Goal: Transaction & Acquisition: Book appointment/travel/reservation

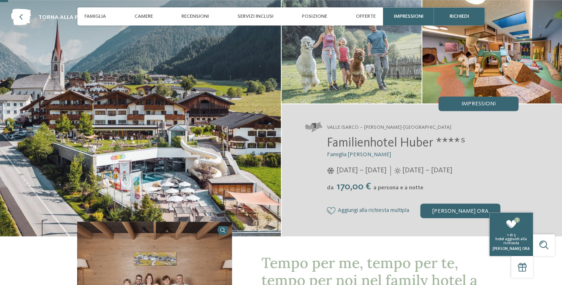
scroll to position [39, 0]
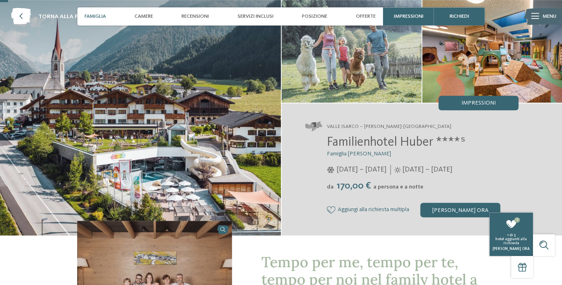
click at [100, 17] on span "Famiglia" at bounding box center [94, 16] width 21 height 6
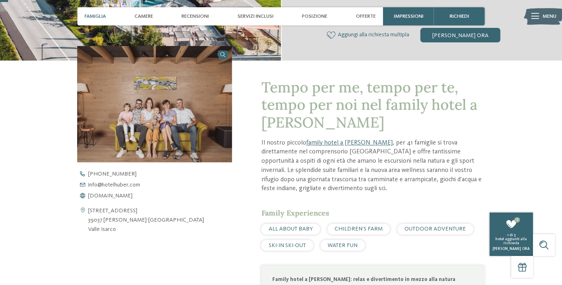
scroll to position [230, 0]
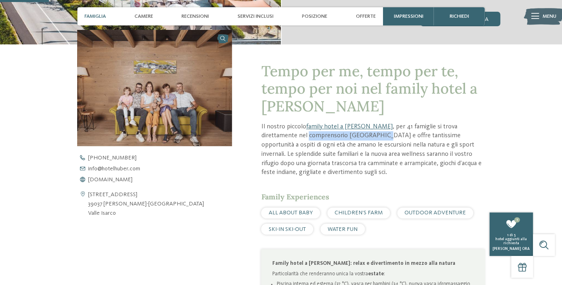
drag, startPoint x: 262, startPoint y: 138, endPoint x: 330, endPoint y: 139, distance: 67.9
click at [330, 139] on p "Il nostro piccolo family hotel a Valles , per 41 famiglie si trova direttamente…" at bounding box center [373, 150] width 224 height 55
copy p "comprensorio Rio Pusteri"
click at [224, 190] on div "Via della Chiesa 4 39037 Valles-Rio Pusteria Valle Isarco +39 0472 547 186 info…" at bounding box center [154, 186] width 155 height 63
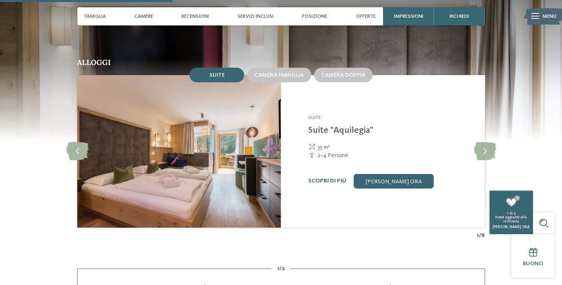
scroll to position [810, 0]
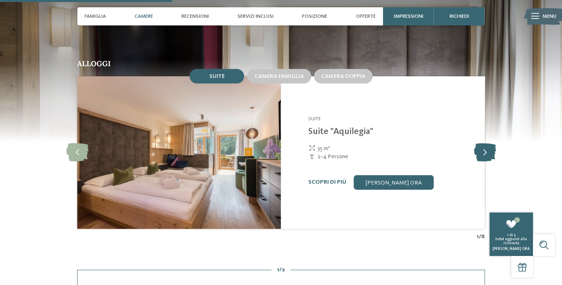
click at [489, 162] on icon at bounding box center [485, 153] width 22 height 18
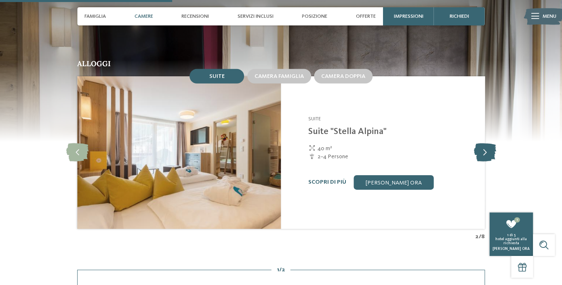
click at [489, 162] on icon at bounding box center [485, 153] width 22 height 18
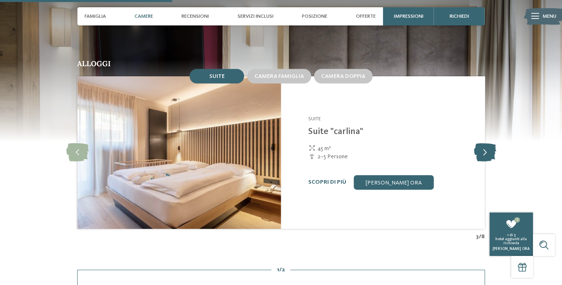
click at [489, 162] on icon at bounding box center [485, 153] width 22 height 18
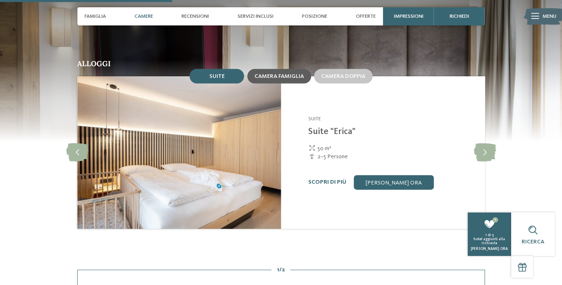
click at [269, 79] on span "Camera famiglia" at bounding box center [279, 77] width 49 height 6
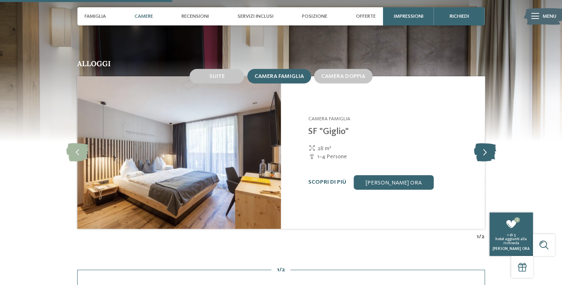
click at [485, 160] on icon at bounding box center [485, 153] width 22 height 18
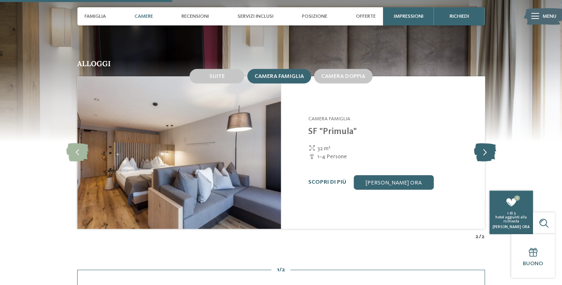
click at [485, 160] on icon at bounding box center [485, 153] width 22 height 18
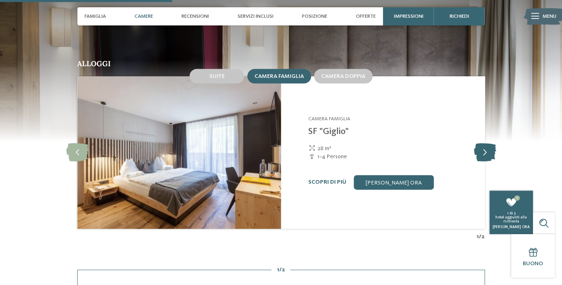
click at [485, 160] on icon at bounding box center [485, 153] width 22 height 18
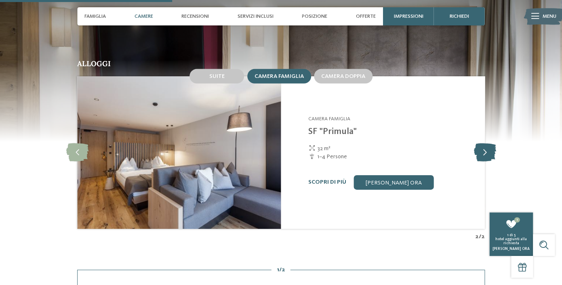
click at [485, 160] on icon at bounding box center [485, 153] width 22 height 18
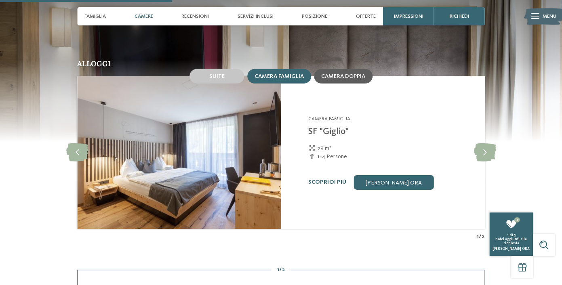
click at [330, 79] on span "Camera doppia" at bounding box center [343, 77] width 44 height 6
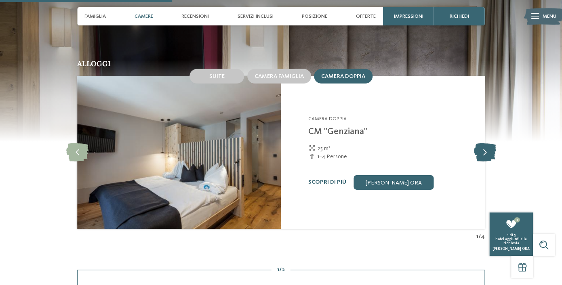
click at [492, 154] on div at bounding box center [485, 153] width 20 height 20
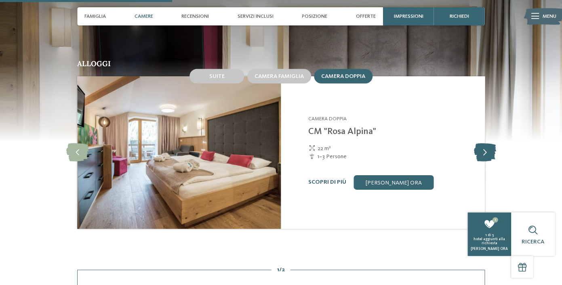
click at [491, 156] on icon at bounding box center [485, 153] width 22 height 18
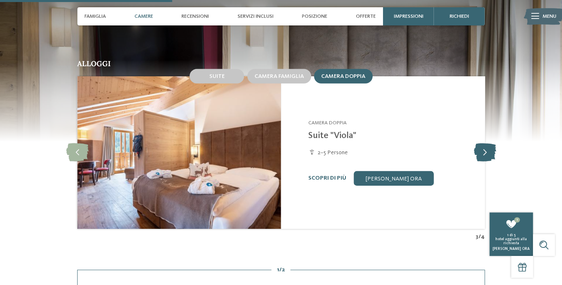
click at [491, 156] on icon at bounding box center [485, 153] width 22 height 18
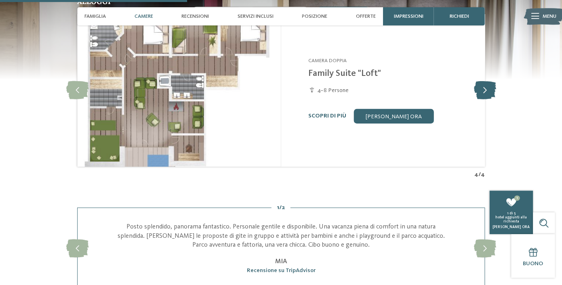
scroll to position [868, 0]
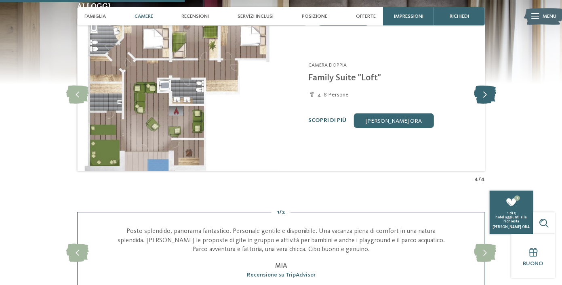
click at [482, 101] on icon at bounding box center [485, 95] width 22 height 18
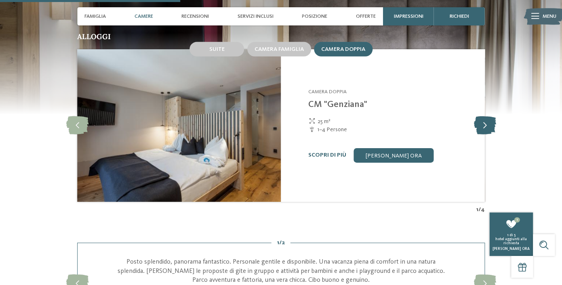
scroll to position [835, 0]
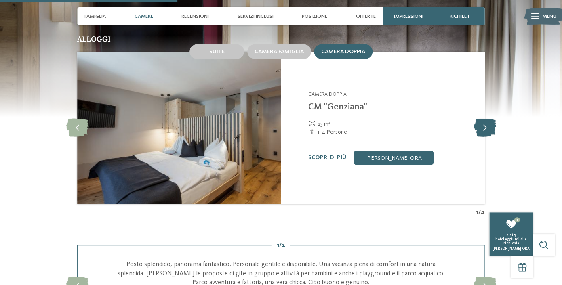
click at [484, 137] on icon at bounding box center [485, 128] width 22 height 18
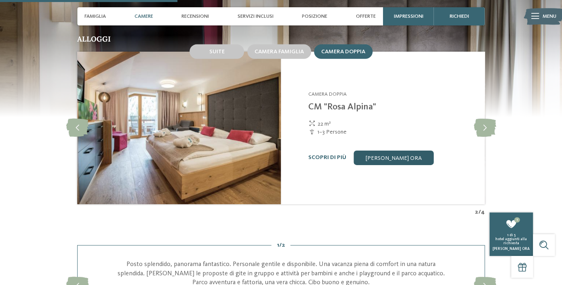
click at [382, 165] on link "[PERSON_NAME] ora" at bounding box center [394, 158] width 80 height 15
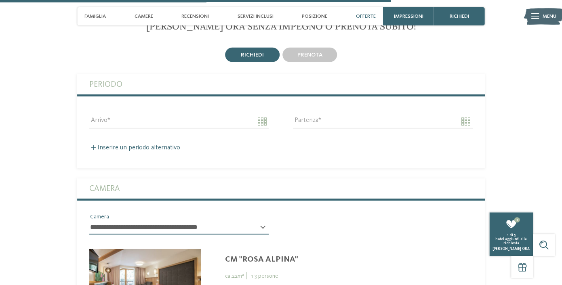
scroll to position [1901, 0]
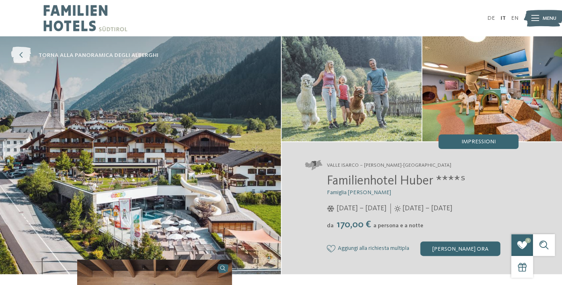
click at [25, 56] on icon at bounding box center [21, 55] width 20 height 17
click at [111, 57] on span "torna alla panoramica degli alberghi" at bounding box center [98, 55] width 120 height 8
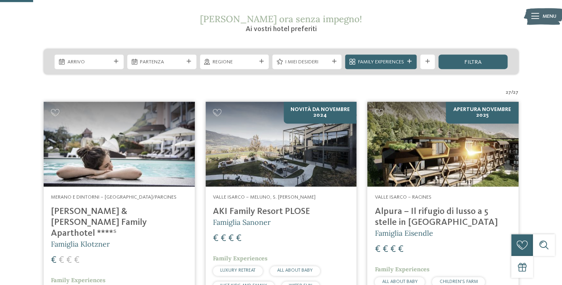
scroll to position [129, 0]
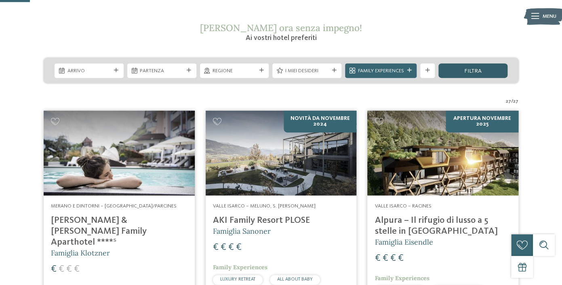
click at [479, 69] on span "filtra" at bounding box center [473, 71] width 17 height 6
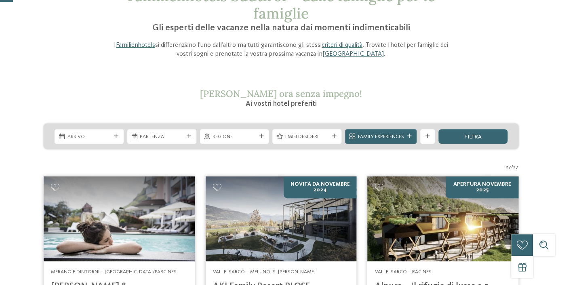
scroll to position [0, 0]
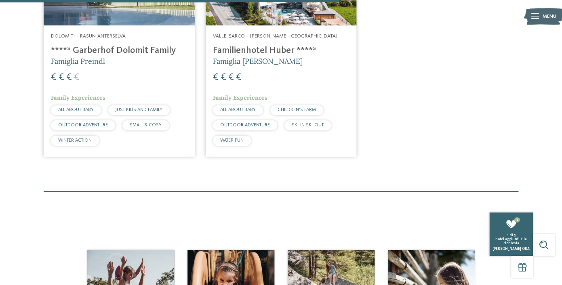
scroll to position [308, 0]
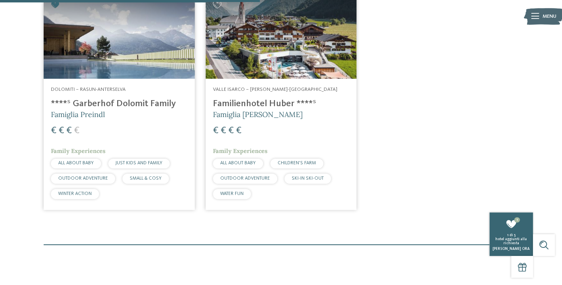
click at [91, 59] on img at bounding box center [119, 36] width 151 height 85
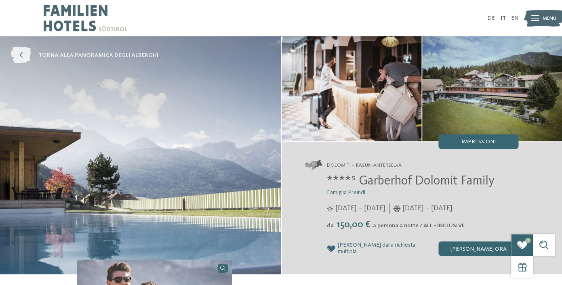
click at [18, 58] on icon at bounding box center [21, 55] width 20 height 17
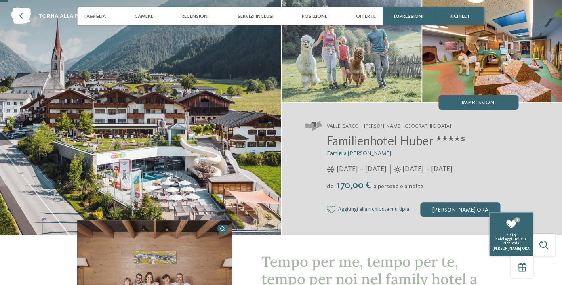
scroll to position [41, 0]
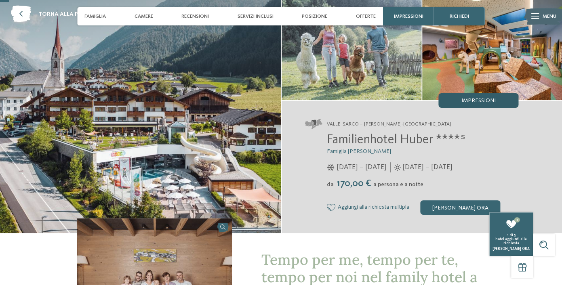
click at [463, 103] on span "Impressioni" at bounding box center [478, 101] width 34 height 6
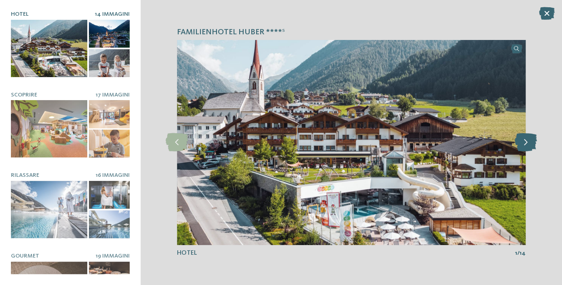
click at [525, 150] on icon at bounding box center [526, 142] width 22 height 18
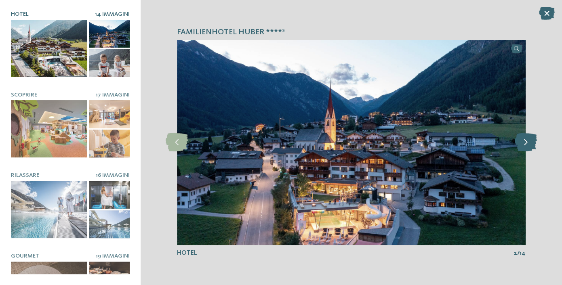
click at [525, 150] on icon at bounding box center [526, 142] width 22 height 18
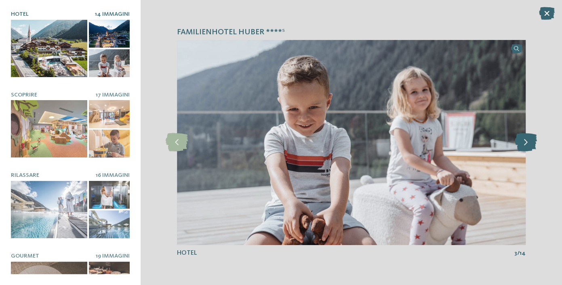
click at [525, 150] on icon at bounding box center [526, 142] width 22 height 18
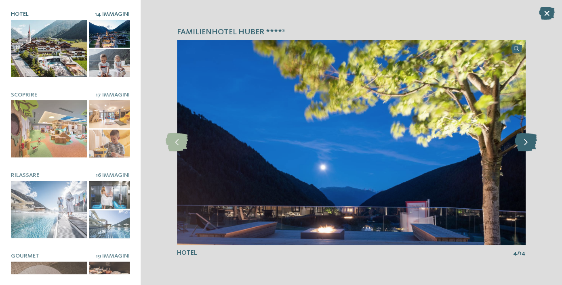
click at [525, 150] on icon at bounding box center [526, 142] width 22 height 18
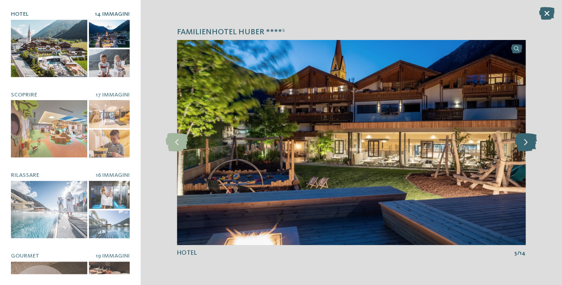
click at [525, 150] on icon at bounding box center [526, 142] width 22 height 18
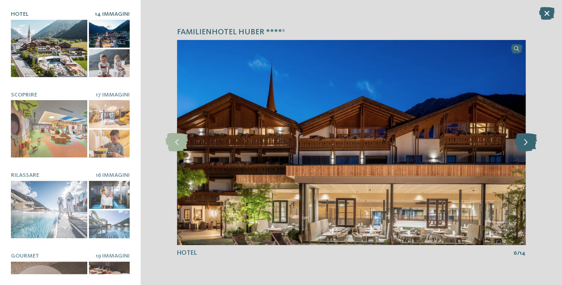
click at [525, 150] on icon at bounding box center [526, 142] width 22 height 18
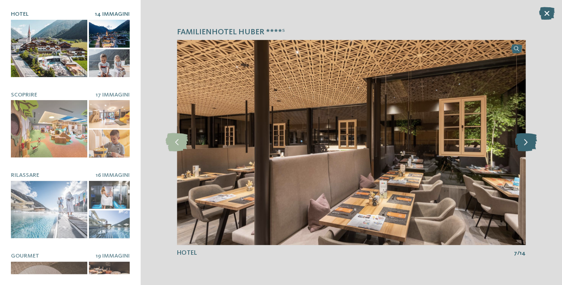
click at [525, 150] on icon at bounding box center [526, 142] width 22 height 18
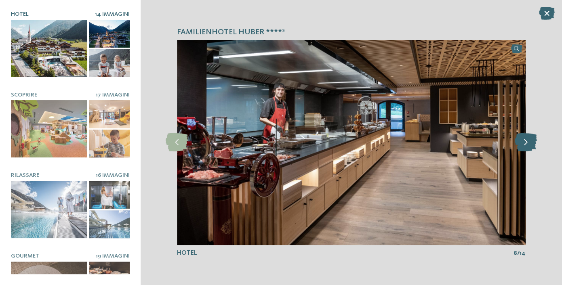
click at [525, 150] on icon at bounding box center [526, 142] width 22 height 18
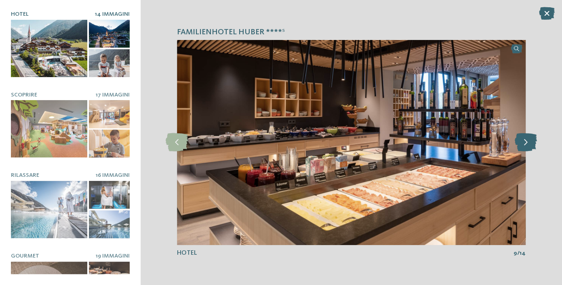
click at [525, 150] on icon at bounding box center [526, 142] width 22 height 18
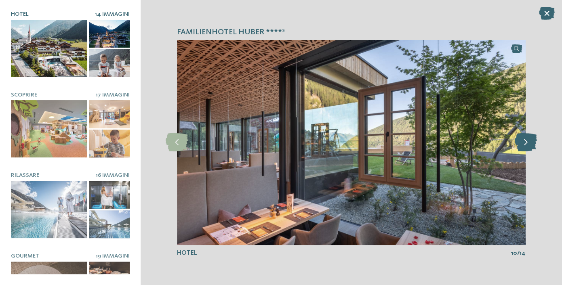
click at [525, 150] on icon at bounding box center [526, 142] width 22 height 18
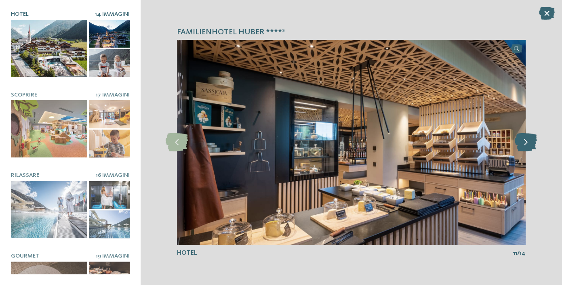
click at [525, 150] on icon at bounding box center [526, 142] width 22 height 18
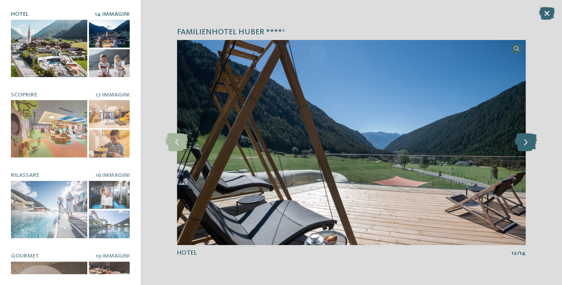
click at [525, 150] on icon at bounding box center [526, 142] width 22 height 18
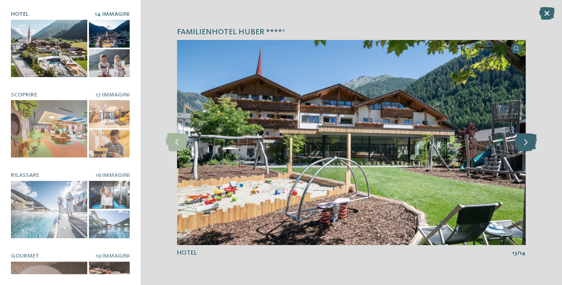
click at [525, 150] on icon at bounding box center [526, 142] width 22 height 18
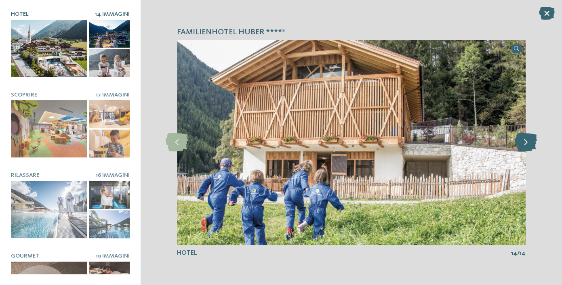
click at [525, 150] on icon at bounding box center [526, 142] width 22 height 18
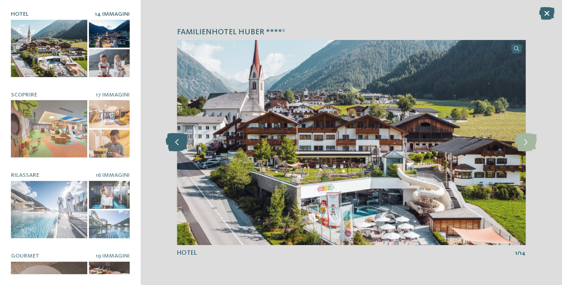
click at [173, 147] on icon at bounding box center [177, 142] width 22 height 18
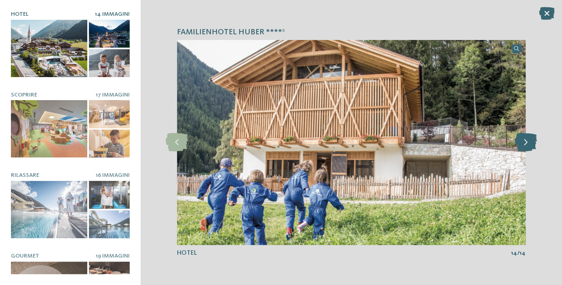
click at [527, 139] on icon at bounding box center [526, 142] width 22 height 18
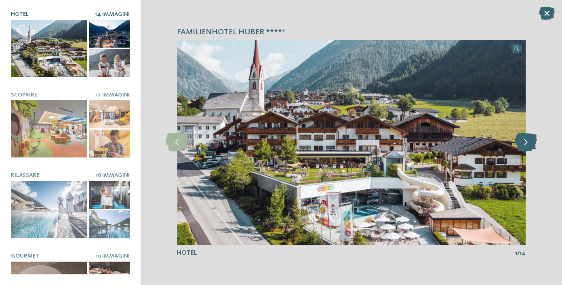
click at [527, 139] on icon at bounding box center [526, 142] width 22 height 18
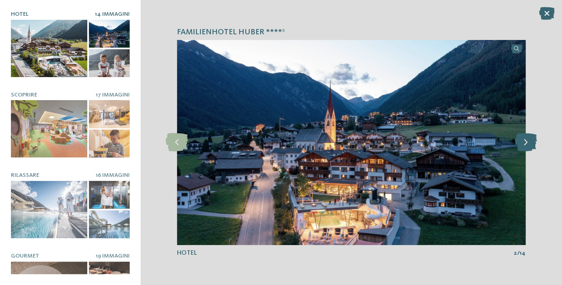
click at [527, 139] on icon at bounding box center [526, 142] width 22 height 18
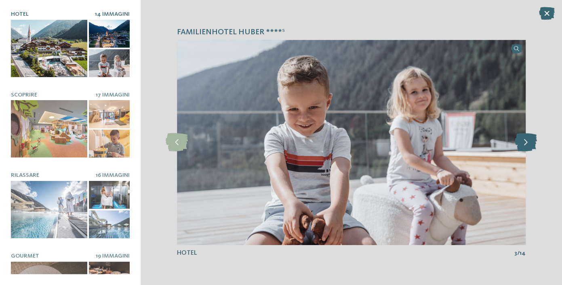
click at [527, 139] on icon at bounding box center [526, 142] width 22 height 18
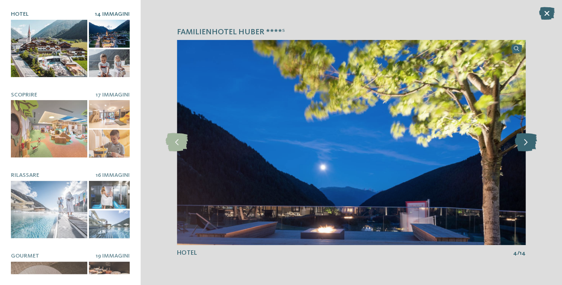
click at [527, 139] on icon at bounding box center [526, 142] width 22 height 18
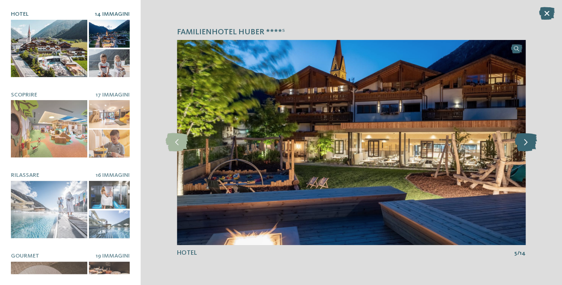
click at [527, 139] on icon at bounding box center [526, 142] width 22 height 18
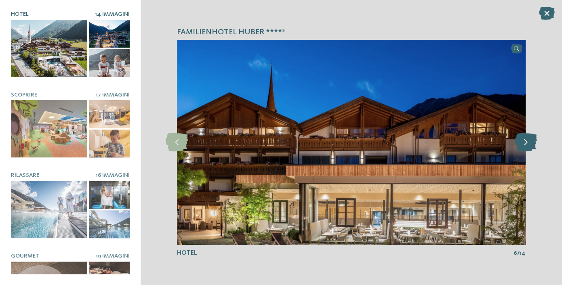
click at [527, 139] on icon at bounding box center [526, 142] width 22 height 18
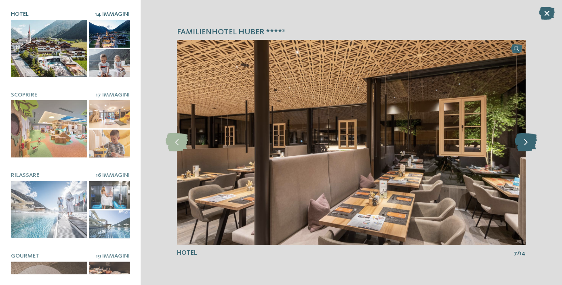
click at [527, 139] on icon at bounding box center [526, 142] width 22 height 18
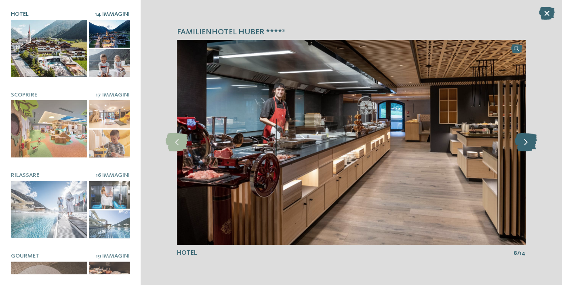
click at [527, 139] on icon at bounding box center [526, 142] width 22 height 18
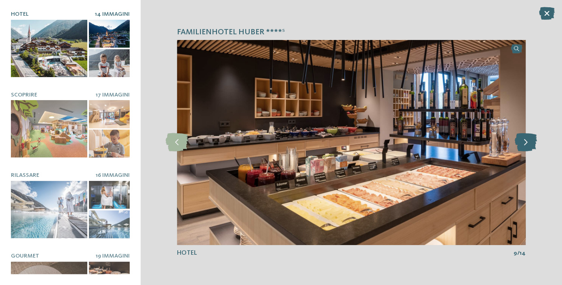
click at [527, 139] on icon at bounding box center [526, 142] width 22 height 18
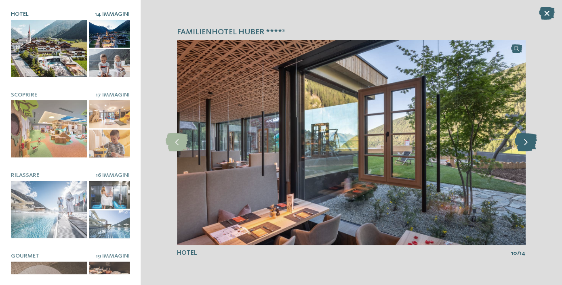
click at [527, 140] on icon at bounding box center [526, 142] width 22 height 18
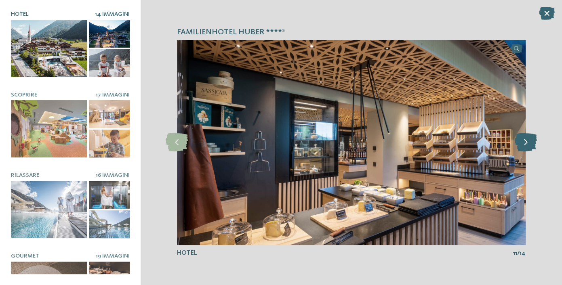
click at [527, 140] on icon at bounding box center [526, 142] width 22 height 18
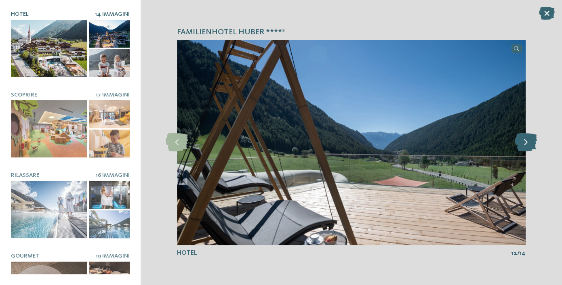
click at [527, 140] on icon at bounding box center [526, 142] width 22 height 18
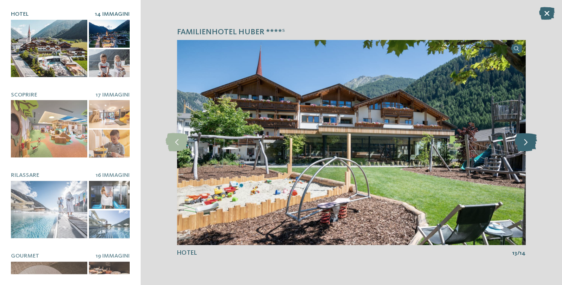
click at [527, 140] on icon at bounding box center [526, 142] width 22 height 18
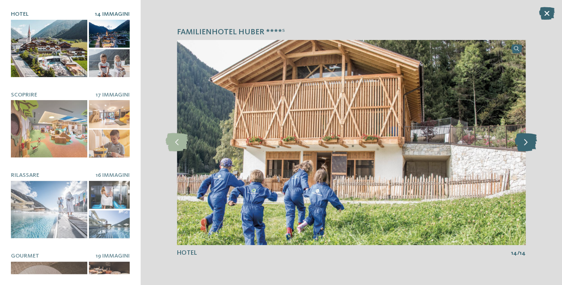
click at [527, 140] on icon at bounding box center [526, 142] width 22 height 18
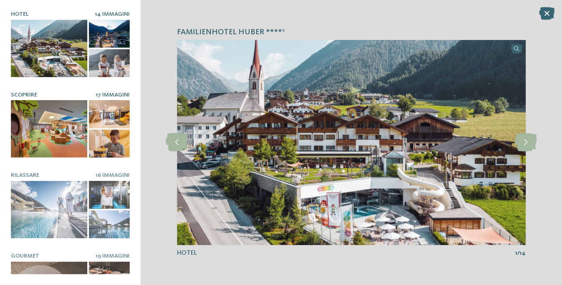
click at [67, 118] on div at bounding box center [49, 128] width 76 height 57
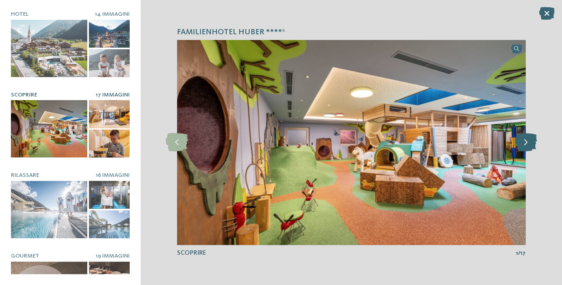
click at [524, 141] on icon at bounding box center [526, 142] width 22 height 18
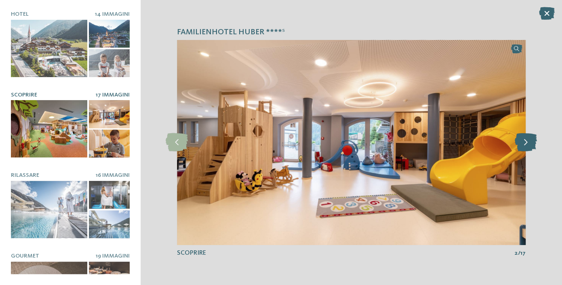
click at [524, 141] on icon at bounding box center [526, 142] width 22 height 18
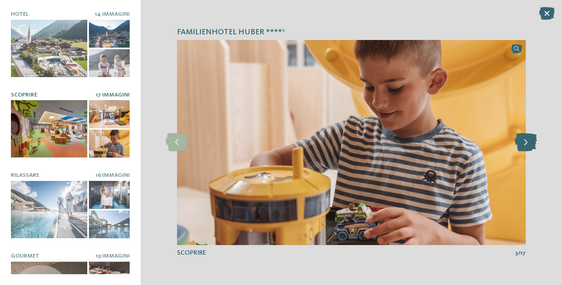
click at [524, 141] on icon at bounding box center [526, 142] width 22 height 18
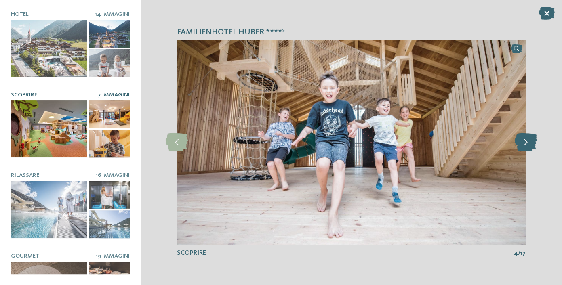
click at [524, 142] on icon at bounding box center [526, 142] width 22 height 18
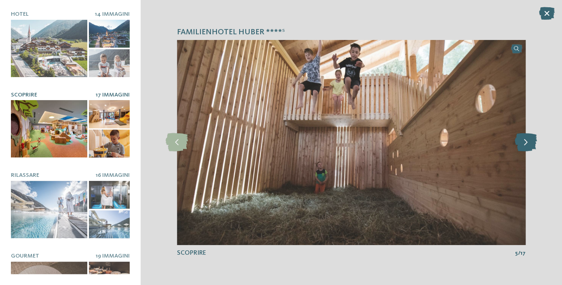
click at [524, 142] on icon at bounding box center [526, 142] width 22 height 18
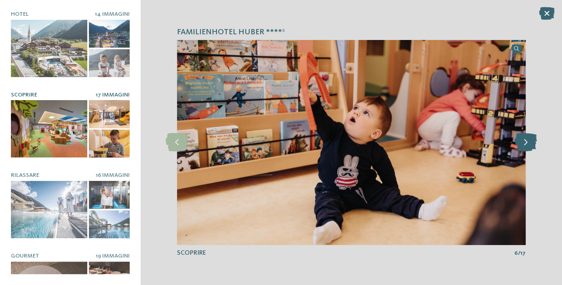
click at [524, 142] on icon at bounding box center [526, 142] width 22 height 18
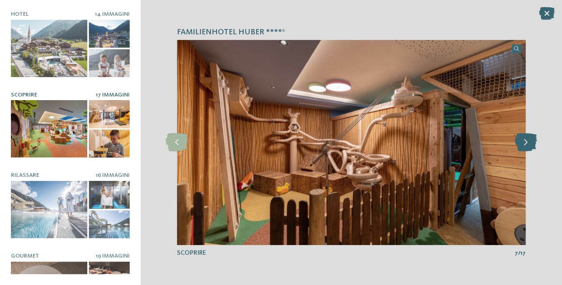
click at [523, 142] on icon at bounding box center [526, 142] width 22 height 18
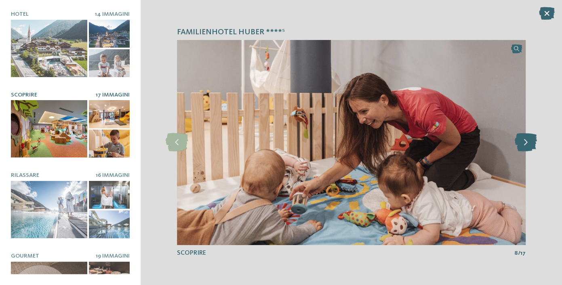
click at [523, 142] on icon at bounding box center [526, 142] width 22 height 18
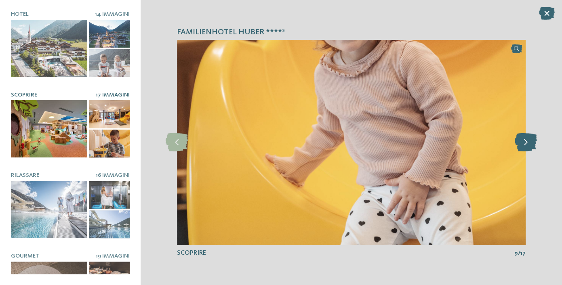
click at [523, 142] on icon at bounding box center [526, 142] width 22 height 18
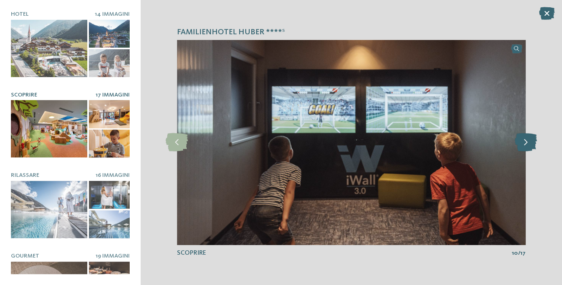
click at [523, 142] on icon at bounding box center [526, 142] width 22 height 18
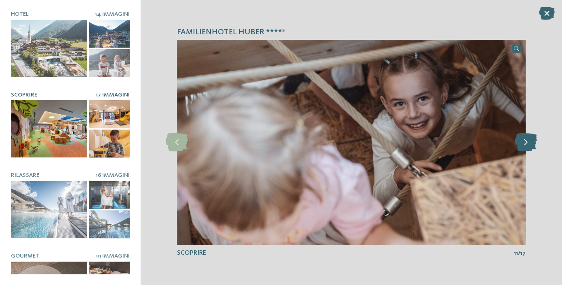
click at [523, 142] on icon at bounding box center [526, 142] width 22 height 18
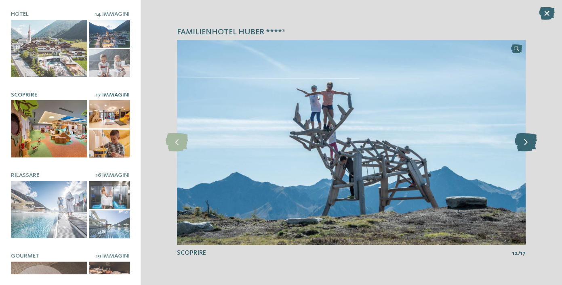
click at [523, 142] on icon at bounding box center [526, 142] width 22 height 18
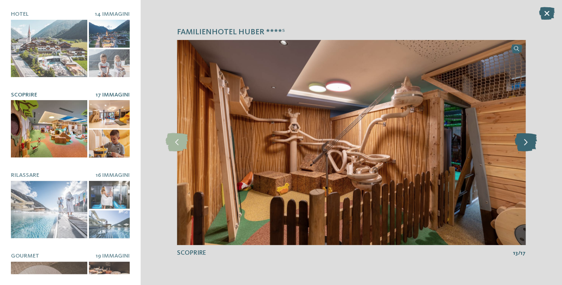
click at [523, 142] on icon at bounding box center [526, 142] width 22 height 18
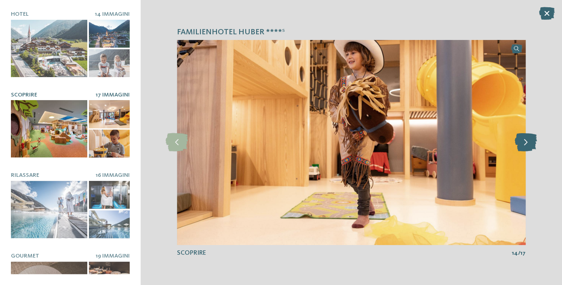
click at [530, 144] on icon at bounding box center [526, 142] width 22 height 18
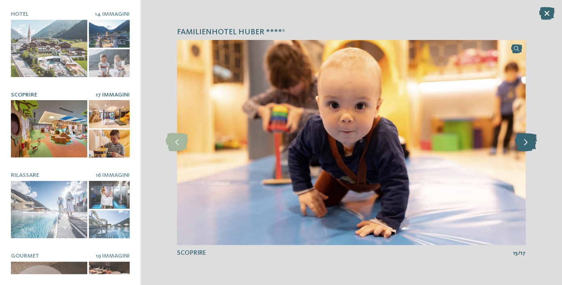
click at [530, 144] on icon at bounding box center [526, 142] width 22 height 18
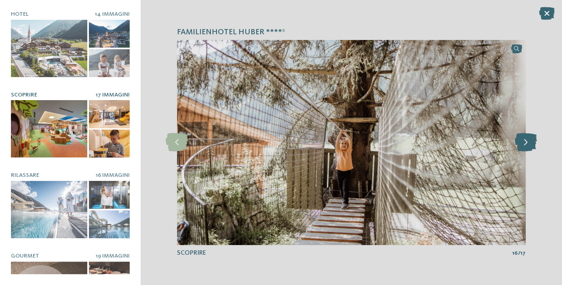
click at [530, 144] on icon at bounding box center [526, 142] width 22 height 18
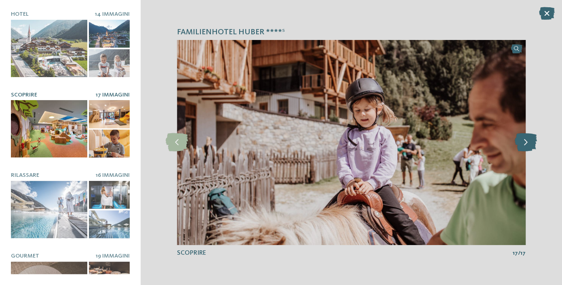
click at [530, 144] on icon at bounding box center [526, 142] width 22 height 18
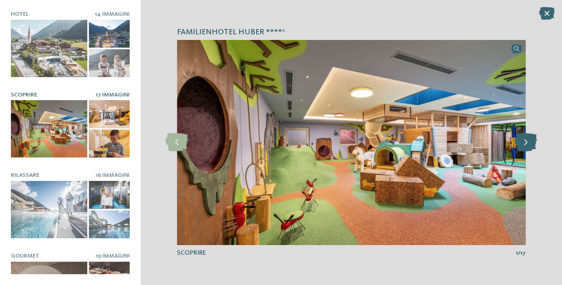
click at [530, 144] on icon at bounding box center [526, 142] width 22 height 18
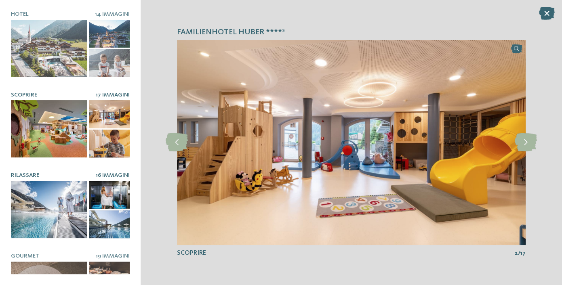
click at [47, 202] on div at bounding box center [49, 209] width 76 height 57
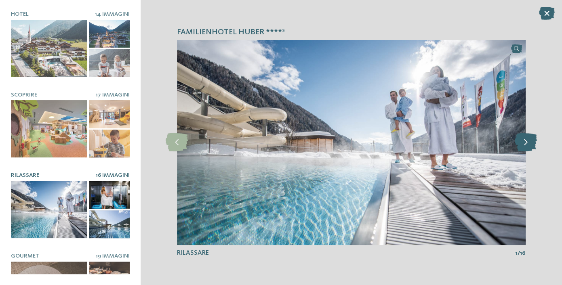
click at [522, 143] on icon at bounding box center [526, 142] width 22 height 18
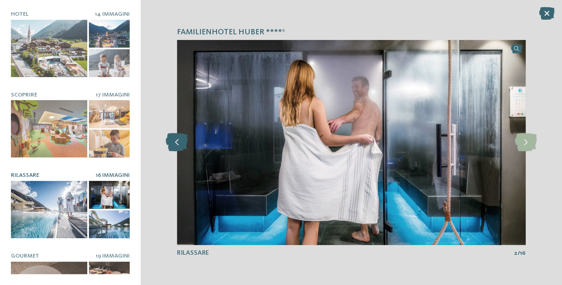
click at [170, 151] on icon at bounding box center [177, 142] width 22 height 18
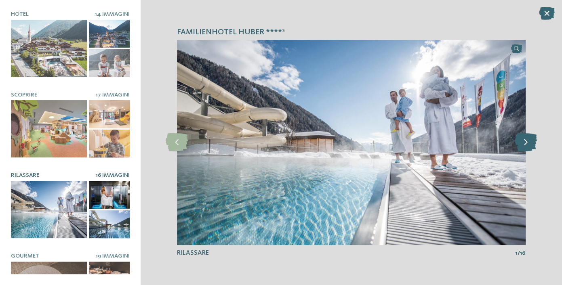
click at [527, 144] on icon at bounding box center [526, 142] width 22 height 18
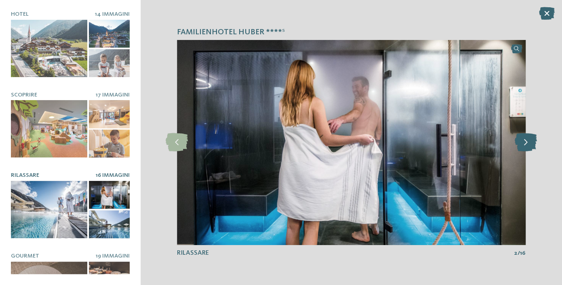
click at [527, 144] on icon at bounding box center [526, 142] width 22 height 18
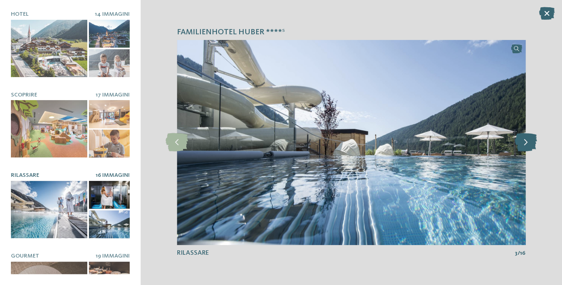
click at [527, 144] on icon at bounding box center [526, 142] width 22 height 18
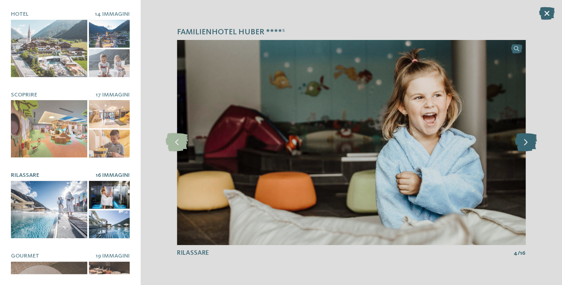
click at [527, 144] on icon at bounding box center [526, 142] width 22 height 18
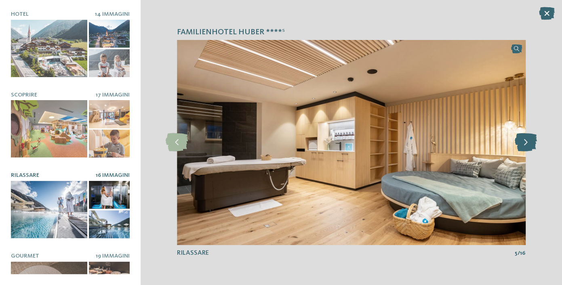
click at [527, 144] on icon at bounding box center [526, 142] width 22 height 18
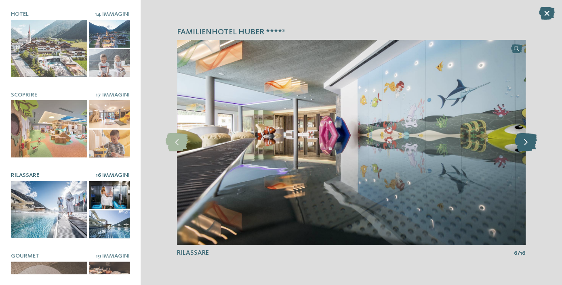
click at [527, 144] on icon at bounding box center [526, 142] width 22 height 18
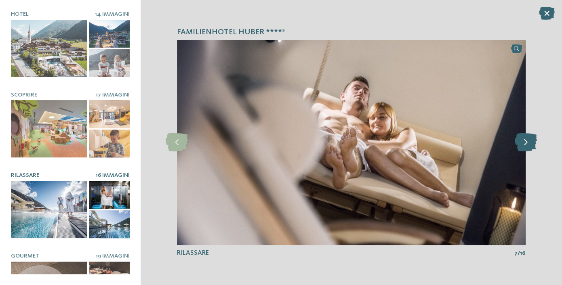
click at [527, 144] on icon at bounding box center [526, 142] width 22 height 18
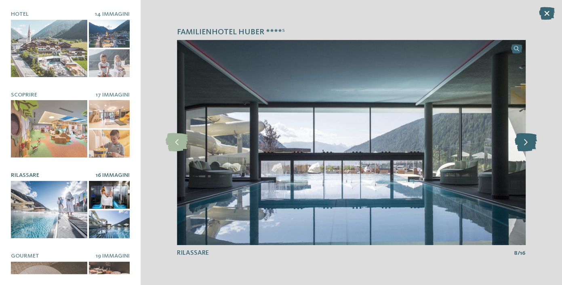
click at [526, 145] on icon at bounding box center [526, 142] width 22 height 18
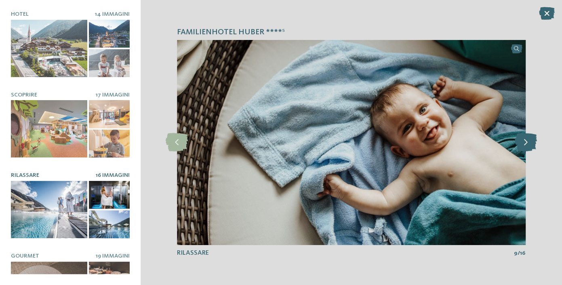
click at [526, 145] on icon at bounding box center [526, 142] width 22 height 18
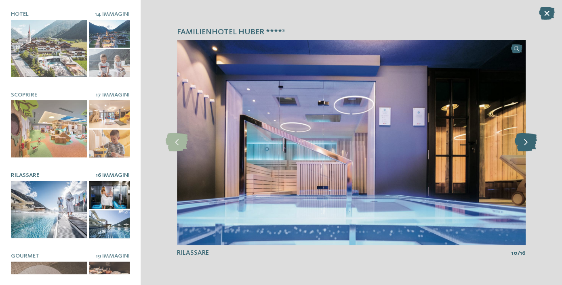
click at [526, 145] on icon at bounding box center [526, 142] width 22 height 18
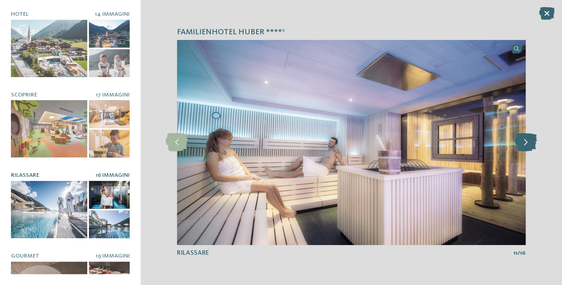
click at [526, 145] on icon at bounding box center [526, 142] width 22 height 18
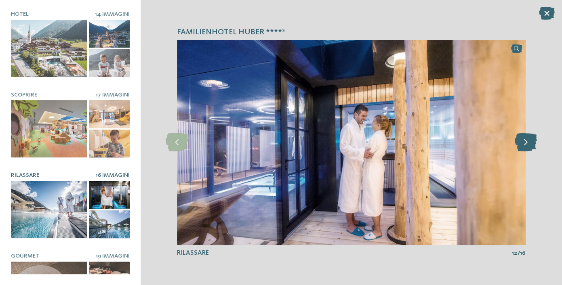
click at [526, 145] on icon at bounding box center [526, 142] width 22 height 18
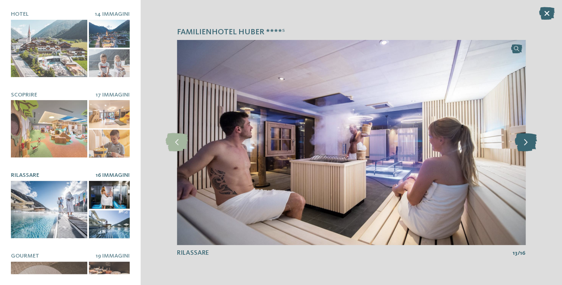
click at [526, 145] on icon at bounding box center [526, 142] width 22 height 18
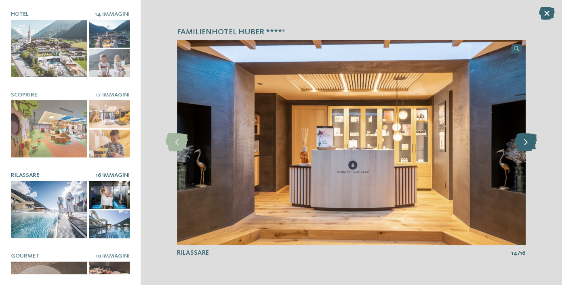
click at [526, 145] on icon at bounding box center [526, 142] width 22 height 18
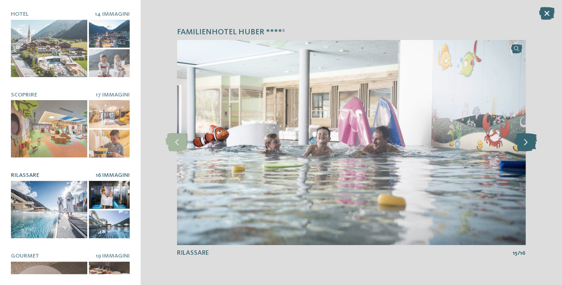
click at [526, 145] on icon at bounding box center [526, 142] width 22 height 18
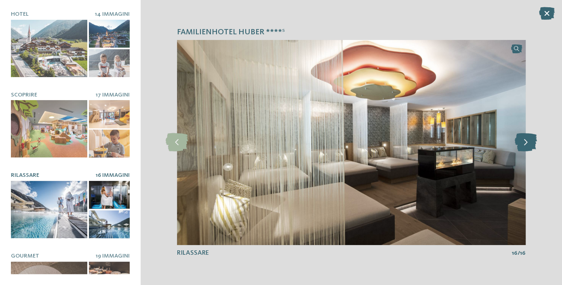
click at [527, 145] on icon at bounding box center [526, 142] width 22 height 18
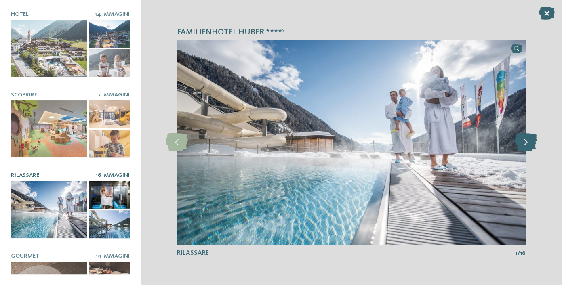
click at [527, 145] on icon at bounding box center [526, 142] width 22 height 18
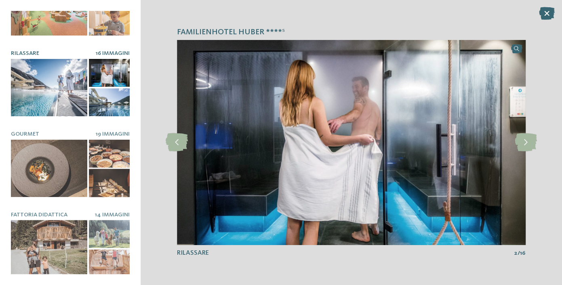
scroll to position [142, 0]
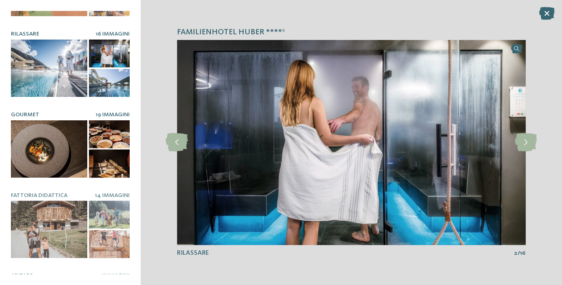
click at [51, 140] on div at bounding box center [49, 148] width 76 height 57
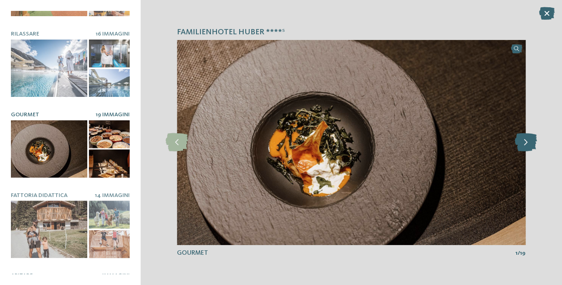
click at [520, 144] on icon at bounding box center [526, 142] width 22 height 18
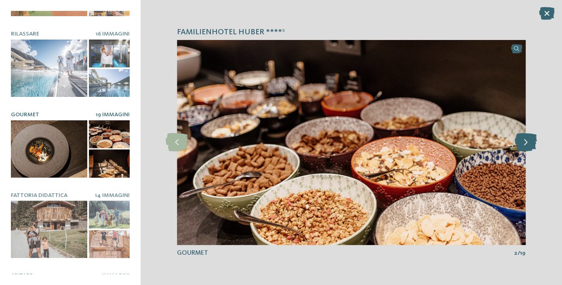
click at [520, 144] on icon at bounding box center [526, 142] width 22 height 18
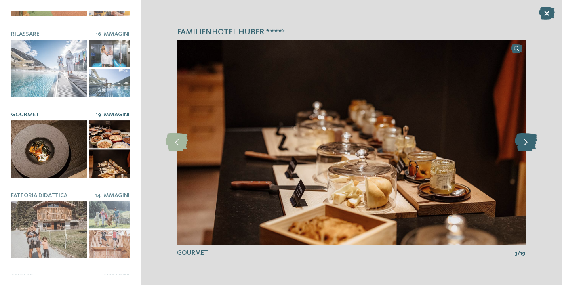
click at [520, 144] on icon at bounding box center [526, 142] width 22 height 18
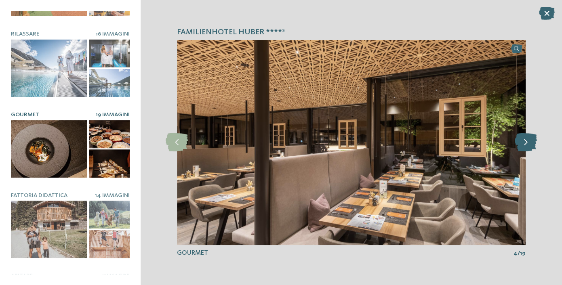
click at [520, 144] on icon at bounding box center [526, 142] width 22 height 18
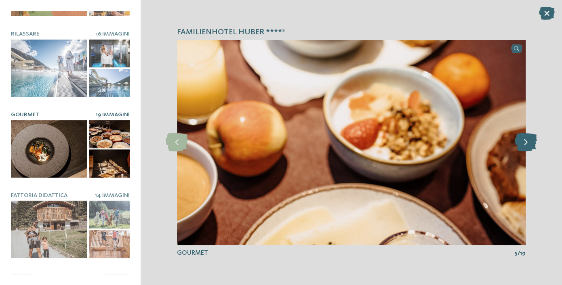
click at [520, 144] on icon at bounding box center [526, 142] width 22 height 18
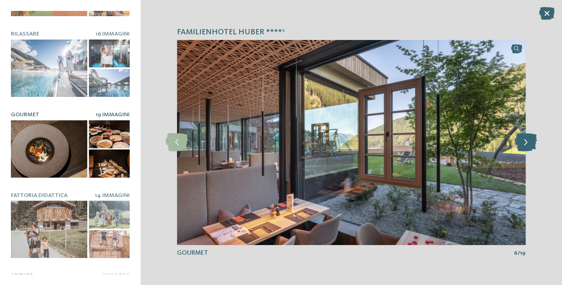
click at [520, 145] on icon at bounding box center [526, 142] width 22 height 18
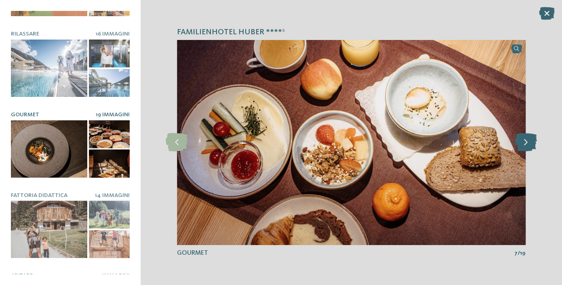
click at [520, 145] on icon at bounding box center [526, 142] width 22 height 18
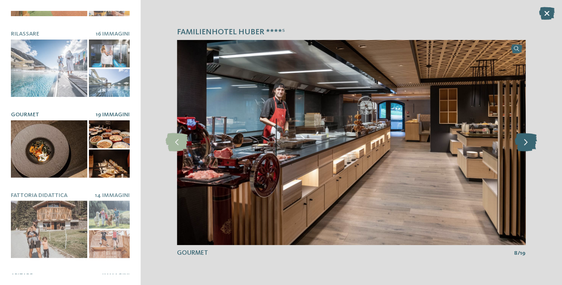
click at [519, 146] on icon at bounding box center [526, 142] width 22 height 18
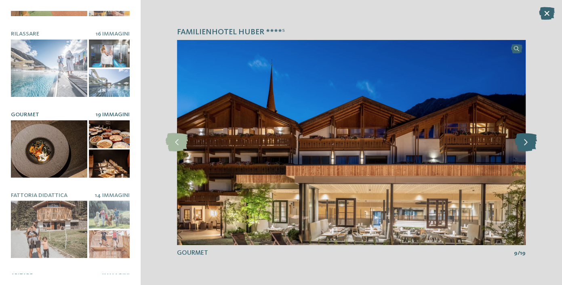
click at [529, 141] on icon at bounding box center [526, 142] width 22 height 18
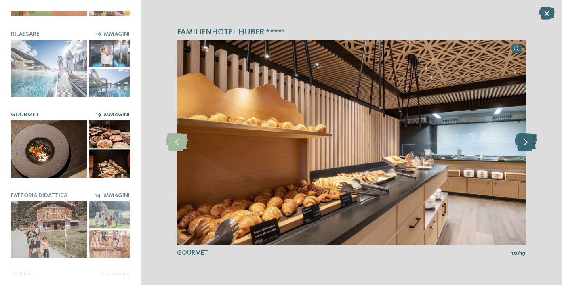
click at [529, 142] on icon at bounding box center [526, 142] width 22 height 18
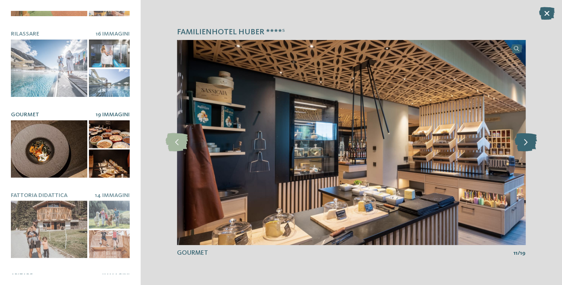
click at [529, 143] on icon at bounding box center [526, 142] width 22 height 18
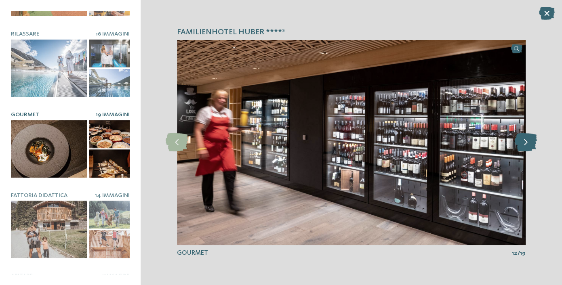
click at [529, 143] on icon at bounding box center [526, 142] width 22 height 18
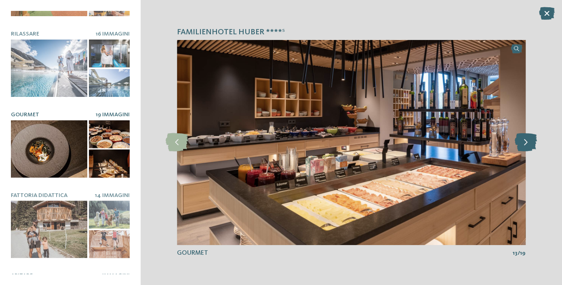
click at [518, 147] on icon at bounding box center [526, 142] width 22 height 18
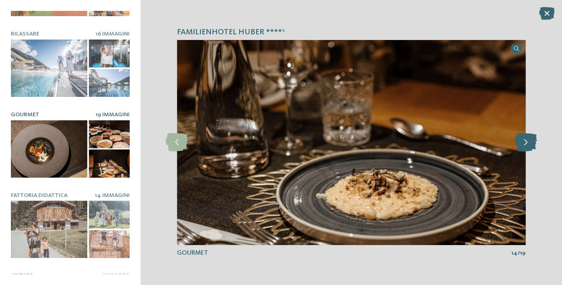
click at [518, 147] on icon at bounding box center [526, 142] width 22 height 18
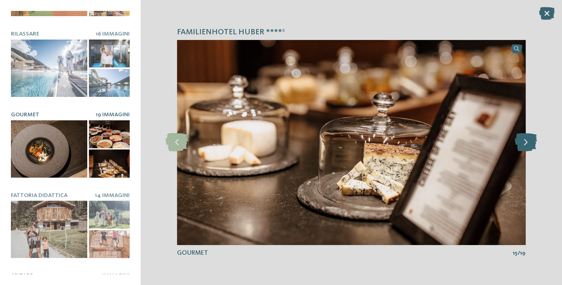
click at [531, 139] on icon at bounding box center [526, 142] width 22 height 18
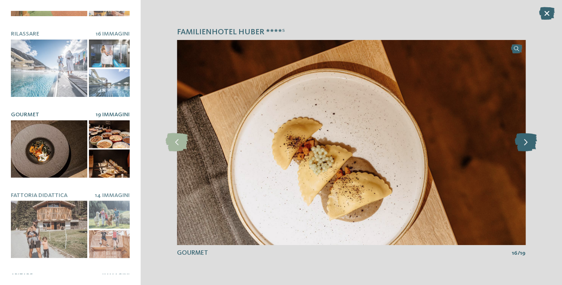
click at [531, 139] on icon at bounding box center [526, 142] width 22 height 18
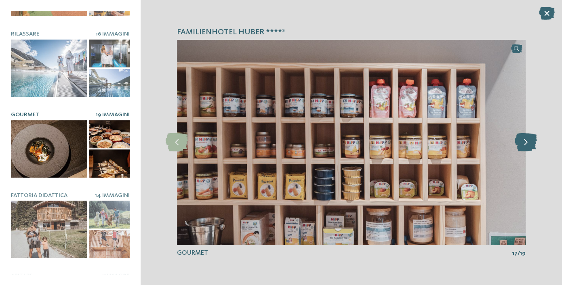
click at [528, 142] on icon at bounding box center [526, 142] width 22 height 18
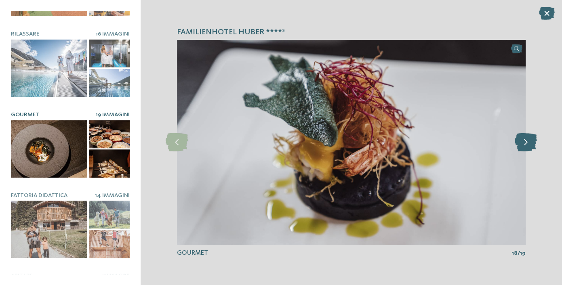
click at [528, 142] on icon at bounding box center [526, 142] width 22 height 18
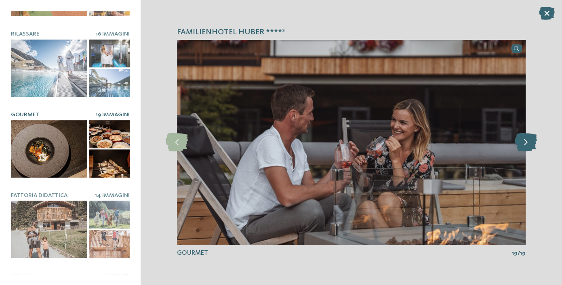
click at [528, 141] on icon at bounding box center [526, 142] width 22 height 18
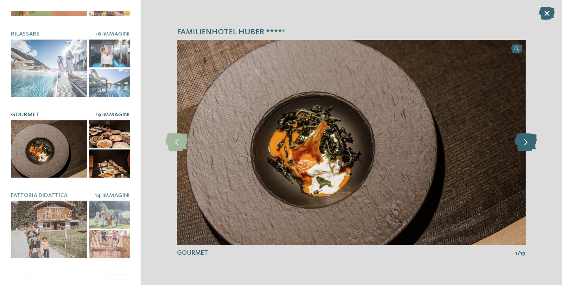
click at [528, 141] on icon at bounding box center [526, 142] width 22 height 18
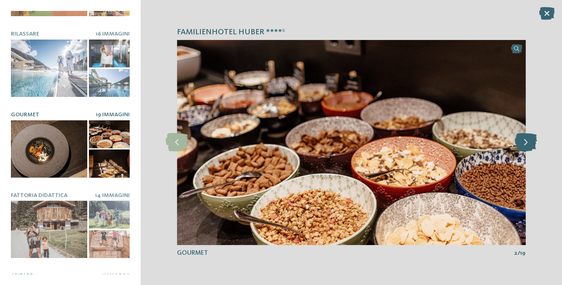
click at [528, 141] on icon at bounding box center [526, 142] width 22 height 18
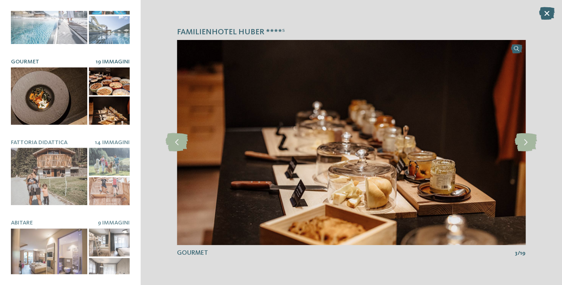
scroll to position [195, 0]
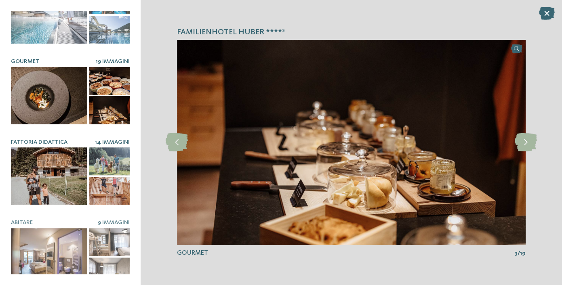
click at [50, 176] on div at bounding box center [49, 176] width 76 height 57
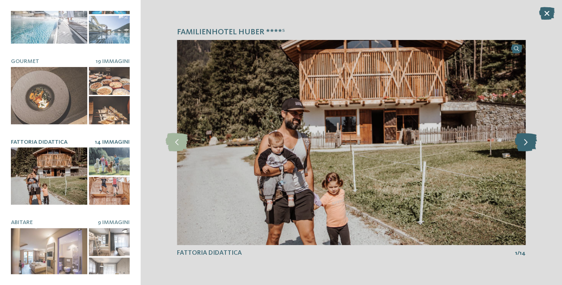
click at [522, 142] on icon at bounding box center [526, 142] width 22 height 18
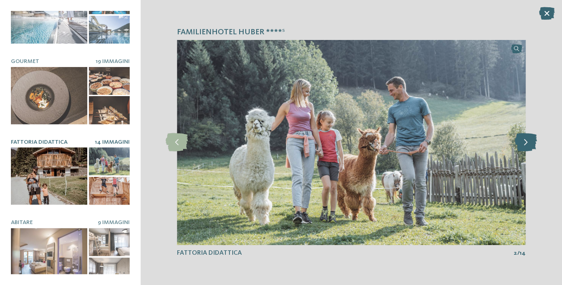
click at [522, 142] on icon at bounding box center [526, 142] width 22 height 18
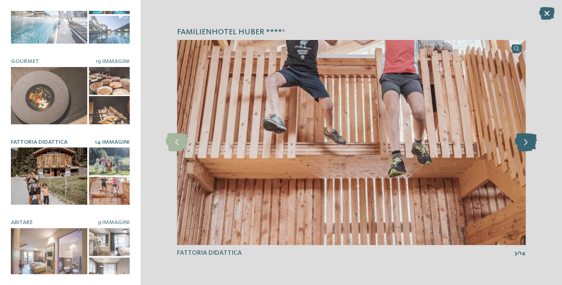
click at [522, 142] on icon at bounding box center [526, 142] width 22 height 18
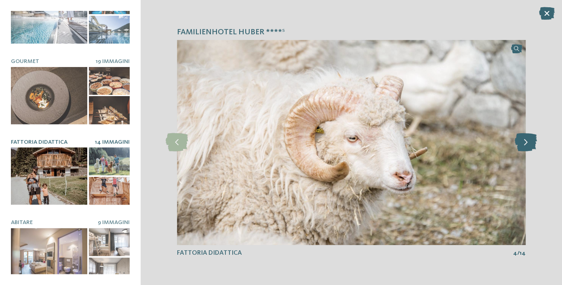
click at [522, 142] on icon at bounding box center [526, 142] width 22 height 18
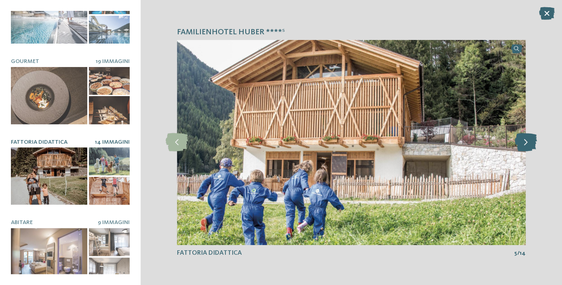
click at [522, 142] on icon at bounding box center [526, 142] width 22 height 18
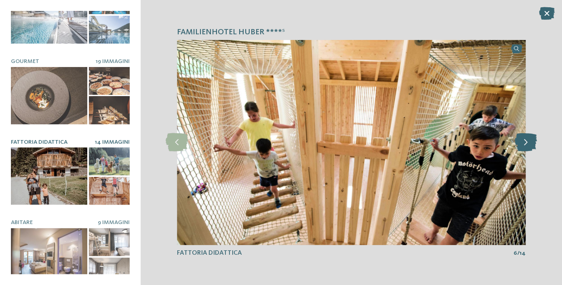
click at [522, 142] on icon at bounding box center [526, 142] width 22 height 18
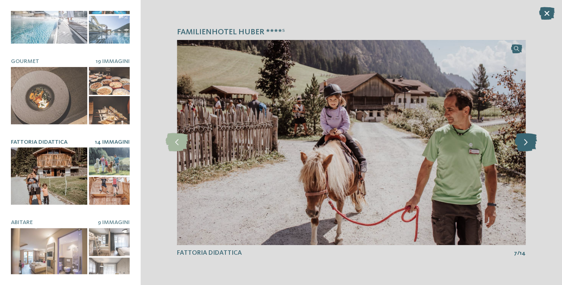
click at [522, 142] on icon at bounding box center [526, 142] width 22 height 18
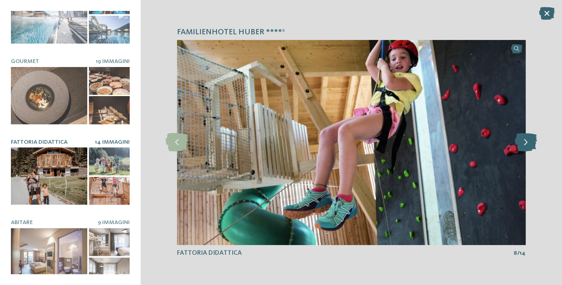
click at [522, 142] on icon at bounding box center [526, 142] width 22 height 18
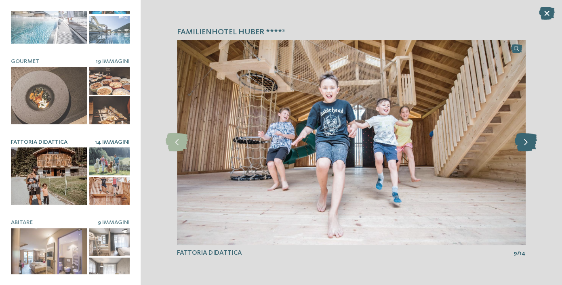
click at [522, 142] on icon at bounding box center [526, 142] width 22 height 18
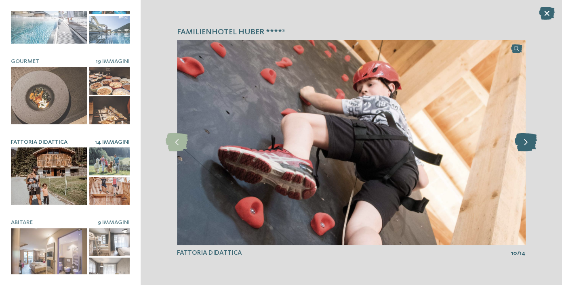
click at [522, 142] on icon at bounding box center [526, 142] width 22 height 18
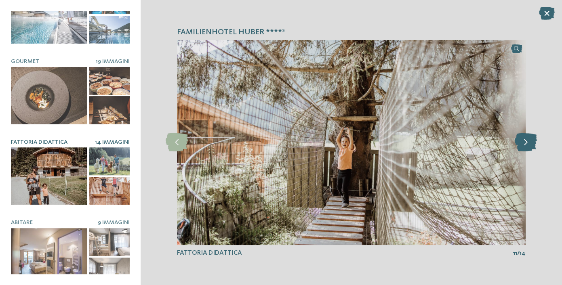
click at [522, 142] on icon at bounding box center [526, 142] width 22 height 18
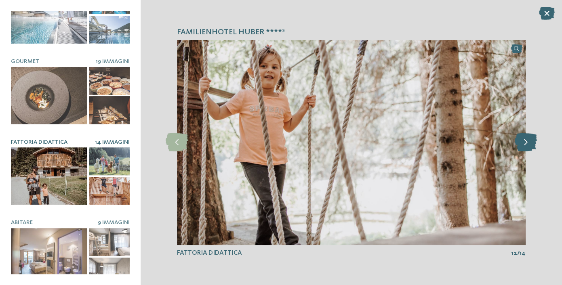
click at [522, 142] on icon at bounding box center [526, 142] width 22 height 18
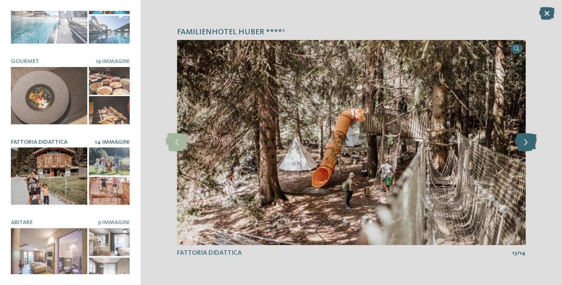
click at [522, 142] on icon at bounding box center [526, 142] width 22 height 18
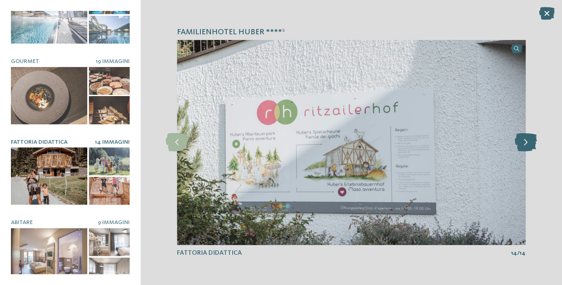
click at [522, 142] on icon at bounding box center [526, 142] width 22 height 18
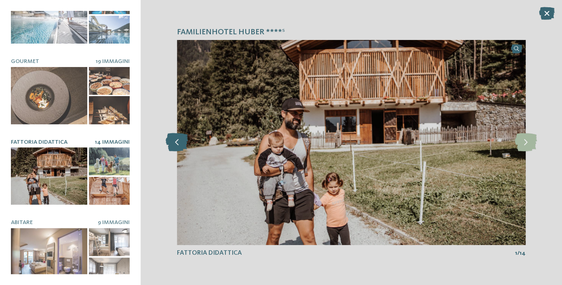
click at [180, 144] on icon at bounding box center [177, 142] width 22 height 18
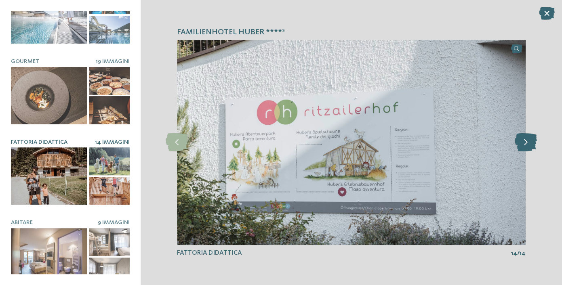
click at [522, 141] on icon at bounding box center [526, 142] width 22 height 18
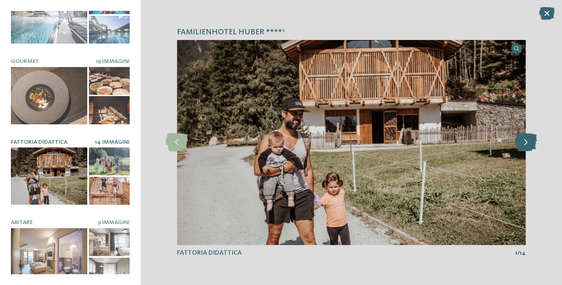
click at [522, 141] on icon at bounding box center [526, 142] width 22 height 18
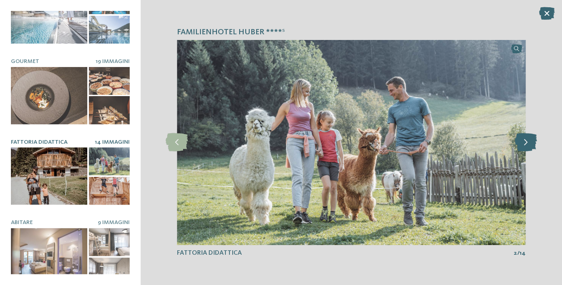
click at [522, 141] on icon at bounding box center [526, 142] width 22 height 18
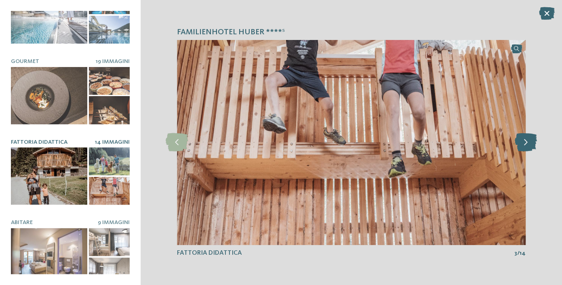
click at [522, 141] on icon at bounding box center [526, 142] width 22 height 18
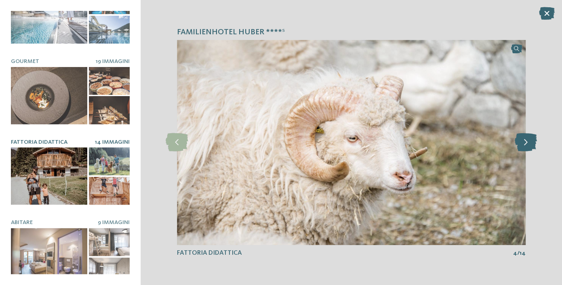
click at [522, 141] on icon at bounding box center [526, 142] width 22 height 18
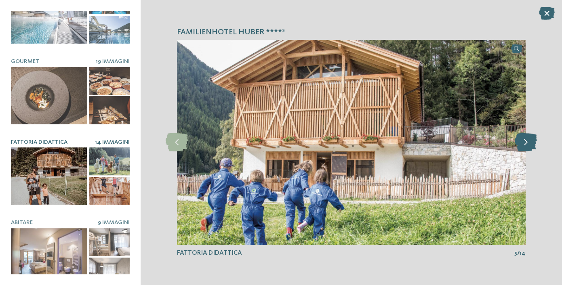
click at [522, 141] on icon at bounding box center [526, 142] width 22 height 18
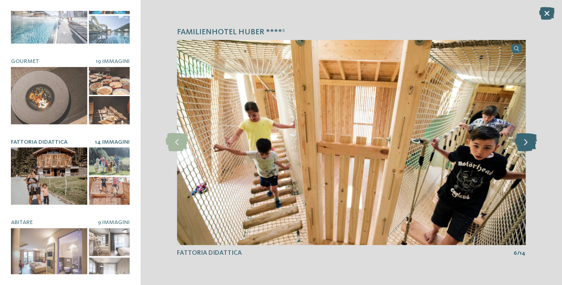
click at [522, 142] on icon at bounding box center [526, 142] width 22 height 18
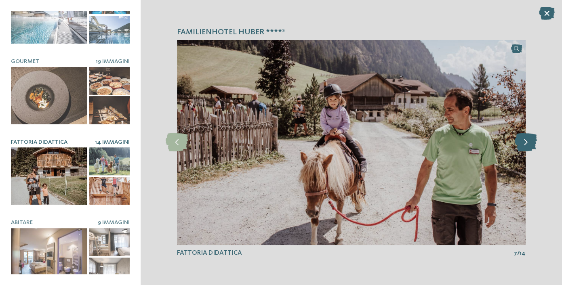
click at [522, 142] on icon at bounding box center [526, 142] width 22 height 18
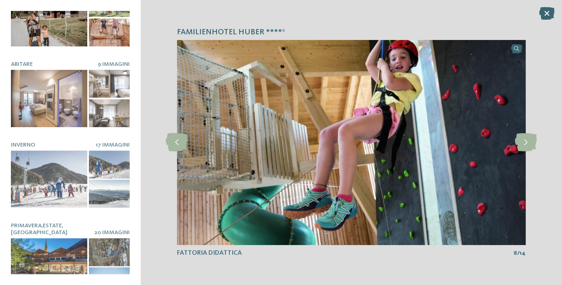
scroll to position [353, 0]
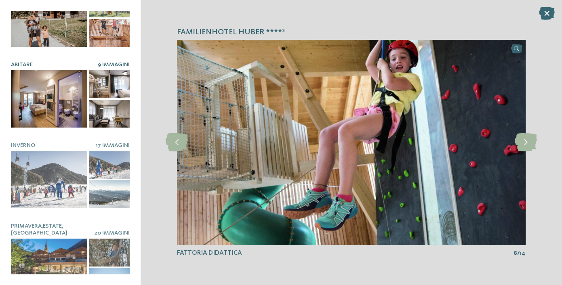
click at [55, 108] on div at bounding box center [49, 98] width 76 height 57
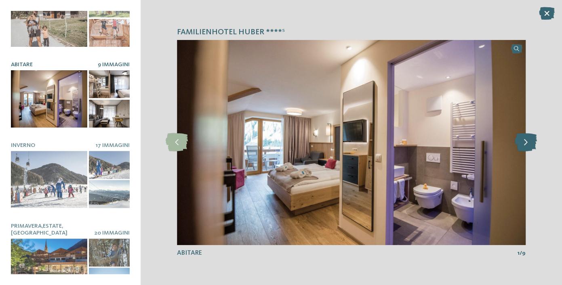
click at [526, 144] on icon at bounding box center [526, 142] width 22 height 18
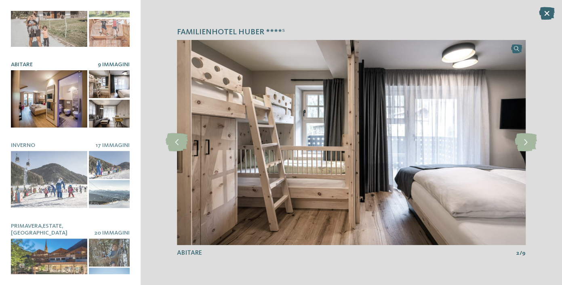
click at [311, 152] on img at bounding box center [351, 142] width 349 height 205
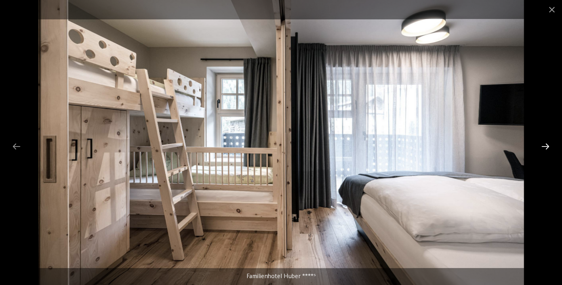
click at [544, 148] on div at bounding box center [545, 147] width 17 height 16
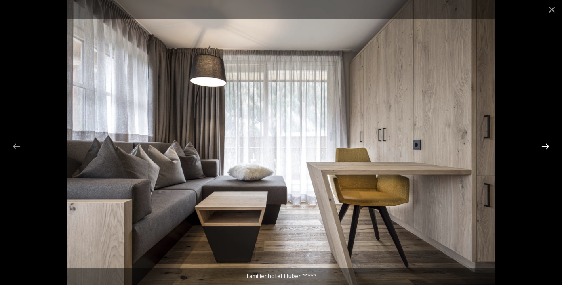
click at [544, 148] on div at bounding box center [545, 147] width 17 height 16
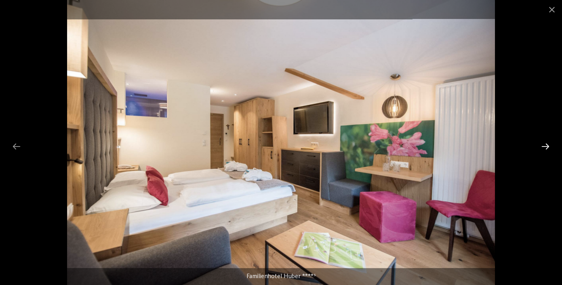
click at [544, 148] on div at bounding box center [545, 147] width 17 height 16
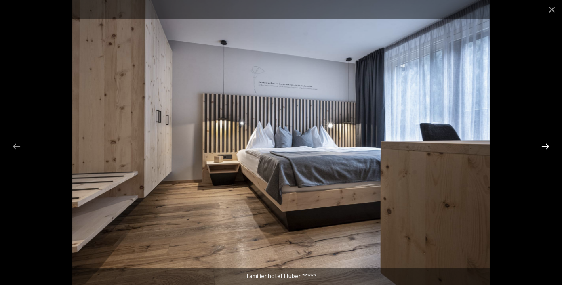
click at [543, 147] on div at bounding box center [545, 147] width 17 height 16
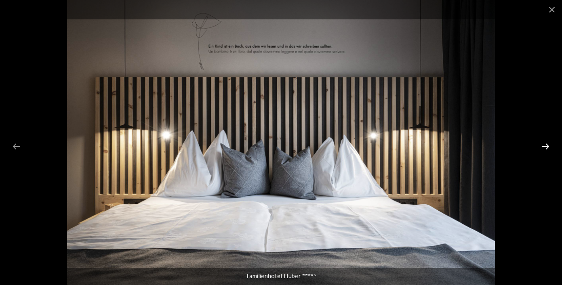
click at [543, 147] on div at bounding box center [545, 147] width 17 height 16
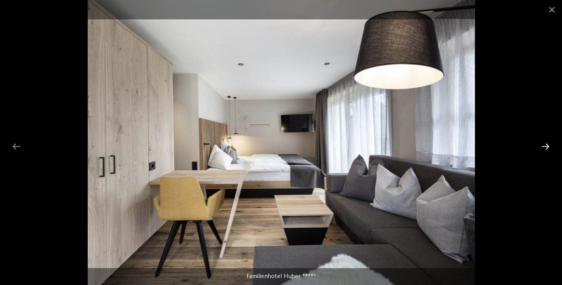
click at [543, 147] on div at bounding box center [545, 147] width 17 height 16
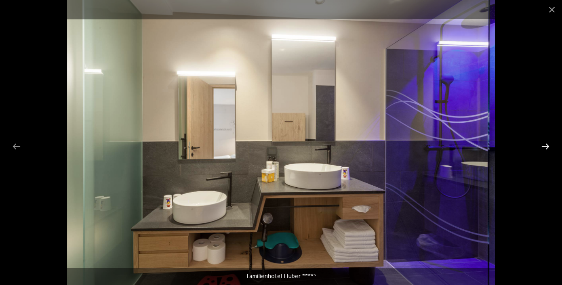
click at [542, 147] on div at bounding box center [545, 147] width 17 height 16
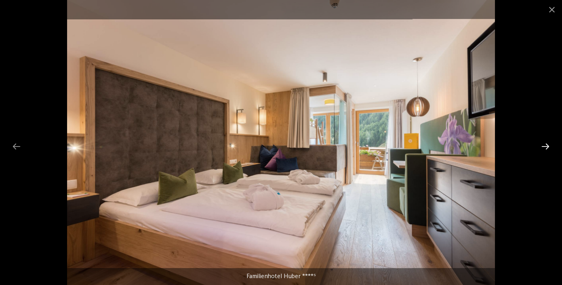
click at [542, 148] on div at bounding box center [545, 147] width 17 height 16
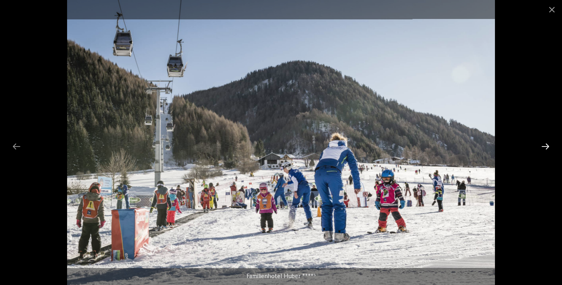
click at [543, 148] on div at bounding box center [545, 147] width 17 height 16
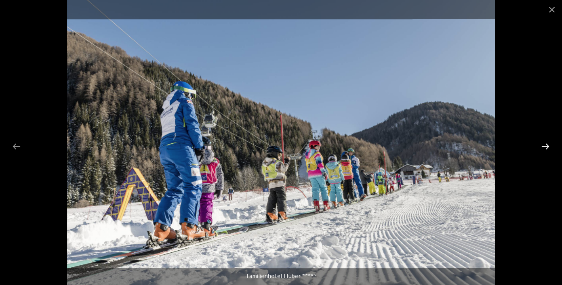
click at [543, 148] on div at bounding box center [545, 147] width 17 height 16
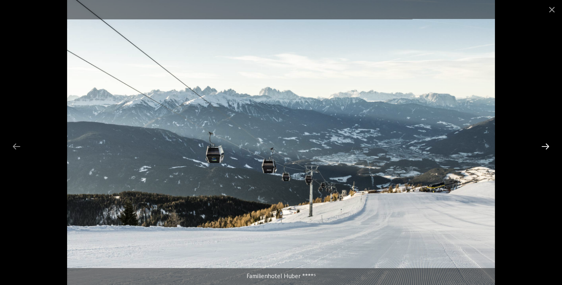
click at [543, 148] on div at bounding box center [545, 147] width 17 height 16
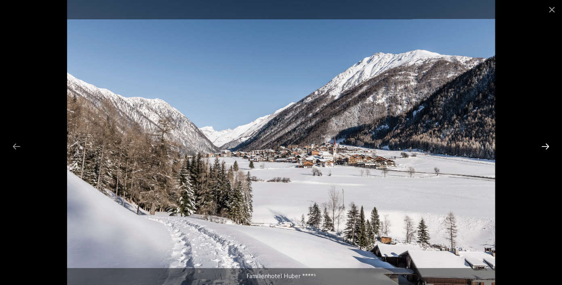
click at [543, 148] on div at bounding box center [545, 147] width 17 height 16
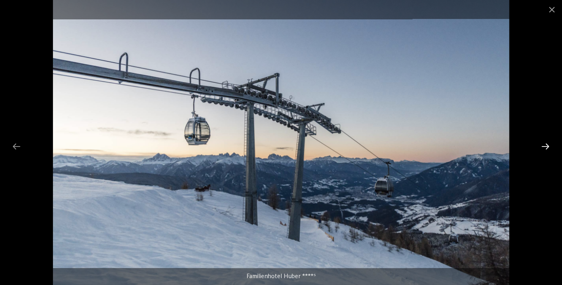
click at [543, 148] on div at bounding box center [545, 147] width 17 height 16
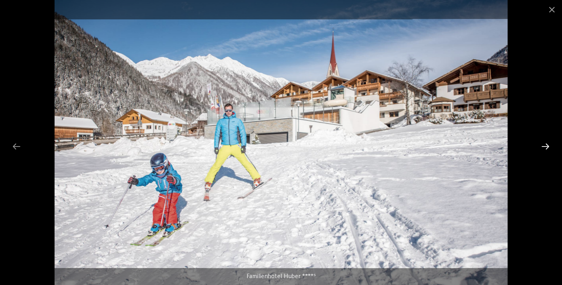
click at [543, 148] on div at bounding box center [545, 147] width 17 height 16
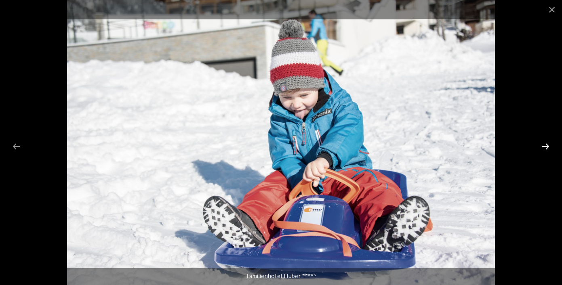
click at [543, 148] on div at bounding box center [545, 147] width 17 height 16
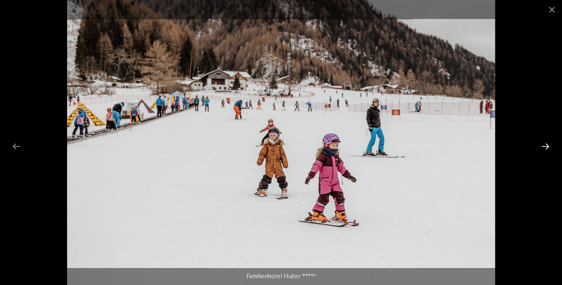
click at [542, 148] on div at bounding box center [545, 147] width 17 height 16
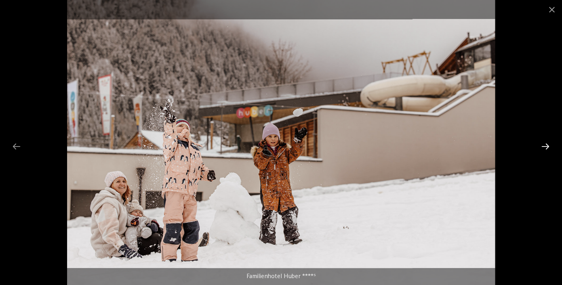
click at [542, 148] on div at bounding box center [545, 147] width 17 height 16
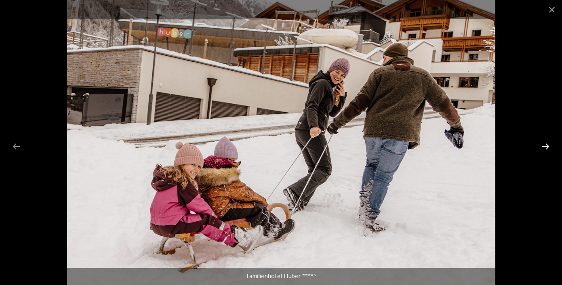
click at [542, 148] on div at bounding box center [545, 147] width 17 height 16
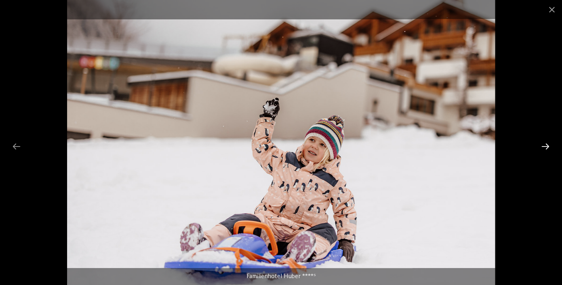
click at [542, 148] on div at bounding box center [545, 147] width 17 height 16
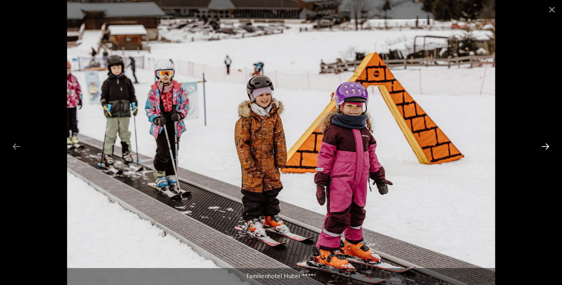
click at [542, 148] on div at bounding box center [545, 147] width 17 height 16
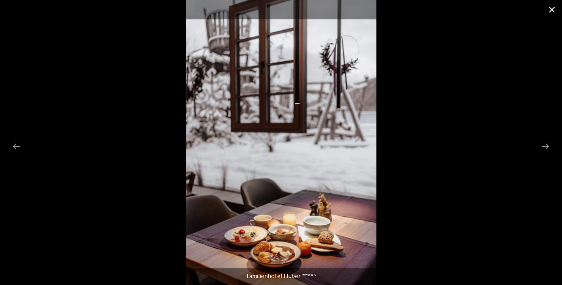
click at [550, 11] on span at bounding box center [552, 9] width 20 height 19
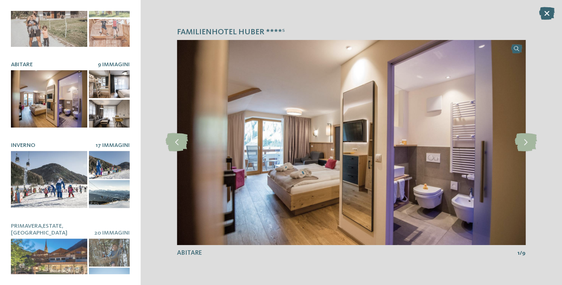
scroll to position [374, 0]
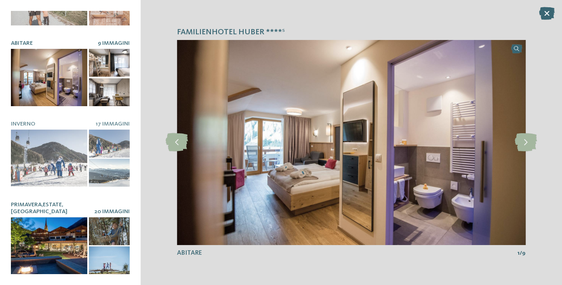
click at [73, 234] on div at bounding box center [49, 246] width 76 height 57
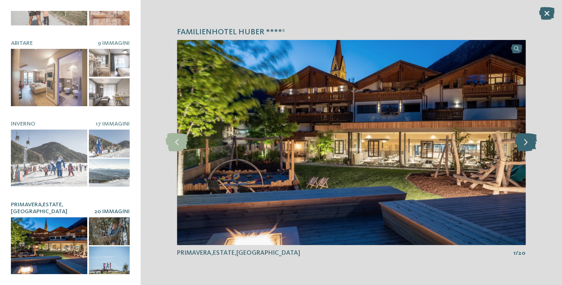
click at [525, 140] on icon at bounding box center [526, 142] width 22 height 18
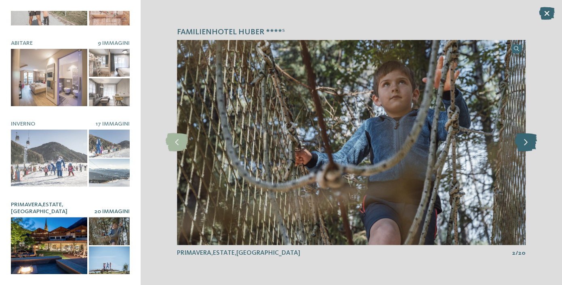
click at [525, 140] on icon at bounding box center [526, 142] width 22 height 18
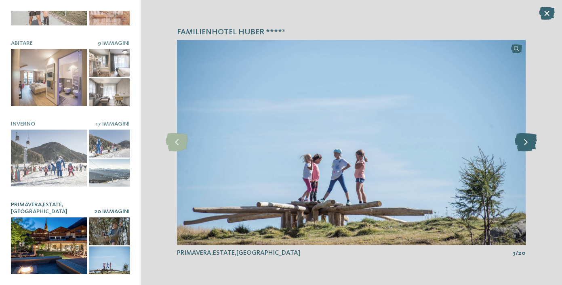
click at [525, 140] on icon at bounding box center [526, 142] width 22 height 18
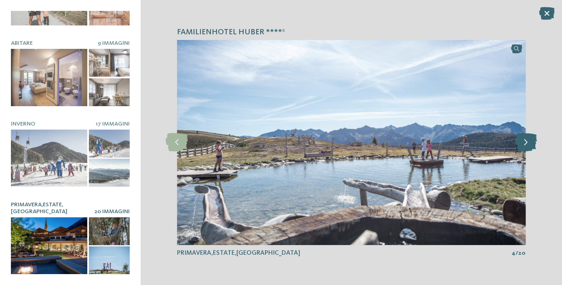
click at [527, 143] on icon at bounding box center [526, 142] width 22 height 18
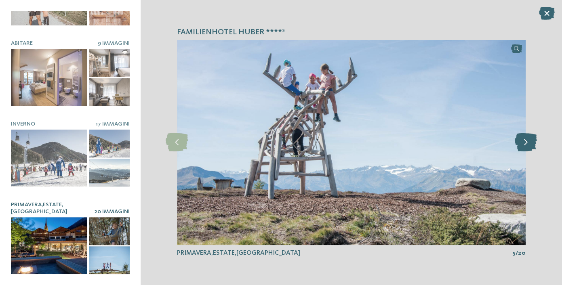
click at [527, 143] on icon at bounding box center [526, 142] width 22 height 18
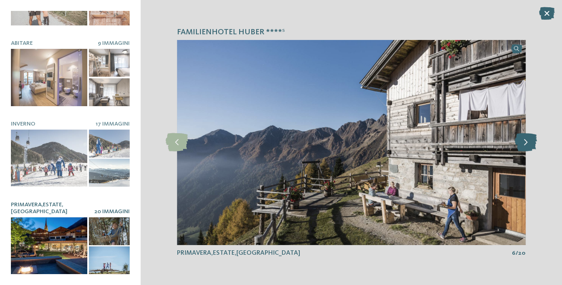
click at [527, 143] on icon at bounding box center [526, 142] width 22 height 18
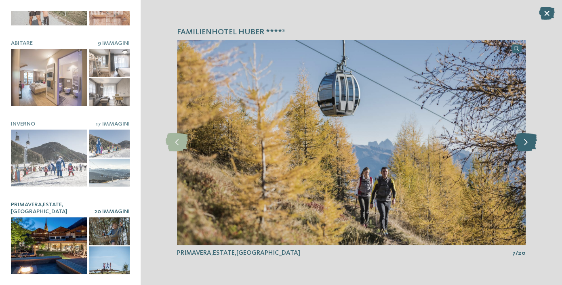
click at [527, 144] on icon at bounding box center [526, 142] width 22 height 18
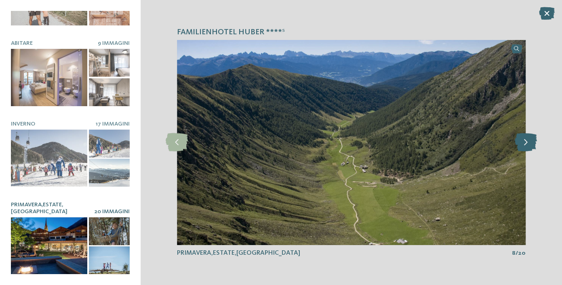
click at [527, 144] on icon at bounding box center [526, 142] width 22 height 18
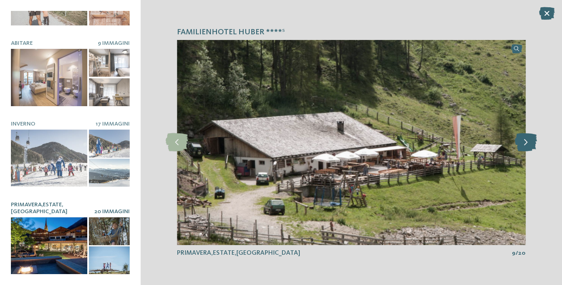
click at [527, 144] on icon at bounding box center [526, 142] width 22 height 18
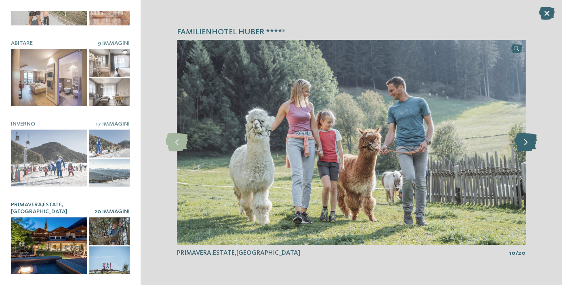
click at [527, 144] on icon at bounding box center [526, 142] width 22 height 18
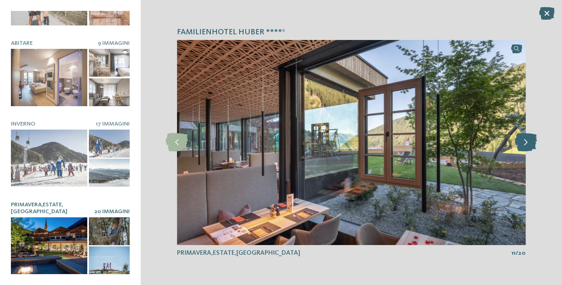
click at [527, 144] on icon at bounding box center [526, 142] width 22 height 18
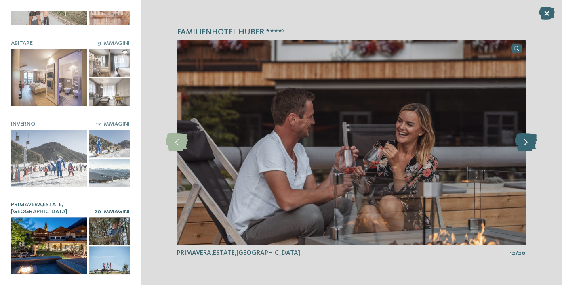
click at [527, 144] on icon at bounding box center [526, 142] width 22 height 18
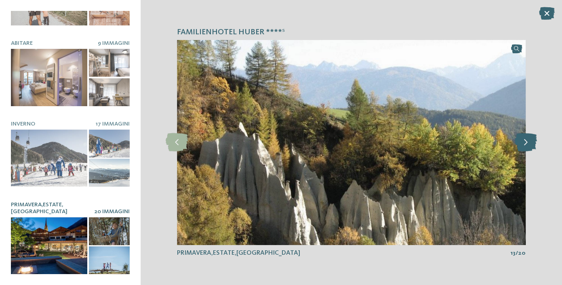
click at [527, 144] on icon at bounding box center [526, 142] width 22 height 18
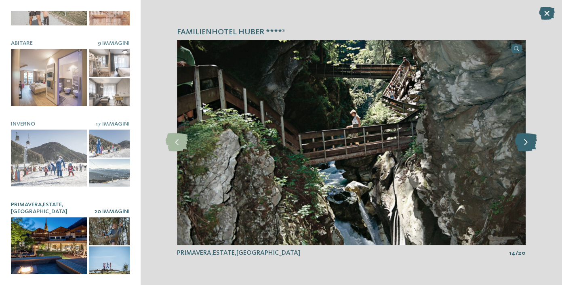
click at [527, 144] on icon at bounding box center [526, 142] width 22 height 18
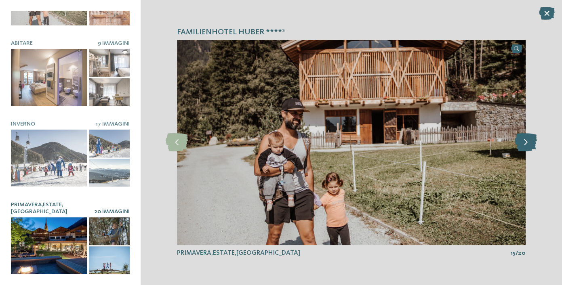
click at [527, 144] on icon at bounding box center [526, 142] width 22 height 18
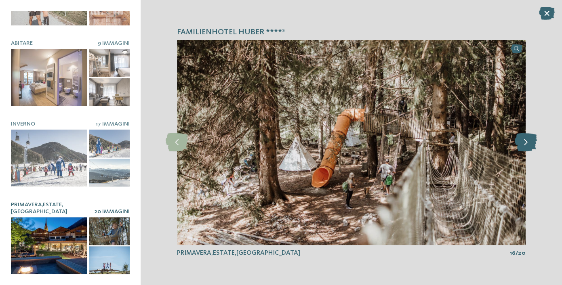
click at [527, 144] on icon at bounding box center [526, 142] width 22 height 18
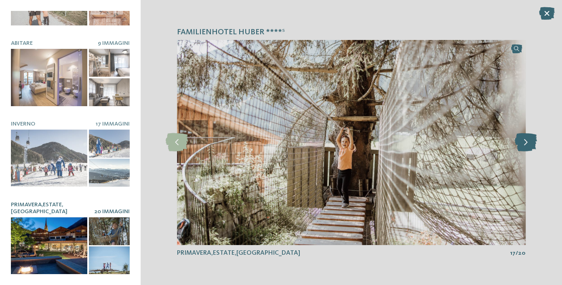
click at [527, 144] on icon at bounding box center [526, 142] width 22 height 18
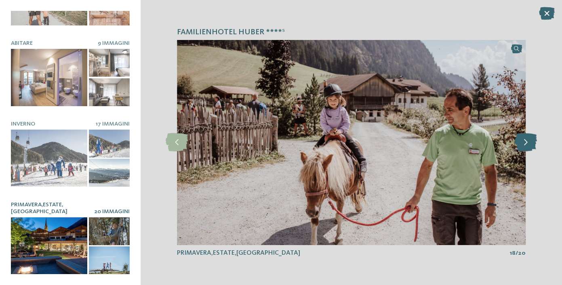
click at [519, 151] on icon at bounding box center [526, 142] width 22 height 18
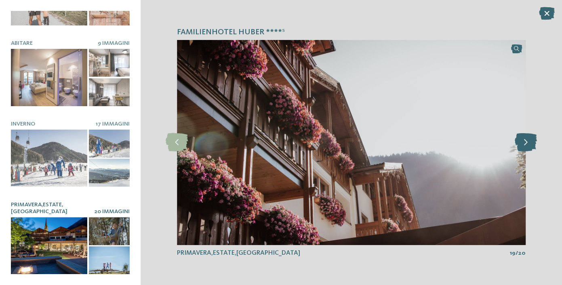
click at [519, 151] on icon at bounding box center [526, 142] width 22 height 18
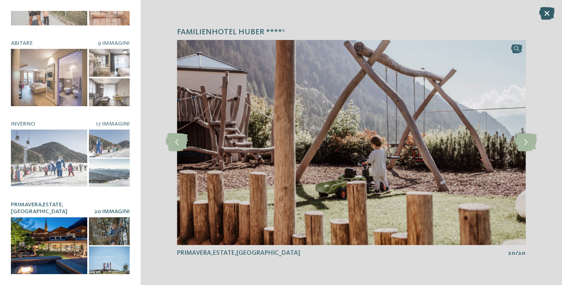
click at [547, 15] on icon at bounding box center [547, 13] width 16 height 13
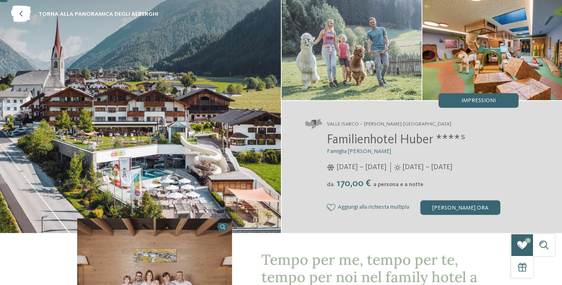
scroll to position [0, 0]
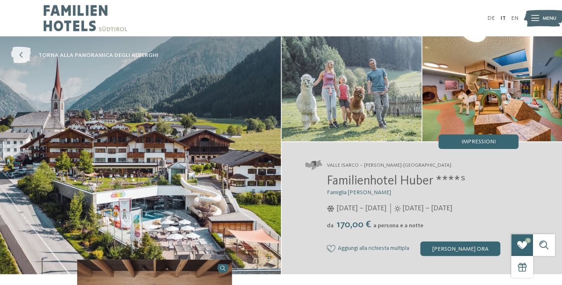
click at [23, 60] on icon at bounding box center [21, 55] width 20 height 17
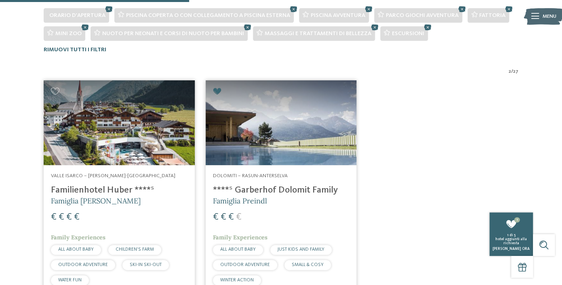
scroll to position [225, 0]
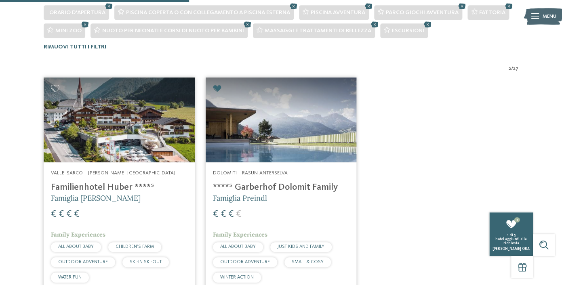
click at [261, 100] on img at bounding box center [281, 120] width 151 height 85
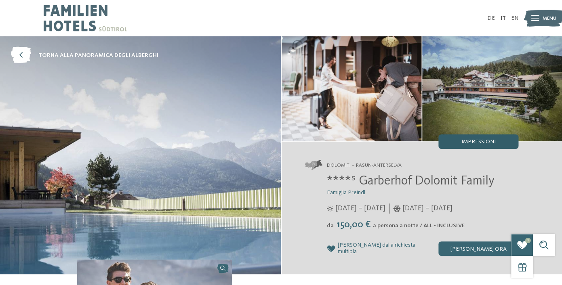
click at [480, 141] on span "Impressioni" at bounding box center [478, 142] width 34 height 6
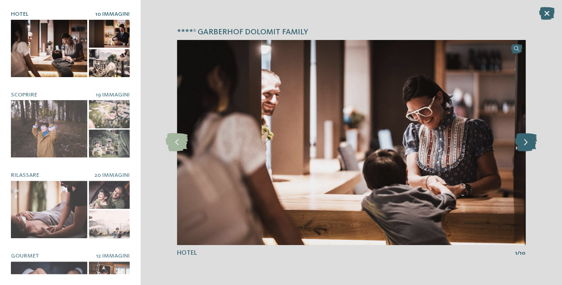
click at [529, 142] on icon at bounding box center [526, 142] width 22 height 18
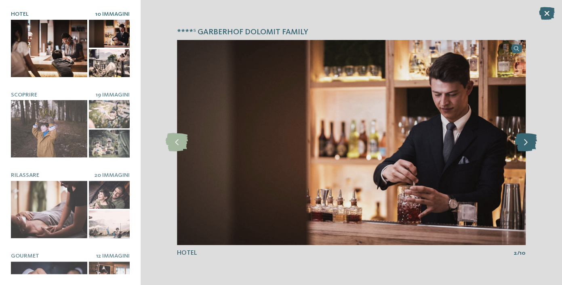
click at [529, 142] on icon at bounding box center [526, 142] width 22 height 18
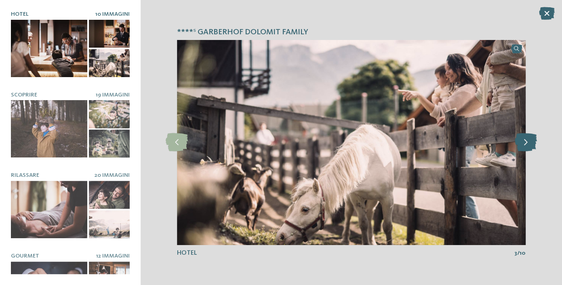
click at [529, 142] on icon at bounding box center [526, 142] width 22 height 18
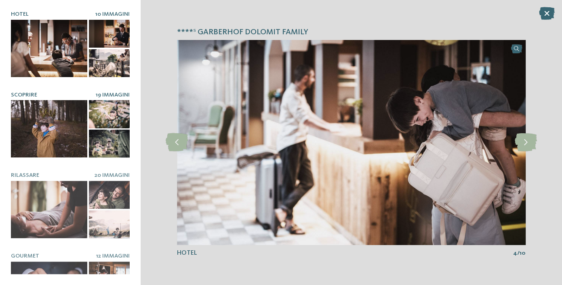
click at [69, 129] on div at bounding box center [49, 128] width 76 height 57
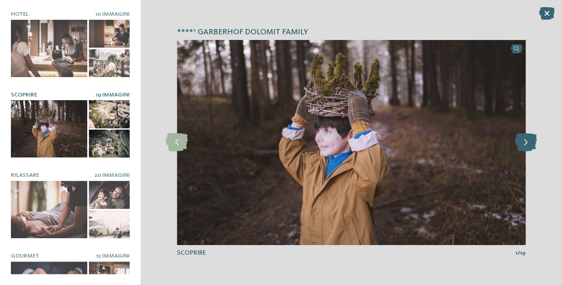
click at [519, 146] on icon at bounding box center [526, 142] width 22 height 18
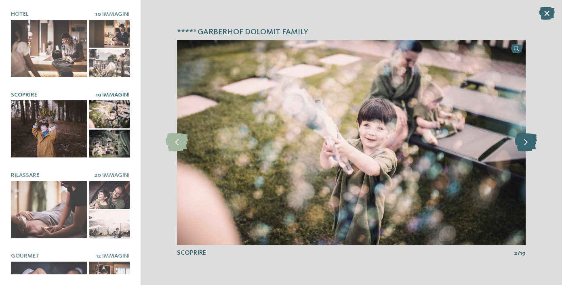
click at [519, 146] on icon at bounding box center [526, 142] width 22 height 18
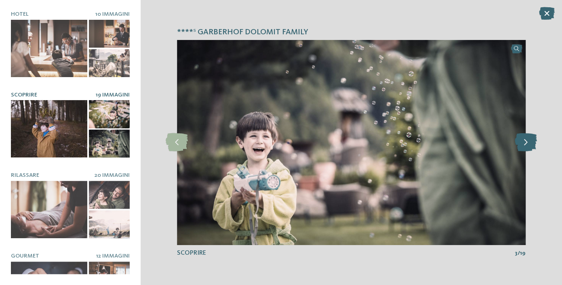
click at [518, 146] on icon at bounding box center [526, 142] width 22 height 18
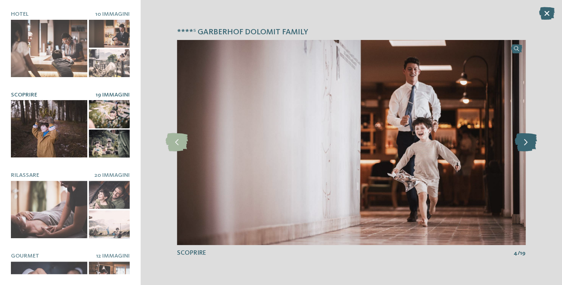
click at [518, 147] on icon at bounding box center [526, 142] width 22 height 18
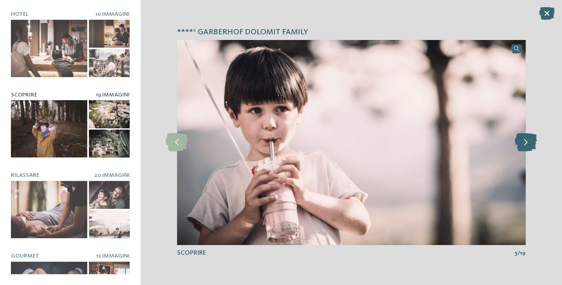
click at [518, 147] on icon at bounding box center [526, 142] width 22 height 18
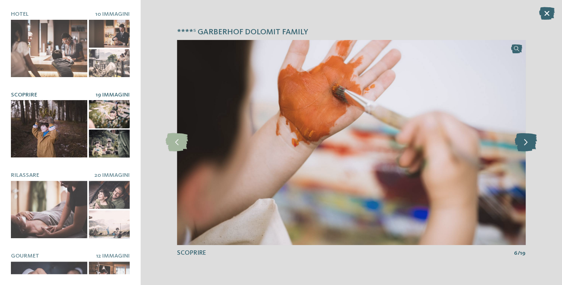
click at [518, 147] on icon at bounding box center [526, 142] width 22 height 18
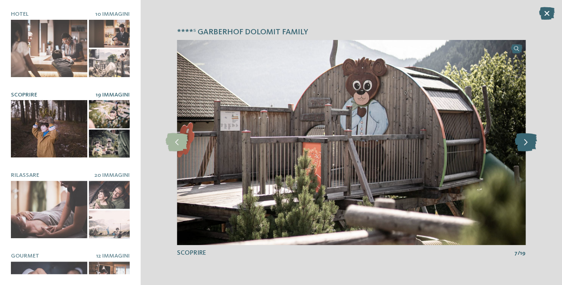
click at [518, 147] on icon at bounding box center [526, 142] width 22 height 18
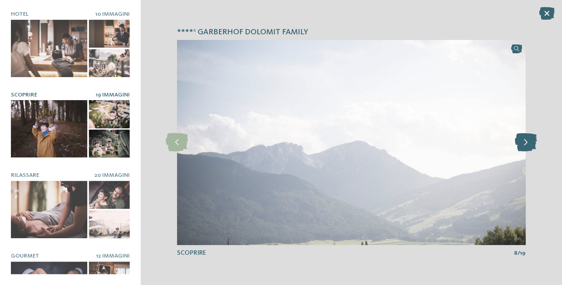
click at [518, 147] on icon at bounding box center [526, 142] width 22 height 18
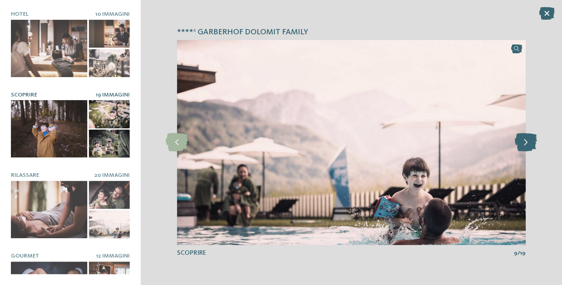
click at [518, 147] on icon at bounding box center [526, 142] width 22 height 18
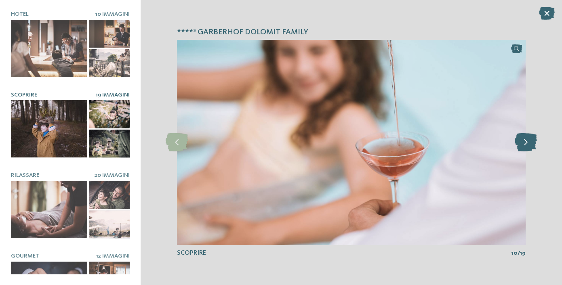
click at [518, 147] on icon at bounding box center [526, 142] width 22 height 18
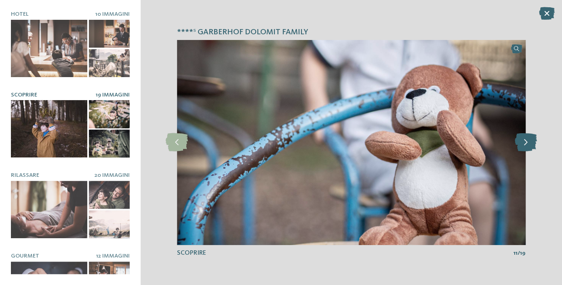
click at [518, 147] on icon at bounding box center [526, 142] width 22 height 18
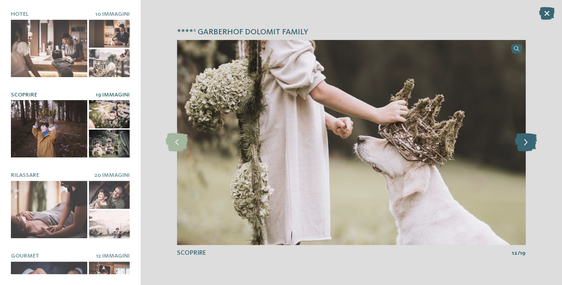
click at [518, 147] on icon at bounding box center [526, 142] width 22 height 18
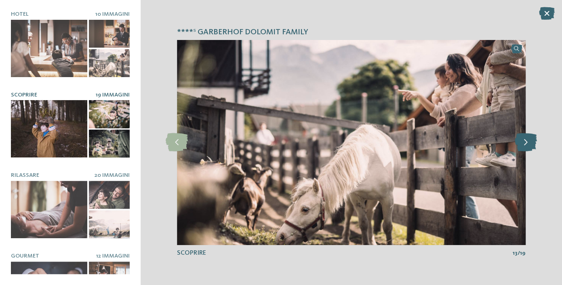
click at [518, 148] on icon at bounding box center [526, 142] width 22 height 18
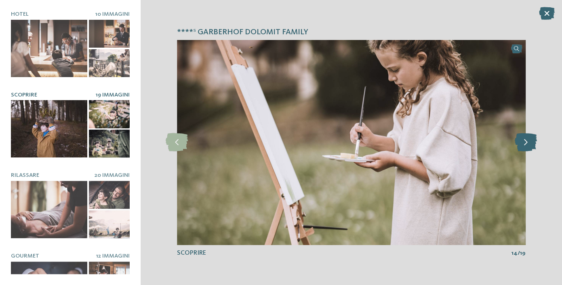
click at [518, 148] on icon at bounding box center [526, 142] width 22 height 18
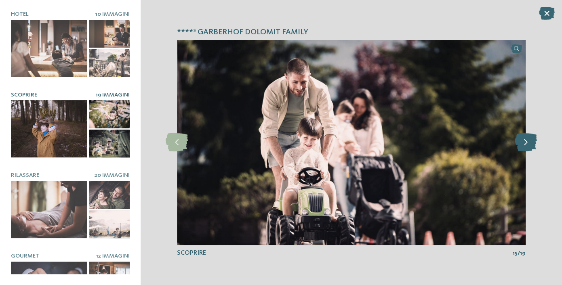
click at [518, 148] on icon at bounding box center [526, 142] width 22 height 18
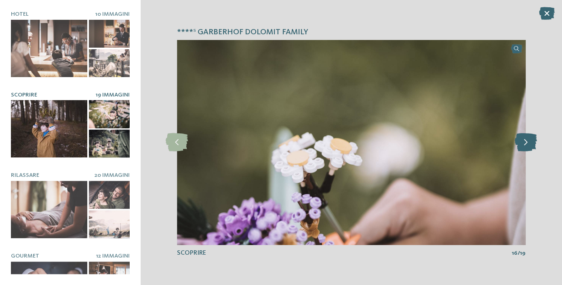
click at [518, 148] on icon at bounding box center [526, 142] width 22 height 18
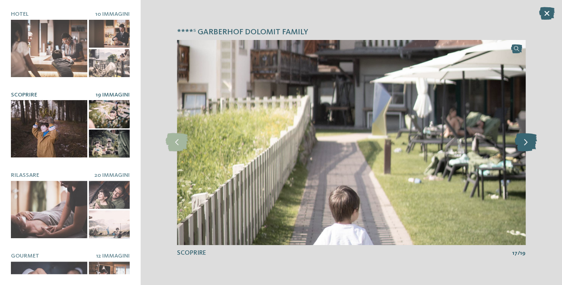
click at [518, 148] on icon at bounding box center [526, 142] width 22 height 18
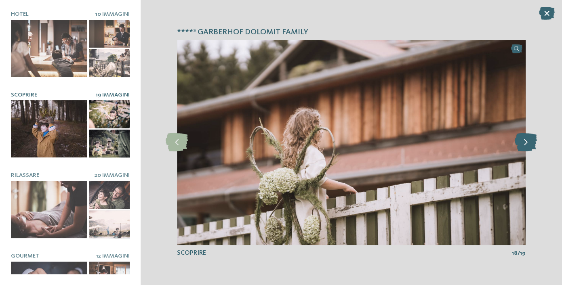
click at [518, 148] on icon at bounding box center [526, 142] width 22 height 18
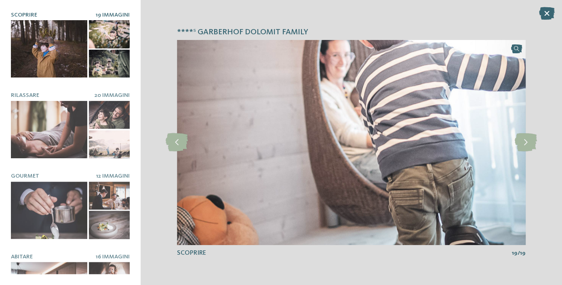
scroll to position [79, 0]
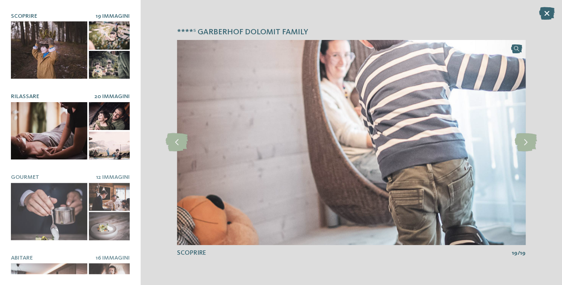
click at [36, 123] on div at bounding box center [49, 130] width 76 height 57
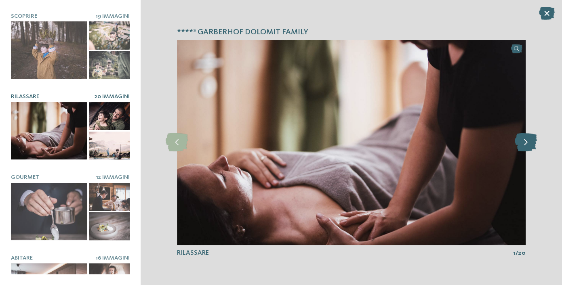
click at [528, 140] on icon at bounding box center [526, 142] width 22 height 18
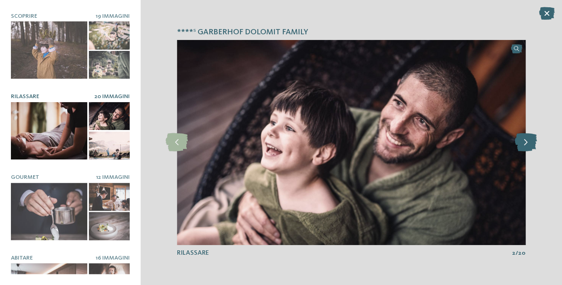
click at [528, 140] on icon at bounding box center [526, 142] width 22 height 18
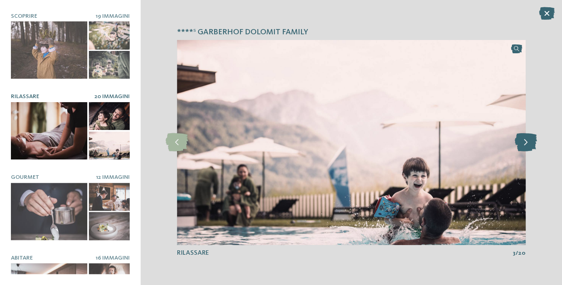
click at [528, 140] on icon at bounding box center [526, 142] width 22 height 18
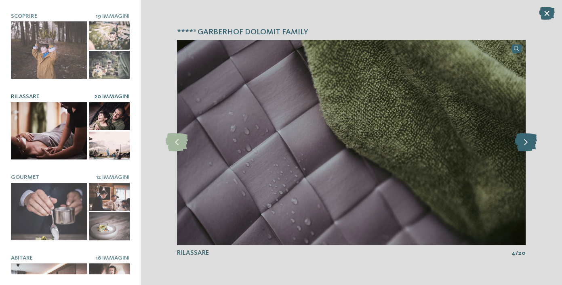
click at [528, 140] on icon at bounding box center [526, 142] width 22 height 18
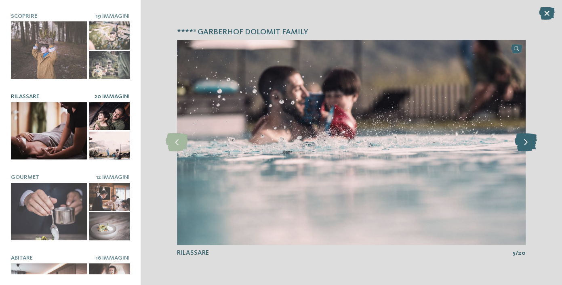
click at [528, 140] on icon at bounding box center [526, 142] width 22 height 18
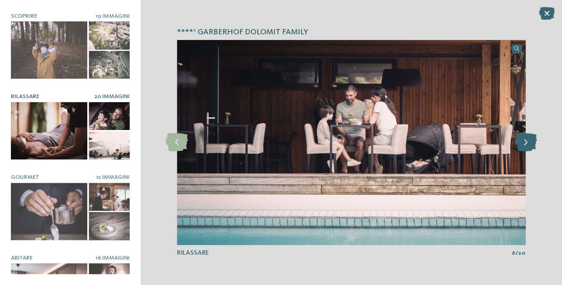
click at [528, 140] on icon at bounding box center [526, 142] width 22 height 18
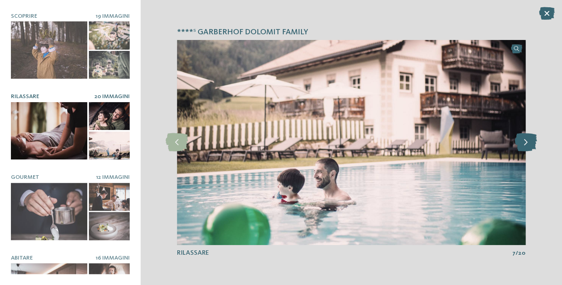
click at [528, 140] on icon at bounding box center [526, 142] width 22 height 18
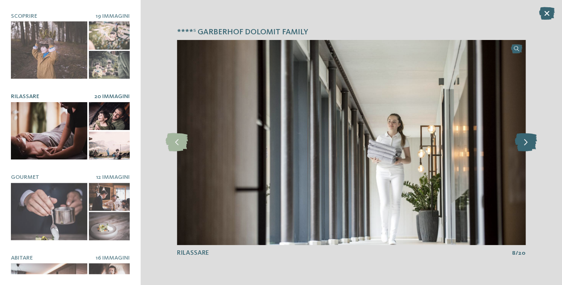
click at [528, 140] on icon at bounding box center [526, 142] width 22 height 18
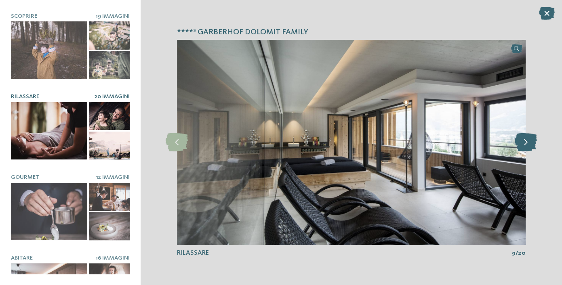
click at [528, 140] on icon at bounding box center [526, 142] width 22 height 18
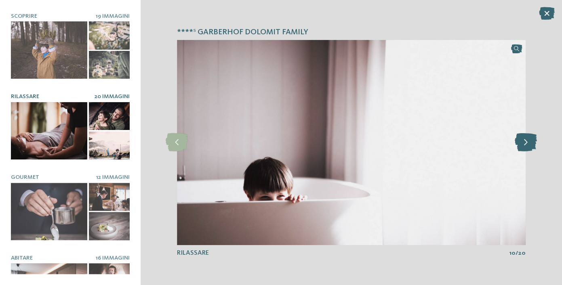
click at [528, 140] on icon at bounding box center [526, 142] width 22 height 18
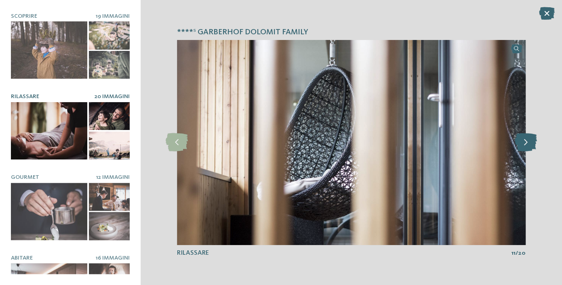
click at [528, 140] on icon at bounding box center [526, 142] width 22 height 18
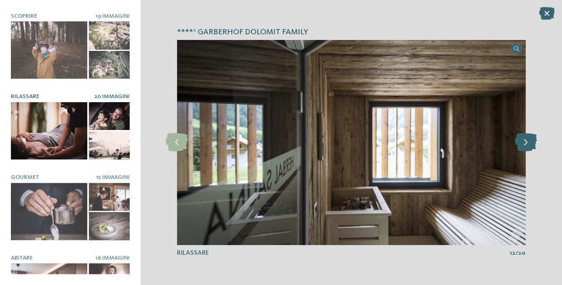
click at [528, 140] on icon at bounding box center [526, 142] width 22 height 18
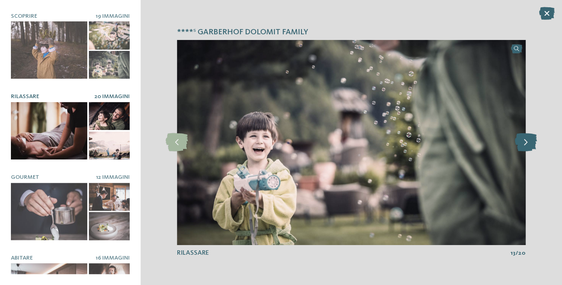
click at [528, 140] on icon at bounding box center [526, 142] width 22 height 18
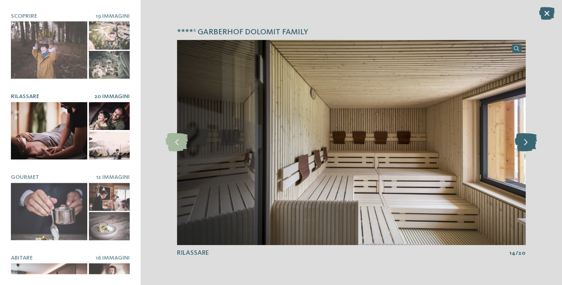
click at [528, 140] on icon at bounding box center [526, 142] width 22 height 18
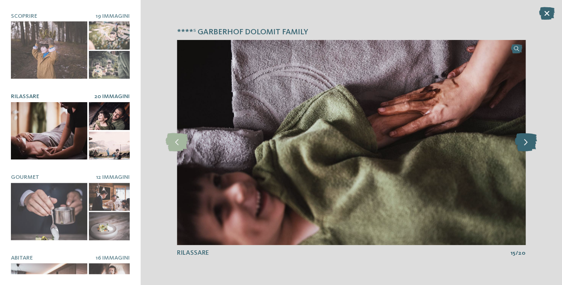
click at [528, 140] on icon at bounding box center [526, 142] width 22 height 18
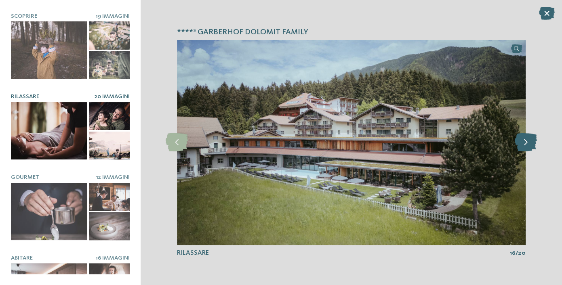
click at [533, 143] on icon at bounding box center [526, 142] width 22 height 18
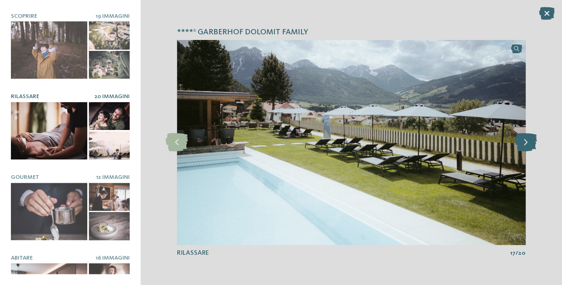
click at [533, 143] on icon at bounding box center [526, 142] width 22 height 18
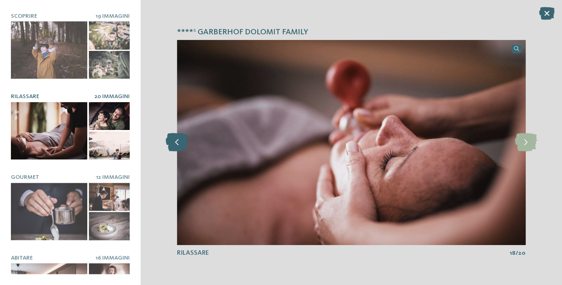
click at [174, 141] on icon at bounding box center [177, 142] width 22 height 18
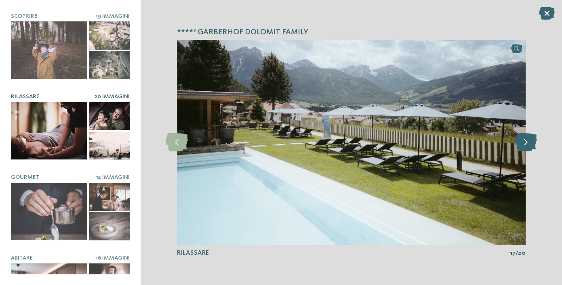
click at [528, 146] on icon at bounding box center [526, 142] width 22 height 18
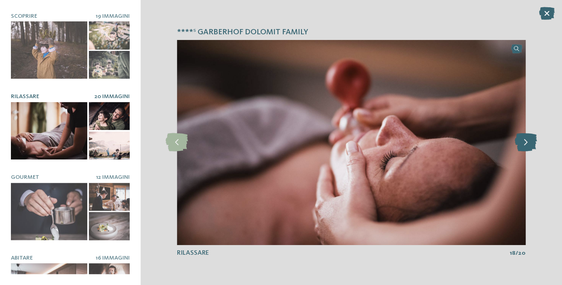
click at [528, 146] on icon at bounding box center [526, 142] width 22 height 18
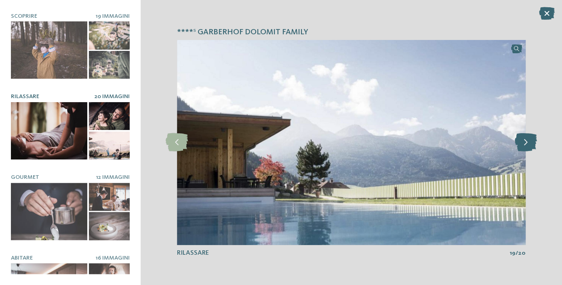
click at [528, 146] on icon at bounding box center [526, 142] width 22 height 18
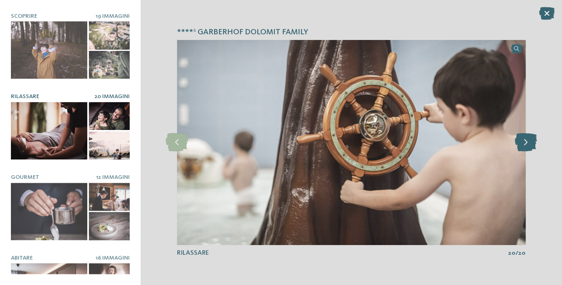
click at [528, 146] on icon at bounding box center [526, 142] width 22 height 18
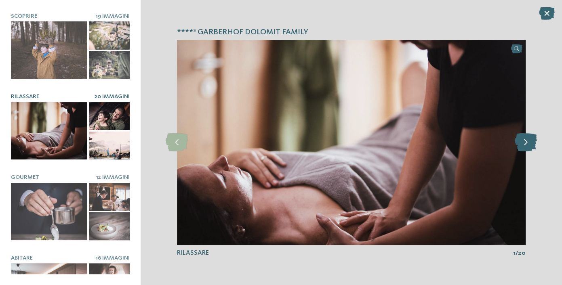
click at [528, 146] on icon at bounding box center [526, 142] width 22 height 18
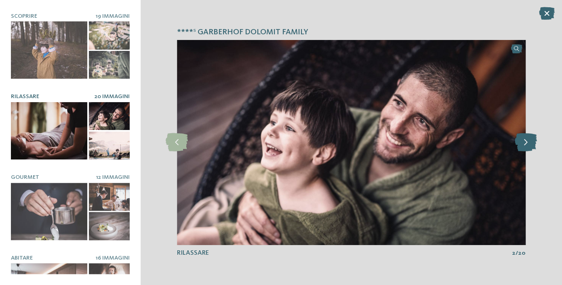
click at [528, 146] on icon at bounding box center [526, 142] width 22 height 18
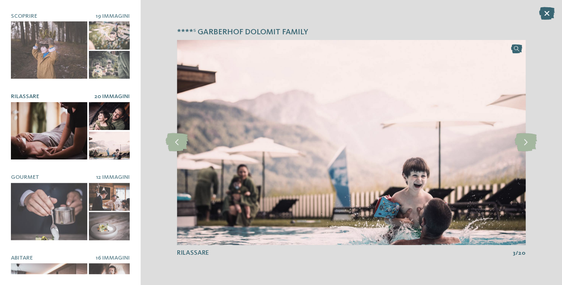
scroll to position [125, 0]
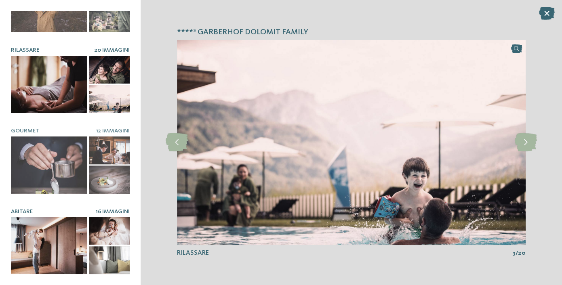
click at [67, 241] on div at bounding box center [49, 245] width 76 height 57
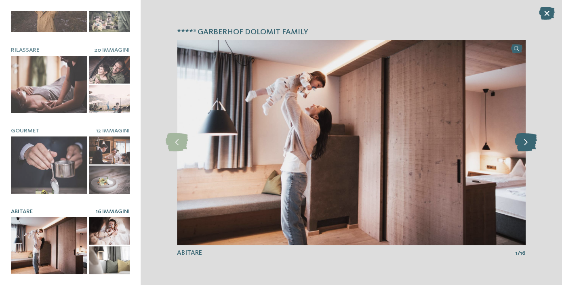
click at [528, 144] on icon at bounding box center [526, 142] width 22 height 18
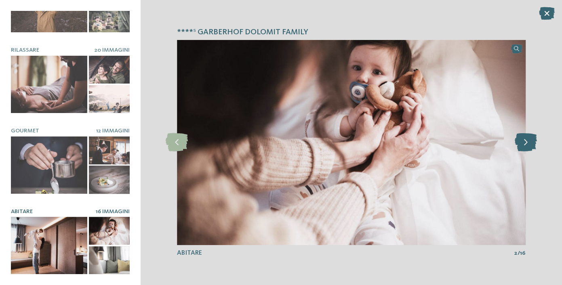
click at [528, 144] on icon at bounding box center [526, 142] width 22 height 18
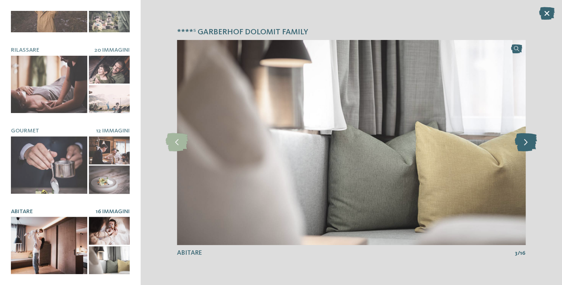
click at [528, 144] on icon at bounding box center [526, 142] width 22 height 18
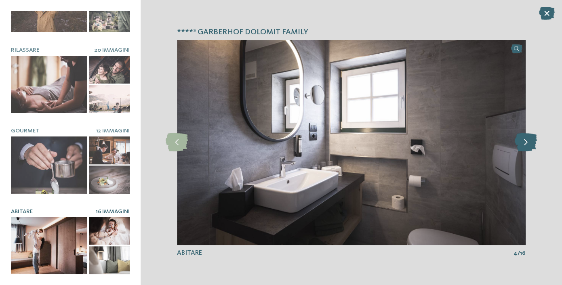
click at [528, 144] on icon at bounding box center [526, 142] width 22 height 18
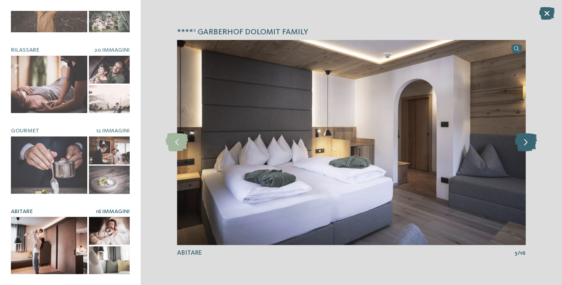
click at [528, 144] on icon at bounding box center [526, 142] width 22 height 18
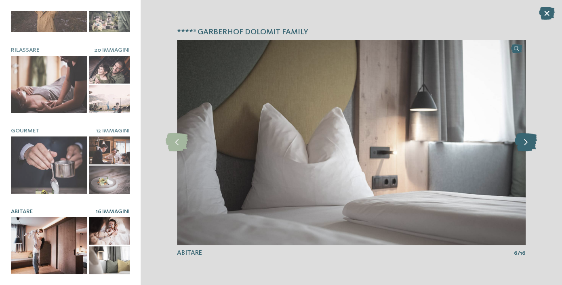
click at [528, 144] on icon at bounding box center [526, 142] width 22 height 18
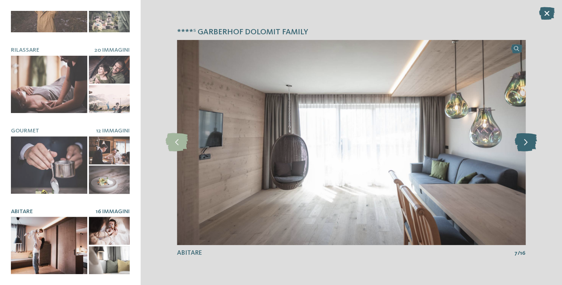
click at [528, 144] on icon at bounding box center [526, 142] width 22 height 18
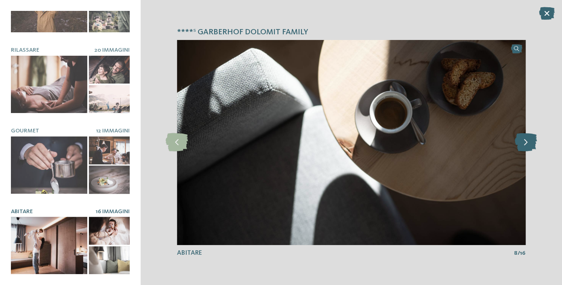
click at [528, 144] on icon at bounding box center [526, 142] width 22 height 18
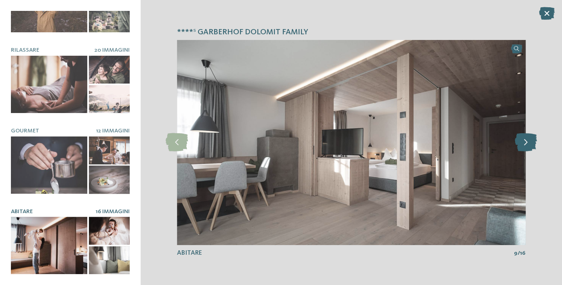
click at [528, 144] on icon at bounding box center [526, 142] width 22 height 18
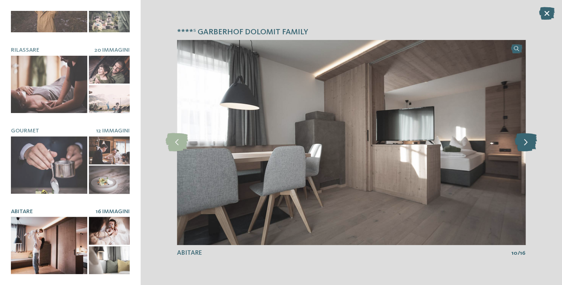
click at [528, 144] on icon at bounding box center [526, 142] width 22 height 18
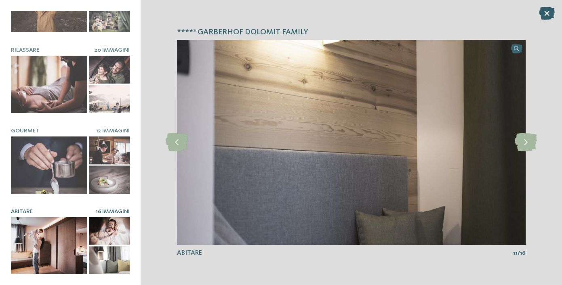
click at [545, 9] on icon at bounding box center [547, 13] width 16 height 13
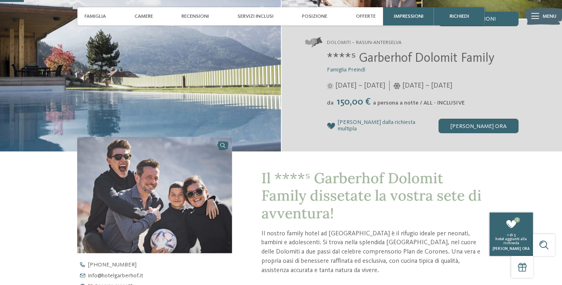
scroll to position [0, 0]
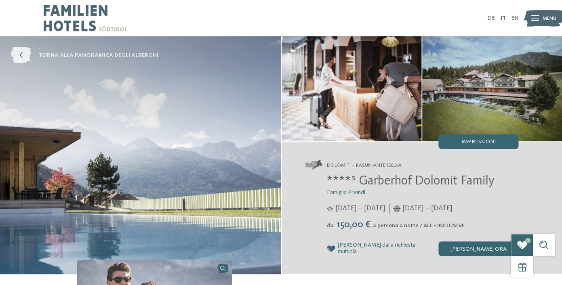
click at [26, 54] on icon at bounding box center [21, 55] width 20 height 17
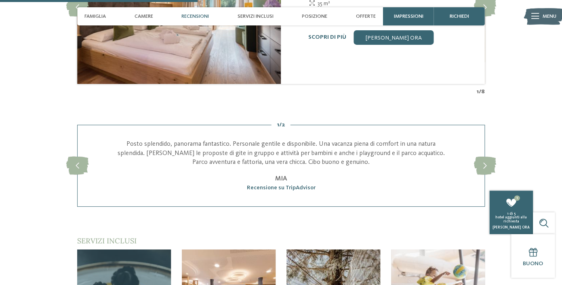
scroll to position [957, 0]
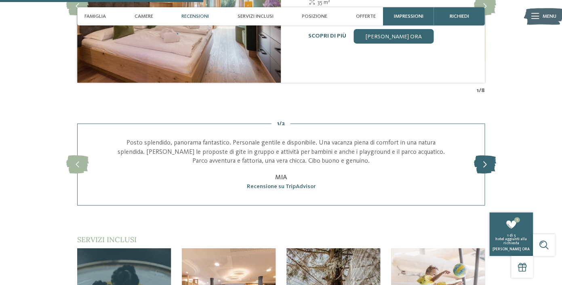
click at [484, 174] on icon at bounding box center [485, 165] width 22 height 18
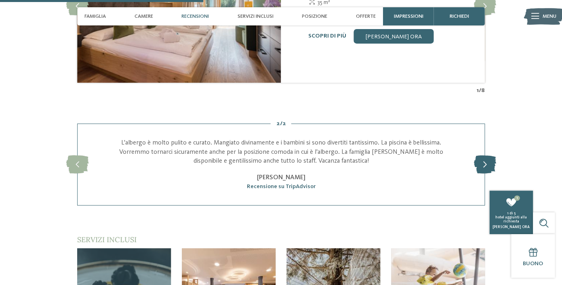
click at [484, 174] on icon at bounding box center [485, 165] width 22 height 18
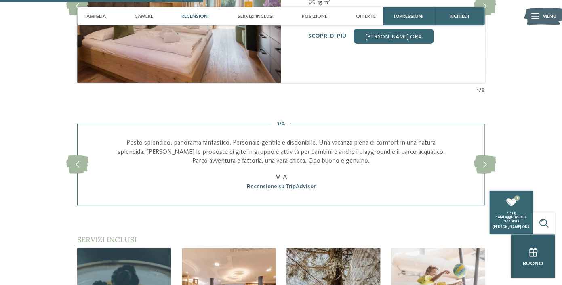
click at [532, 259] on div at bounding box center [533, 252] width 15 height 15
click at [532, 253] on icon at bounding box center [533, 252] width 8 height 9
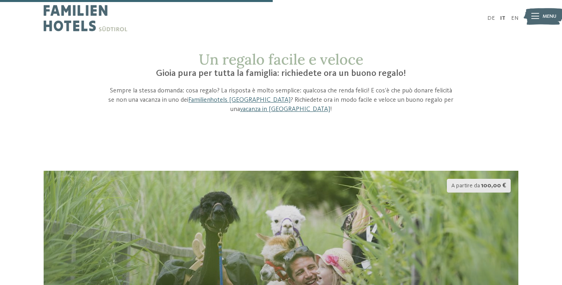
scroll to position [273, 0]
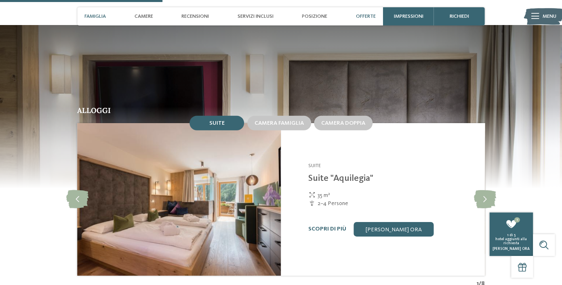
click at [359, 19] on span "Offerte" at bounding box center [366, 16] width 20 height 6
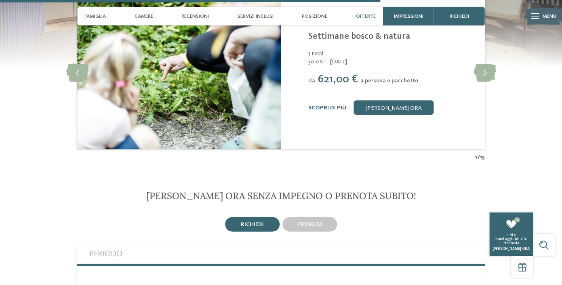
scroll to position [1720, 0]
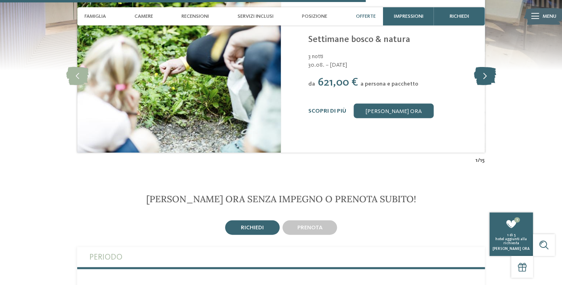
click at [489, 82] on icon at bounding box center [485, 77] width 22 height 18
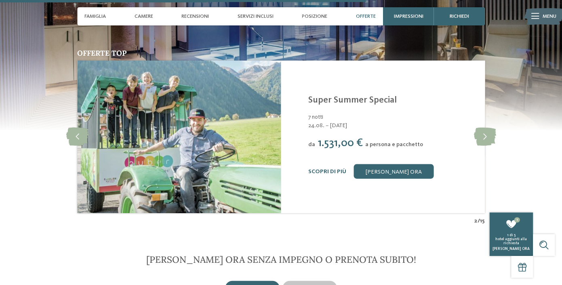
scroll to position [1646, 0]
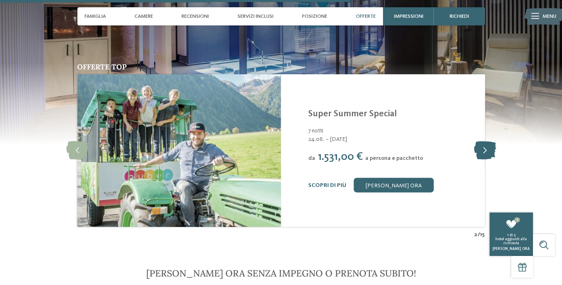
click at [488, 153] on icon at bounding box center [485, 151] width 22 height 18
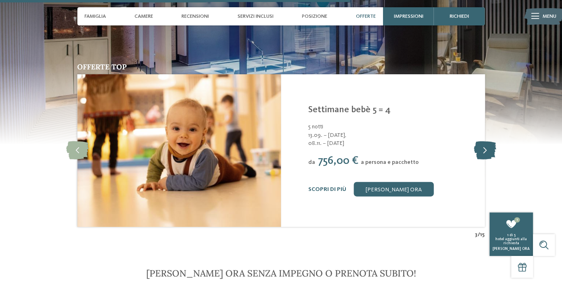
click at [488, 153] on icon at bounding box center [485, 151] width 22 height 18
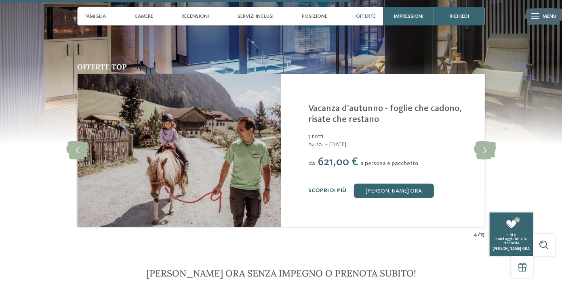
click at [332, 193] on link "Scopri di più" at bounding box center [327, 191] width 38 height 6
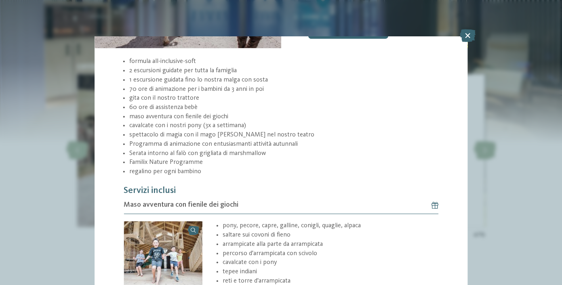
scroll to position [143, 0]
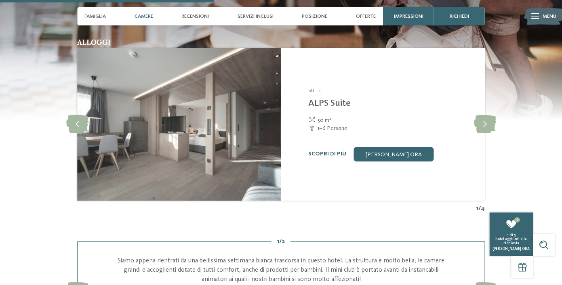
scroll to position [1095, 0]
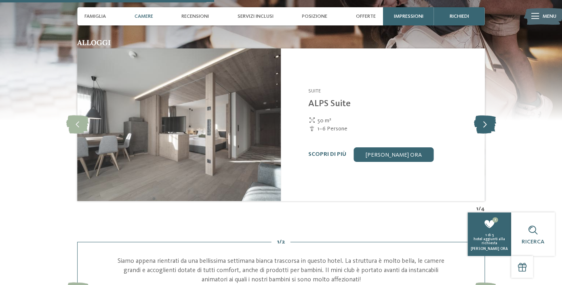
click at [490, 133] on icon at bounding box center [485, 125] width 22 height 18
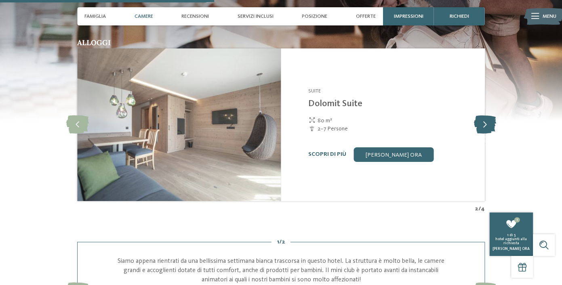
click at [490, 132] on icon at bounding box center [485, 125] width 22 height 18
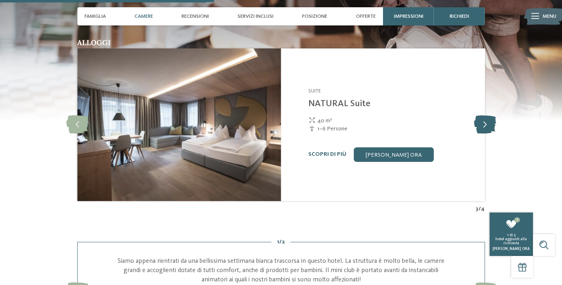
click at [490, 132] on icon at bounding box center [485, 125] width 22 height 18
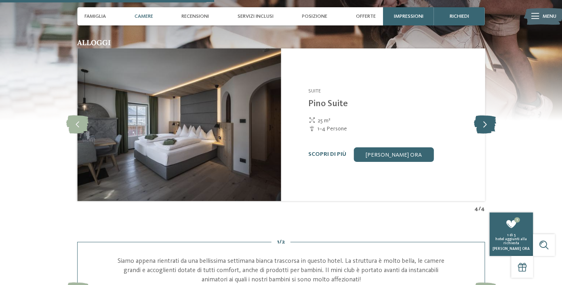
click at [490, 132] on icon at bounding box center [485, 125] width 22 height 18
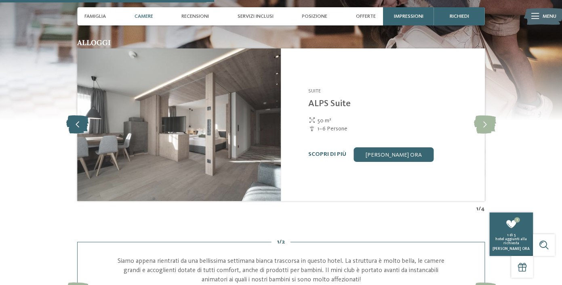
click at [75, 132] on icon at bounding box center [77, 125] width 22 height 18
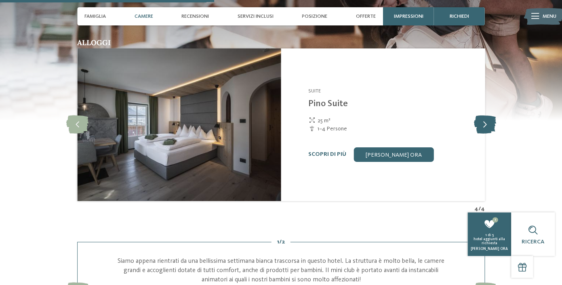
click at [486, 134] on icon at bounding box center [485, 125] width 22 height 18
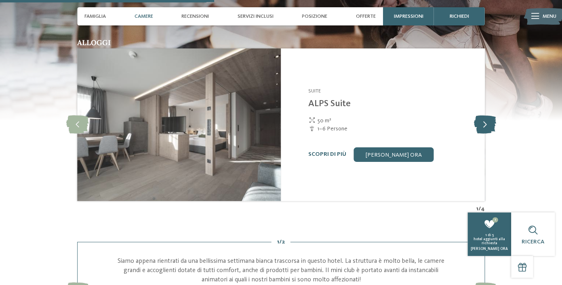
click at [486, 134] on icon at bounding box center [485, 125] width 22 height 18
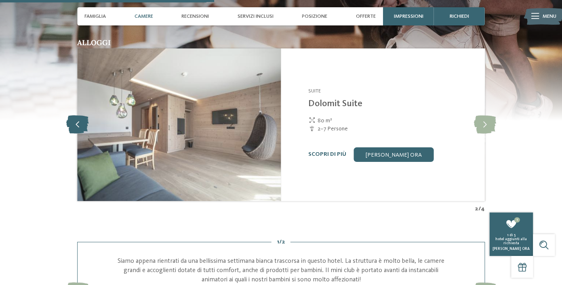
click at [78, 134] on icon at bounding box center [77, 125] width 22 height 18
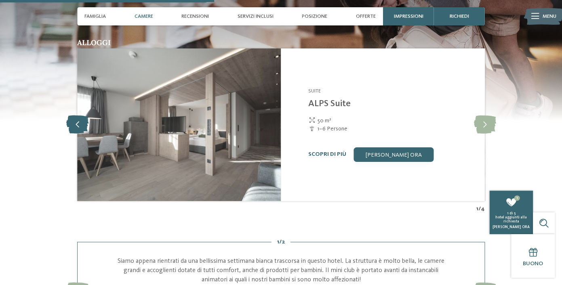
click at [78, 131] on icon at bounding box center [77, 125] width 22 height 18
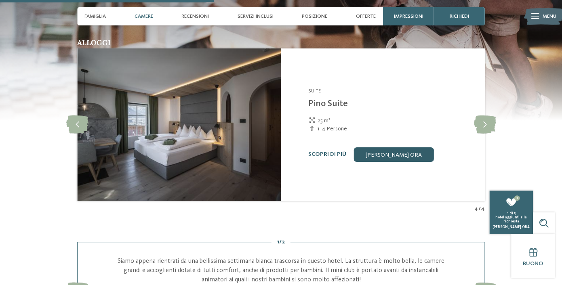
click at [372, 161] on link "[PERSON_NAME] ora" at bounding box center [394, 155] width 80 height 15
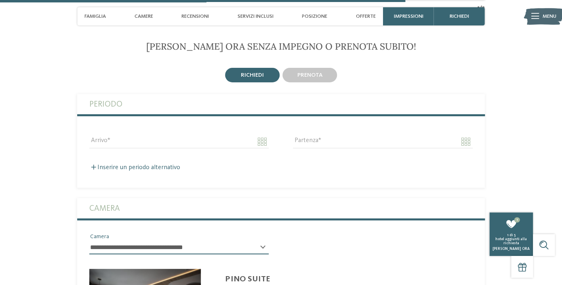
scroll to position [2133, 0]
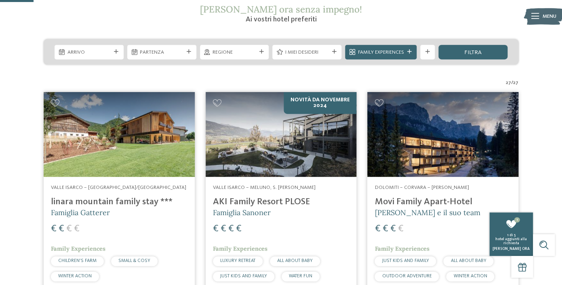
scroll to position [147, 0]
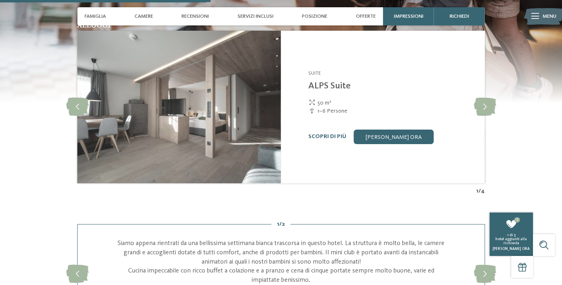
scroll to position [1113, 0]
click at [82, 111] on icon at bounding box center [77, 107] width 22 height 18
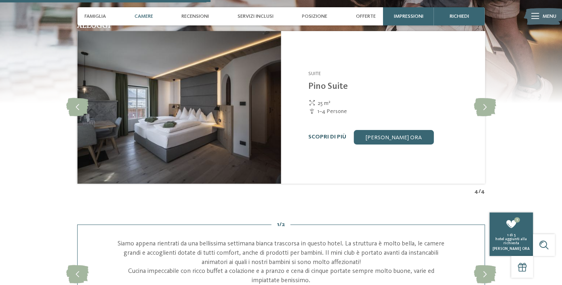
click at [338, 140] on link "Scopri di più" at bounding box center [327, 137] width 38 height 6
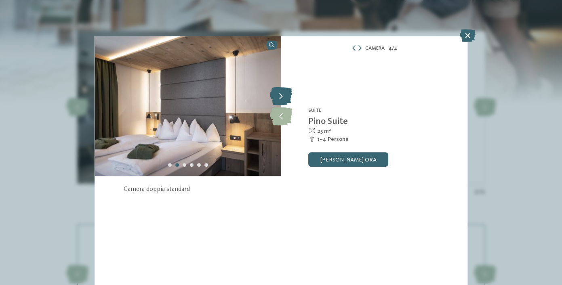
click at [283, 94] on icon at bounding box center [281, 96] width 22 height 18
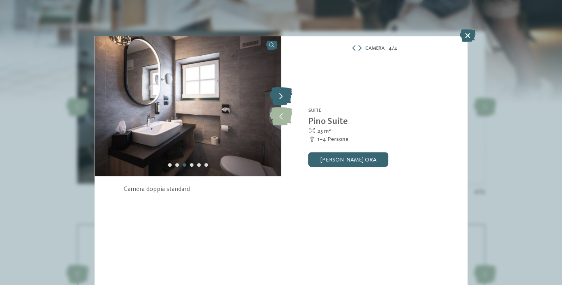
click at [283, 94] on icon at bounding box center [281, 96] width 22 height 18
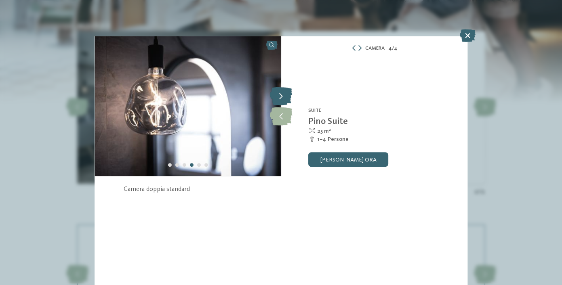
click at [283, 94] on icon at bounding box center [281, 96] width 22 height 18
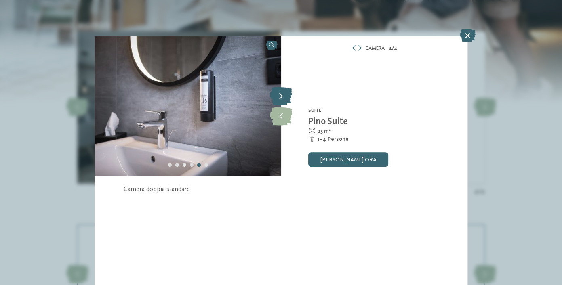
click at [283, 94] on icon at bounding box center [281, 96] width 22 height 18
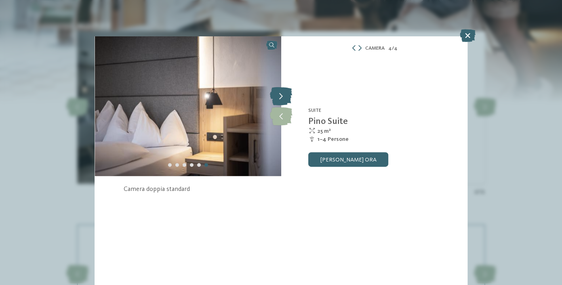
click at [283, 94] on icon at bounding box center [281, 96] width 22 height 18
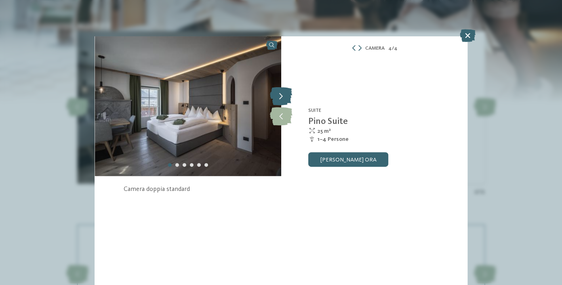
click at [283, 94] on icon at bounding box center [281, 96] width 22 height 18
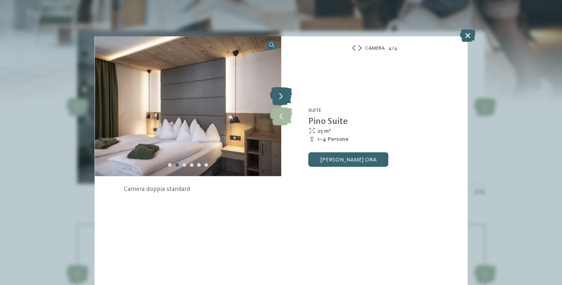
click at [283, 94] on icon at bounding box center [281, 96] width 22 height 18
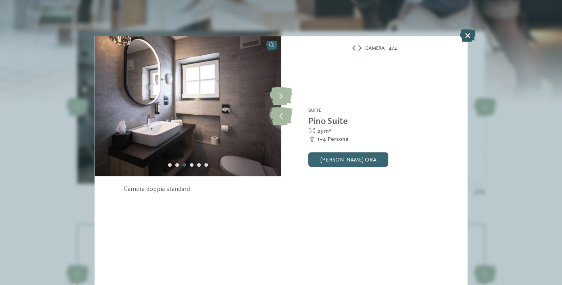
click at [467, 38] on icon at bounding box center [468, 35] width 16 height 13
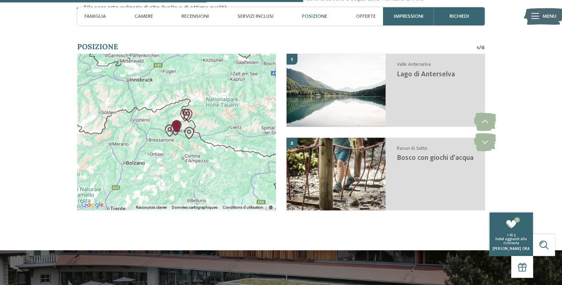
scroll to position [1609, 0]
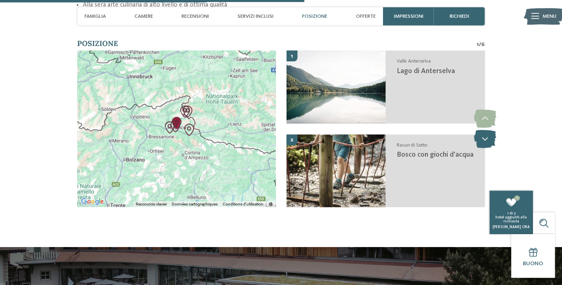
click at [489, 148] on icon at bounding box center [485, 139] width 22 height 18
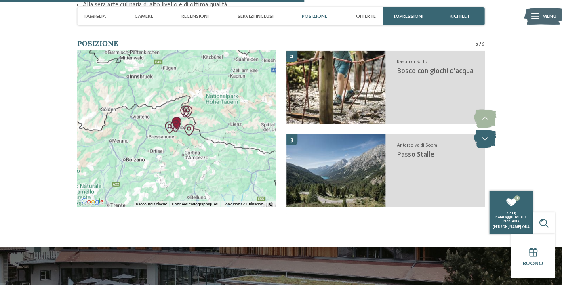
click at [489, 148] on icon at bounding box center [485, 139] width 22 height 18
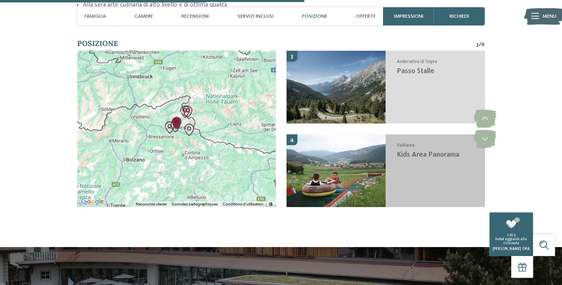
click at [375, 194] on img at bounding box center [336, 170] width 99 height 73
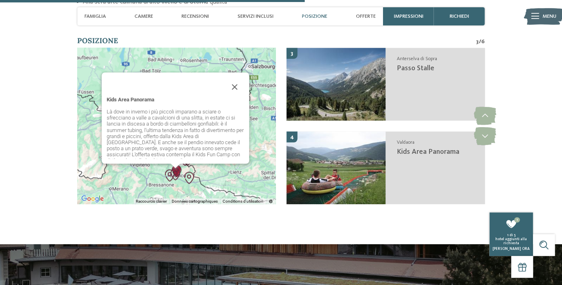
scroll to position [9, 0]
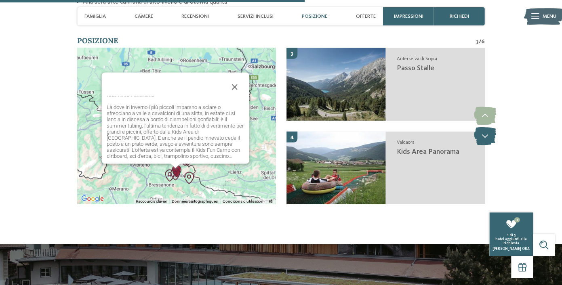
click at [481, 145] on icon at bounding box center [485, 136] width 22 height 18
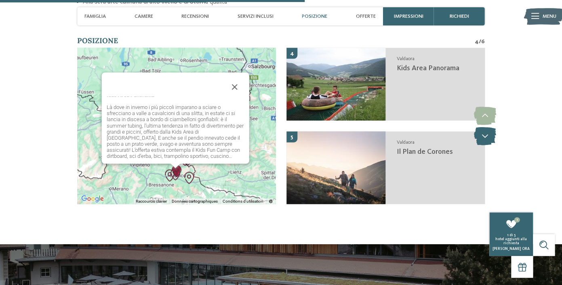
click at [481, 145] on icon at bounding box center [485, 136] width 22 height 18
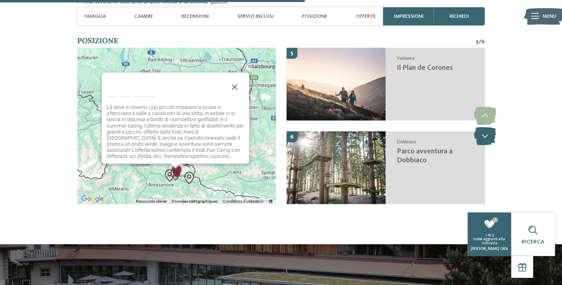
click at [481, 145] on icon at bounding box center [485, 136] width 22 height 18
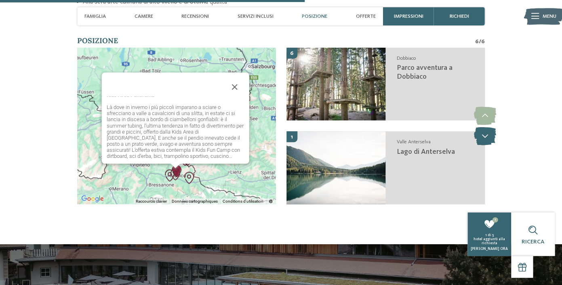
click at [481, 145] on icon at bounding box center [485, 136] width 22 height 18
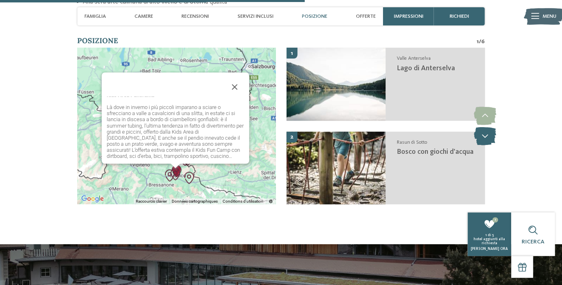
click at [481, 145] on icon at bounding box center [485, 136] width 22 height 18
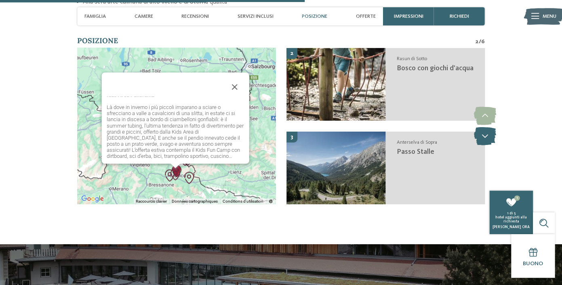
click at [484, 145] on icon at bounding box center [485, 136] width 22 height 18
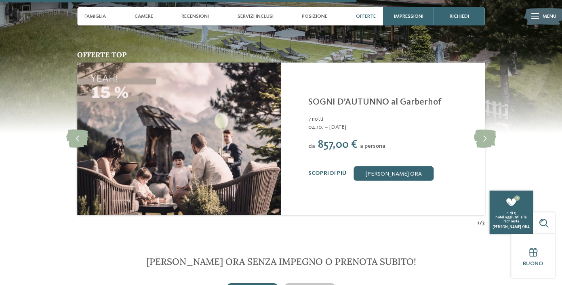
scroll to position [1890, 0]
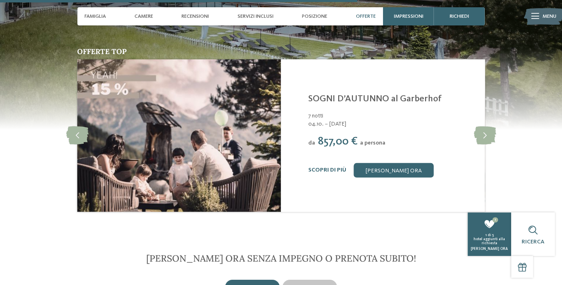
click at [369, 103] on link "SOGNI D’AUTUNNO al Garberhof" at bounding box center [374, 99] width 133 height 9
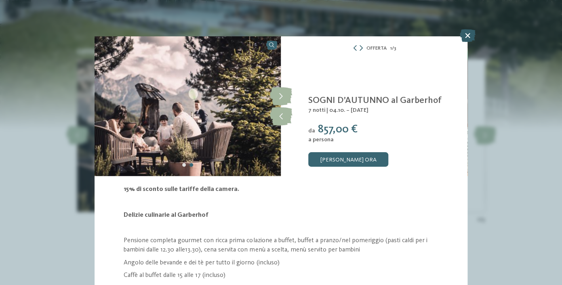
click at [472, 32] on icon at bounding box center [468, 35] width 16 height 13
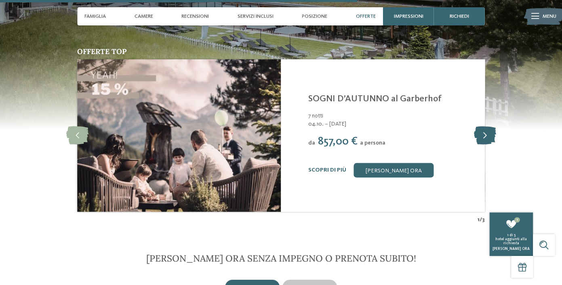
click at [486, 145] on icon at bounding box center [485, 136] width 22 height 18
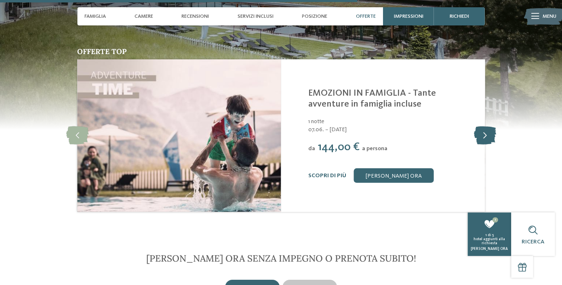
click at [486, 145] on icon at bounding box center [485, 136] width 22 height 18
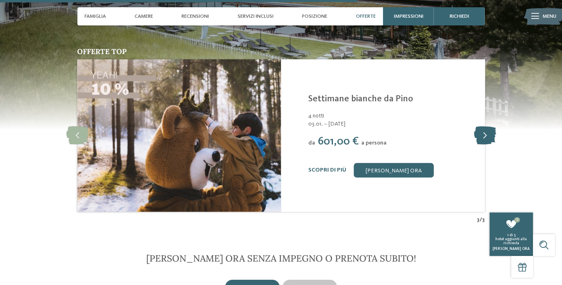
click at [486, 145] on icon at bounding box center [485, 136] width 22 height 18
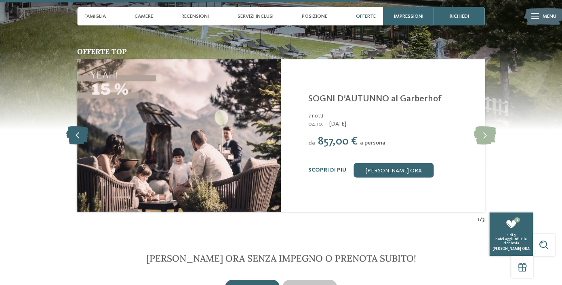
click at [81, 145] on icon at bounding box center [77, 136] width 22 height 18
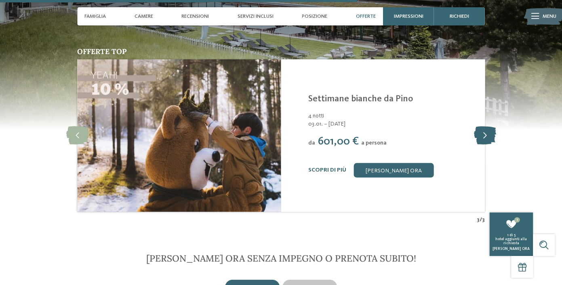
click at [489, 144] on icon at bounding box center [485, 136] width 22 height 18
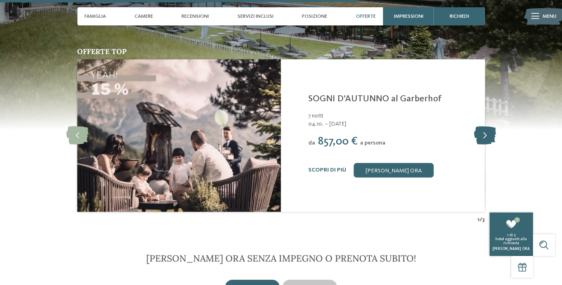
click at [489, 144] on icon at bounding box center [485, 136] width 22 height 18
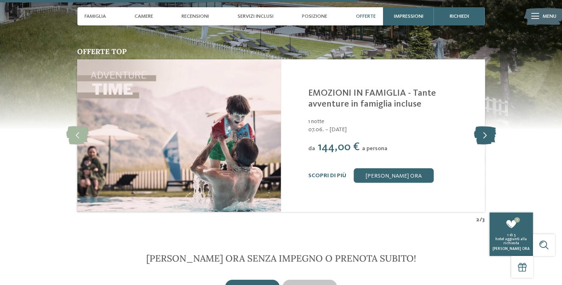
click at [489, 144] on icon at bounding box center [485, 136] width 22 height 18
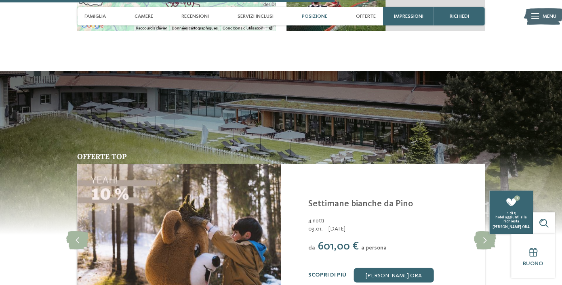
scroll to position [1790, 0]
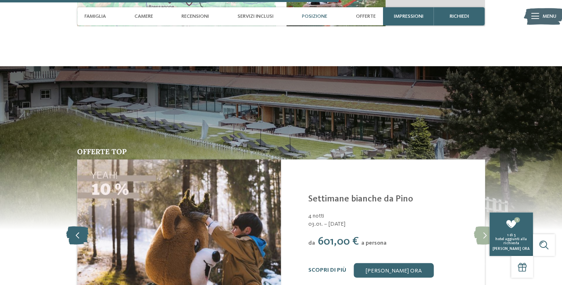
click at [78, 245] on icon at bounding box center [77, 236] width 22 height 18
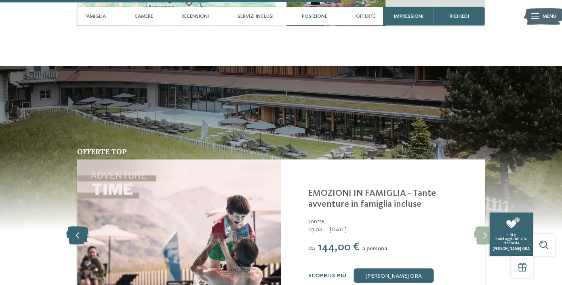
click at [78, 245] on icon at bounding box center [77, 236] width 22 height 18
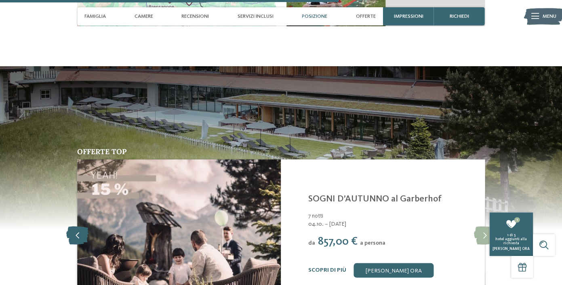
click at [78, 245] on icon at bounding box center [77, 236] width 22 height 18
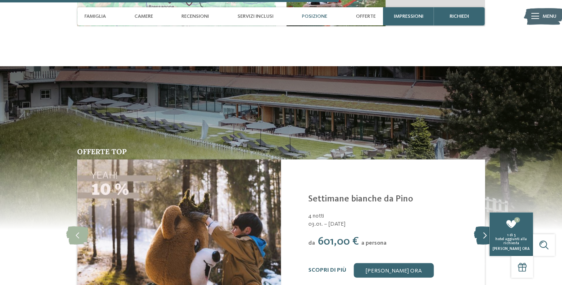
click at [477, 245] on icon at bounding box center [485, 236] width 22 height 18
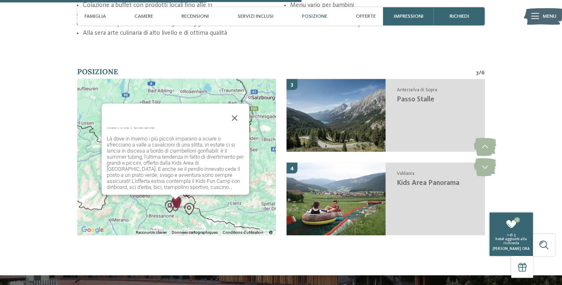
scroll to position [1603, 0]
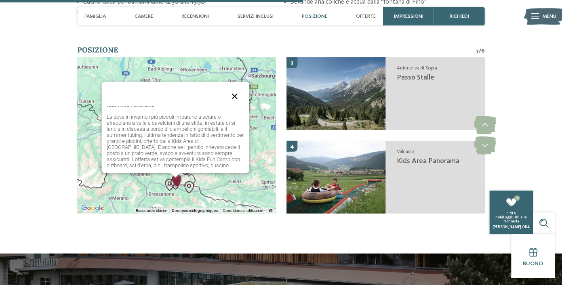
click at [241, 106] on button "Fermer" at bounding box center [234, 96] width 19 height 19
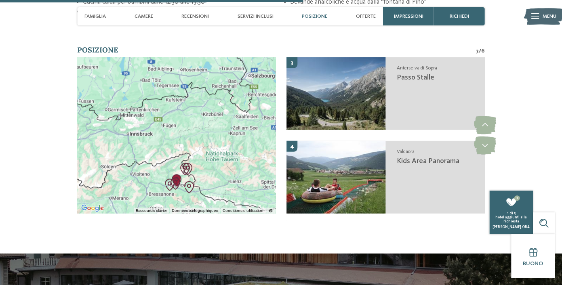
click at [177, 189] on img "Kids Area Panorama" at bounding box center [175, 183] width 12 height 12
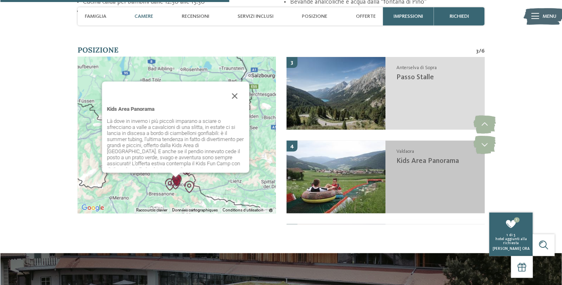
scroll to position [0, 0]
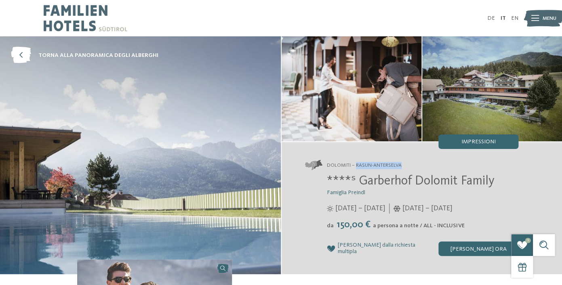
drag, startPoint x: 403, startPoint y: 165, endPoint x: 357, endPoint y: 165, distance: 46.5
click at [357, 165] on address "Dolomiti – Rasun-Anterselva" at bounding box center [411, 166] width 213 height 10
copy span "Rasun-Anterselva"
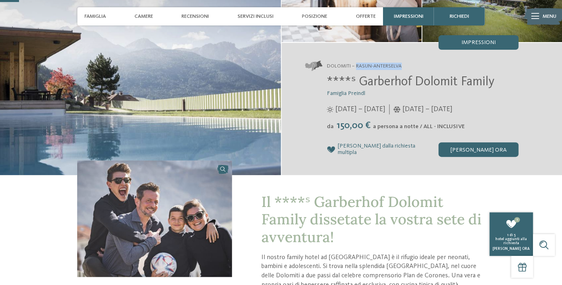
scroll to position [101, 0]
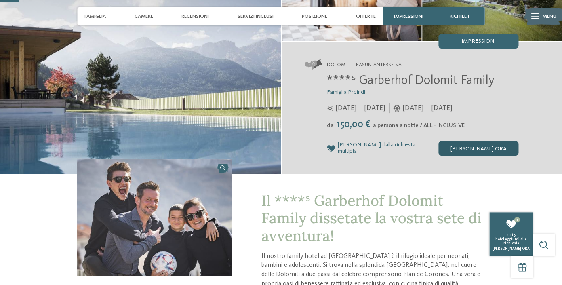
click at [440, 149] on div "[PERSON_NAME] ora" at bounding box center [479, 148] width 80 height 15
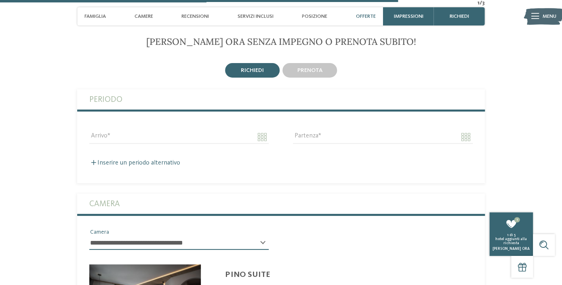
scroll to position [2107, 0]
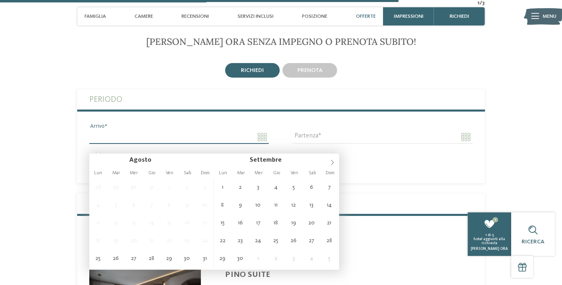
click at [111, 144] on input "Arrivo" at bounding box center [179, 137] width 180 height 14
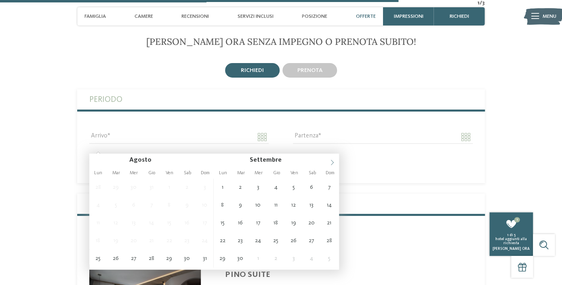
click at [331, 167] on span at bounding box center [332, 161] width 14 height 14
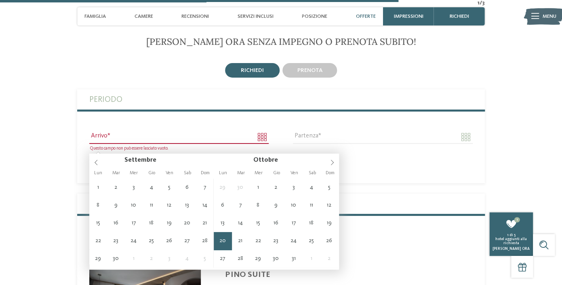
type input "**********"
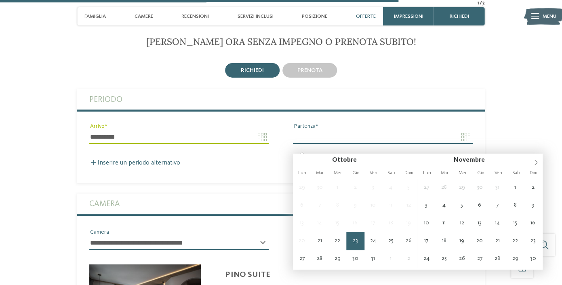
type input "**********"
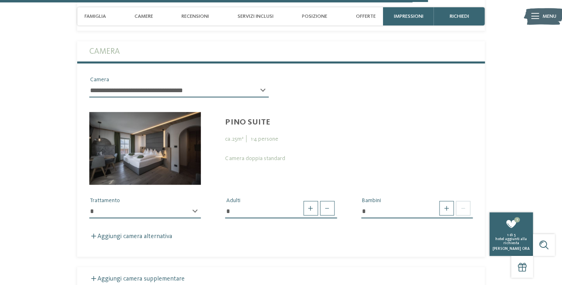
scroll to position [2272, 0]
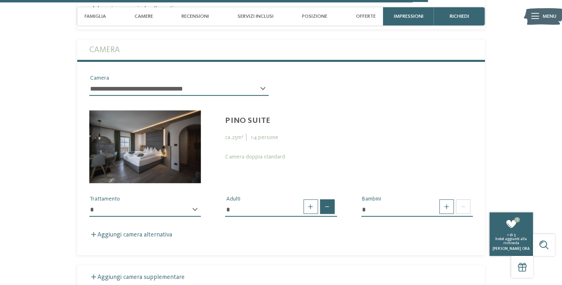
click at [327, 214] on span at bounding box center [327, 206] width 15 height 15
type input "*"
click at [446, 214] on span at bounding box center [446, 206] width 15 height 15
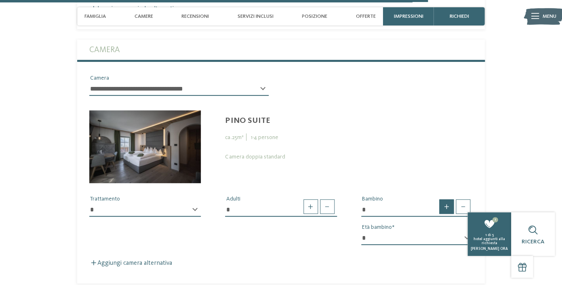
click at [446, 214] on span at bounding box center [446, 206] width 15 height 15
type input "*"
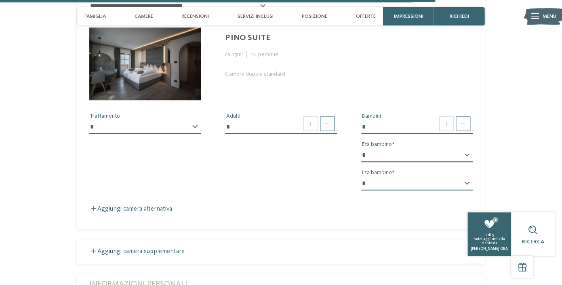
scroll to position [2355, 0]
click at [467, 161] on div "* * * * * * * * * * * ** ** ** ** ** ** ** ** Età bambino" at bounding box center [417, 158] width 112 height 20
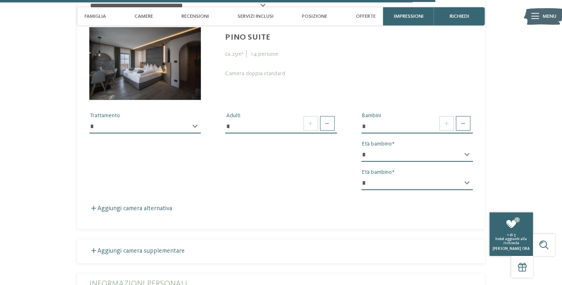
click at [467, 163] on div "* * * * * * * * * * * ** ** ** ** ** ** ** ** Età bambino" at bounding box center [417, 158] width 112 height 20
click at [467, 164] on div "* * * * * * * * * * * ** ** ** ** ** ** ** ** Età bambino" at bounding box center [417, 158] width 112 height 20
click at [361, 148] on select "* * * * * * * * * * * ** ** ** ** ** ** ** **" at bounding box center [417, 155] width 112 height 14
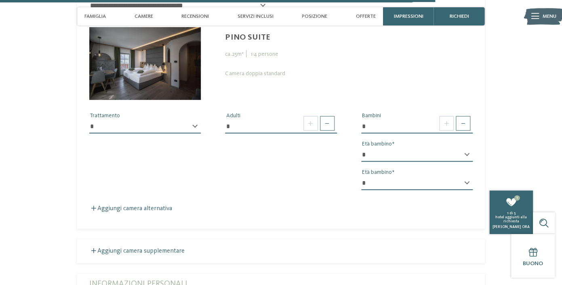
select select "*"
click option "*" at bounding box center [0, 0] width 0 height 0
click at [361, 176] on select "* * * * * * * * * * * ** ** ** ** ** ** ** **" at bounding box center [417, 183] width 112 height 14
select select "*"
click option "*" at bounding box center [0, 0] width 0 height 0
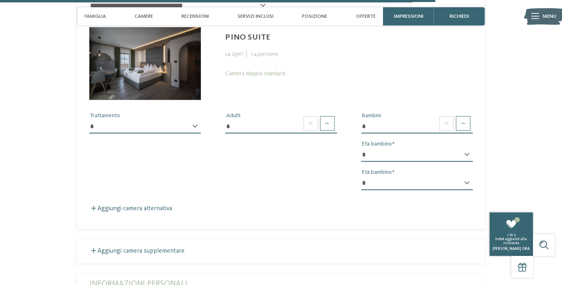
select select "*"
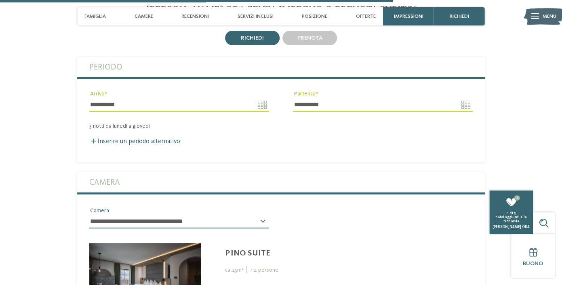
scroll to position [2123, 0]
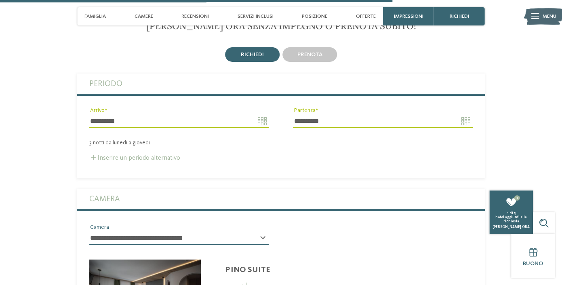
click at [140, 161] on label "Inserire un periodo alternativo" at bounding box center [134, 158] width 91 height 6
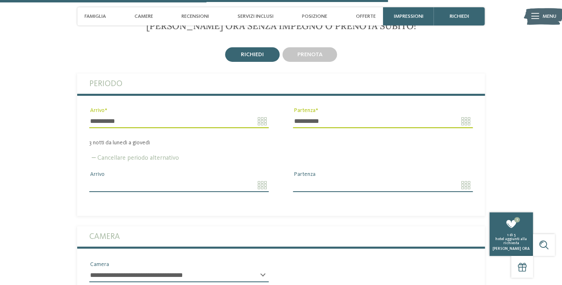
scroll to position [2140, 0]
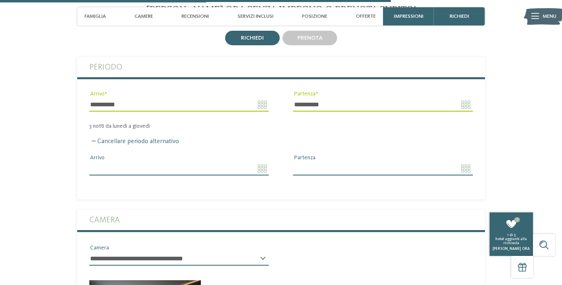
click at [263, 175] on input "Arrivo" at bounding box center [179, 169] width 180 height 14
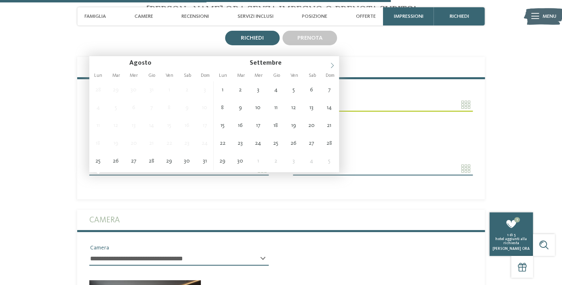
click at [334, 63] on icon at bounding box center [333, 66] width 6 height 6
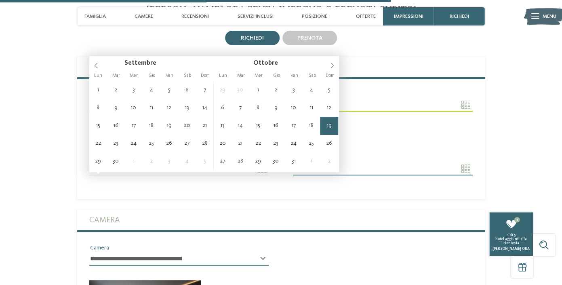
type input "**********"
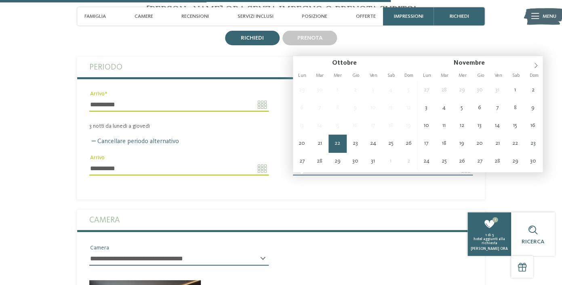
type input "**********"
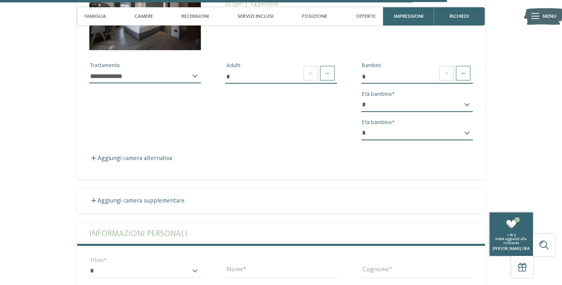
scroll to position [2469, 0]
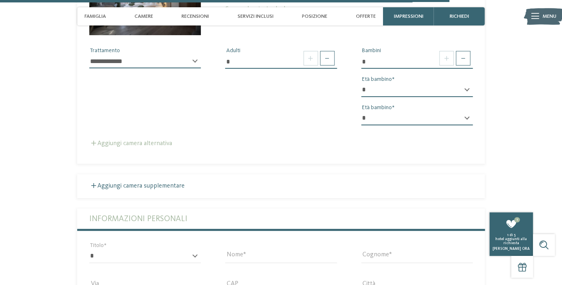
click at [168, 147] on label "Aggiungi camera alternativa" at bounding box center [130, 143] width 83 height 6
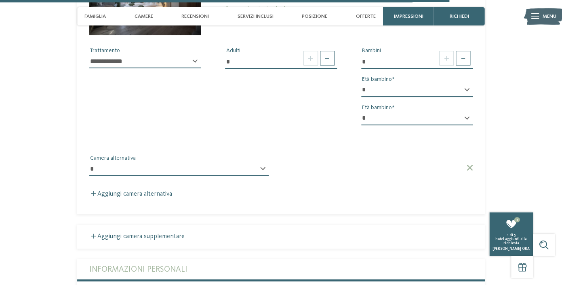
select select "*****"
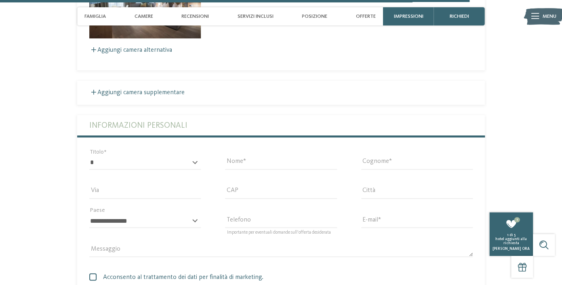
scroll to position [2694, 0]
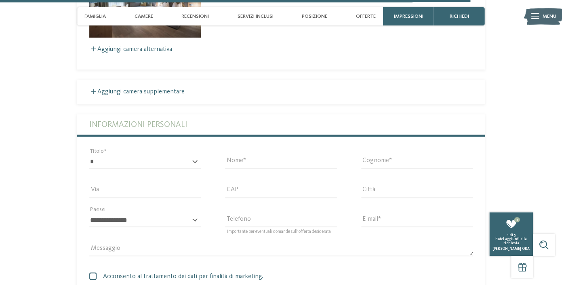
click at [194, 171] on div "* ****** ******* ******** ****** Titolo" at bounding box center [145, 165] width 112 height 21
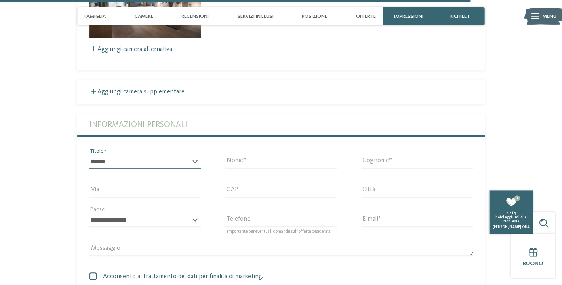
click option "*******" at bounding box center [0, 0] width 0 height 0
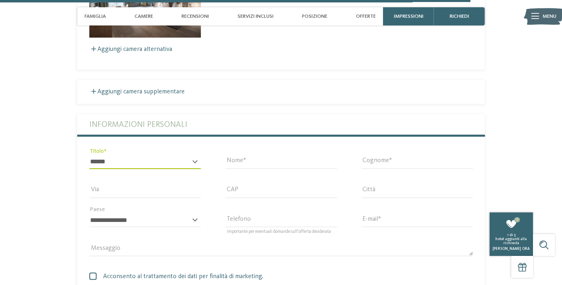
select select "*"
click option "********" at bounding box center [0, 0] width 0 height 0
click at [231, 169] on input "Nome" at bounding box center [281, 162] width 112 height 14
drag, startPoint x: 264, startPoint y: 173, endPoint x: 207, endPoint y: 174, distance: 56.2
click at [225, 169] on input "*********" at bounding box center [281, 162] width 112 height 14
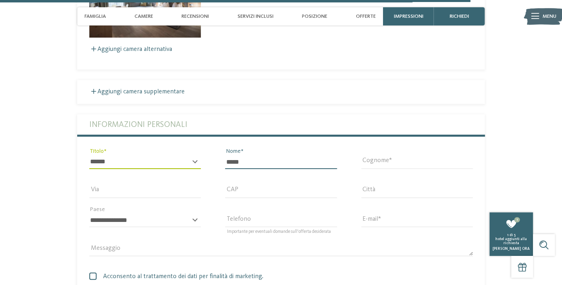
type input "*****"
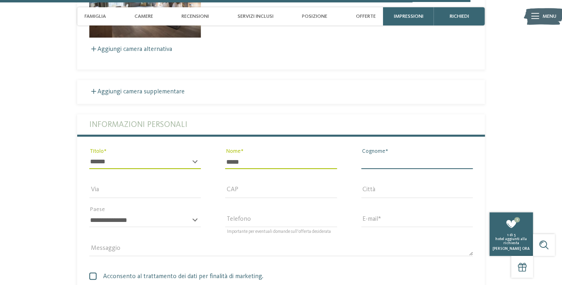
click at [397, 169] on input "Cognome" at bounding box center [417, 162] width 112 height 14
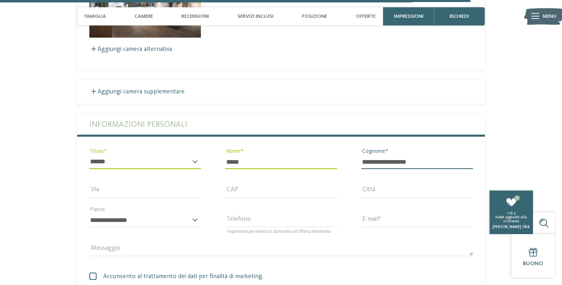
type input "**********"
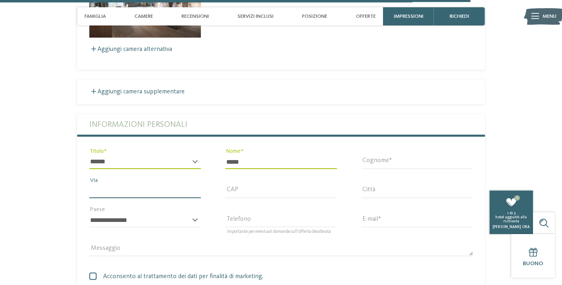
click at [98, 198] on input "Via" at bounding box center [145, 191] width 112 height 14
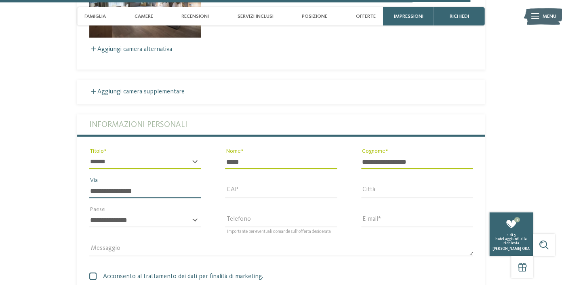
click at [98, 198] on input "**********" at bounding box center [145, 191] width 112 height 14
click at [144, 198] on input "**********" at bounding box center [145, 191] width 112 height 14
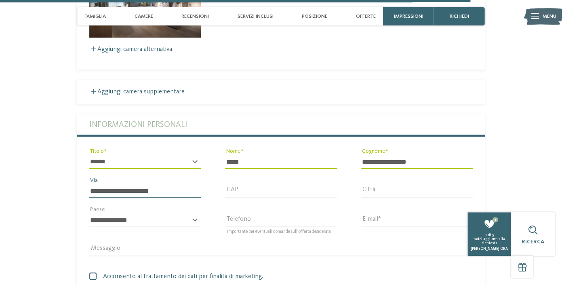
type input "**********"
click at [236, 198] on input "CAP" at bounding box center [281, 191] width 112 height 14
type input "****"
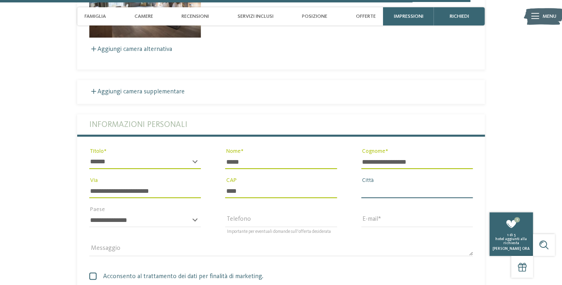
click at [396, 198] on input "Città" at bounding box center [417, 191] width 112 height 14
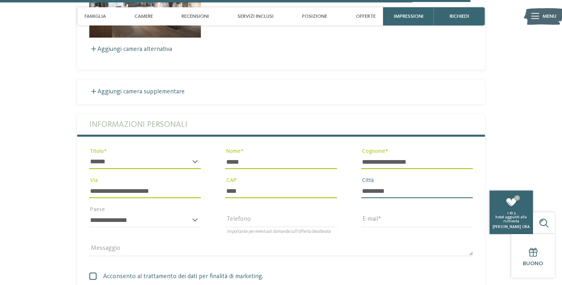
type input "*********"
click at [89, 213] on select "**********" at bounding box center [145, 220] width 112 height 14
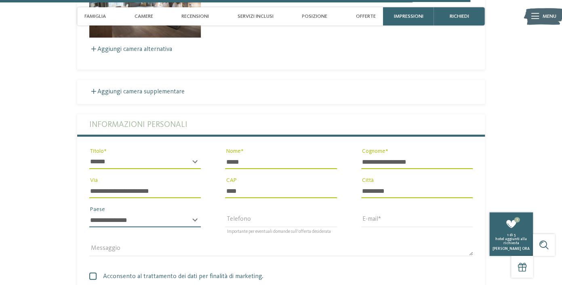
select select "**"
click option "********" at bounding box center [0, 0] width 0 height 0
click at [233, 227] on input "Telefono" at bounding box center [281, 220] width 112 height 14
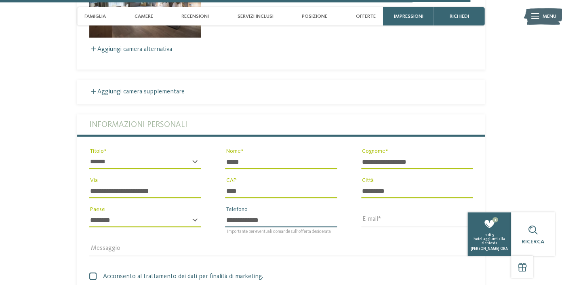
type input "**********"
click at [380, 227] on input "E-mail" at bounding box center [417, 220] width 112 height 14
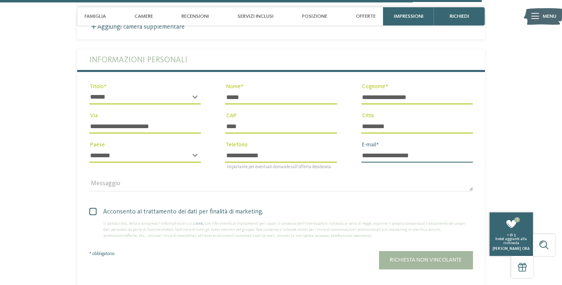
scroll to position [2830, 0]
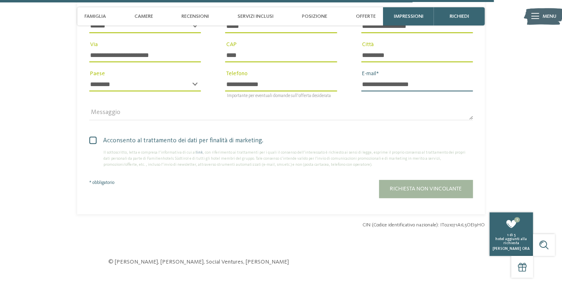
type input "**********"
click at [96, 144] on span at bounding box center [92, 140] width 7 height 7
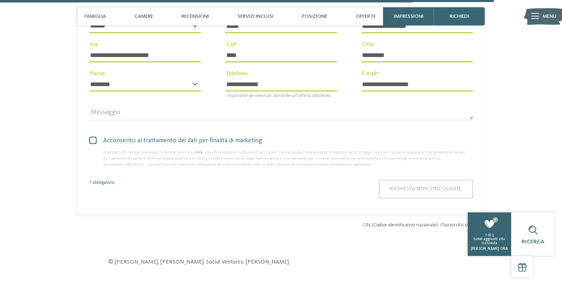
click at [435, 192] on span "Richiesta non vincolante" at bounding box center [426, 189] width 72 height 6
